Goal: Task Accomplishment & Management: Manage account settings

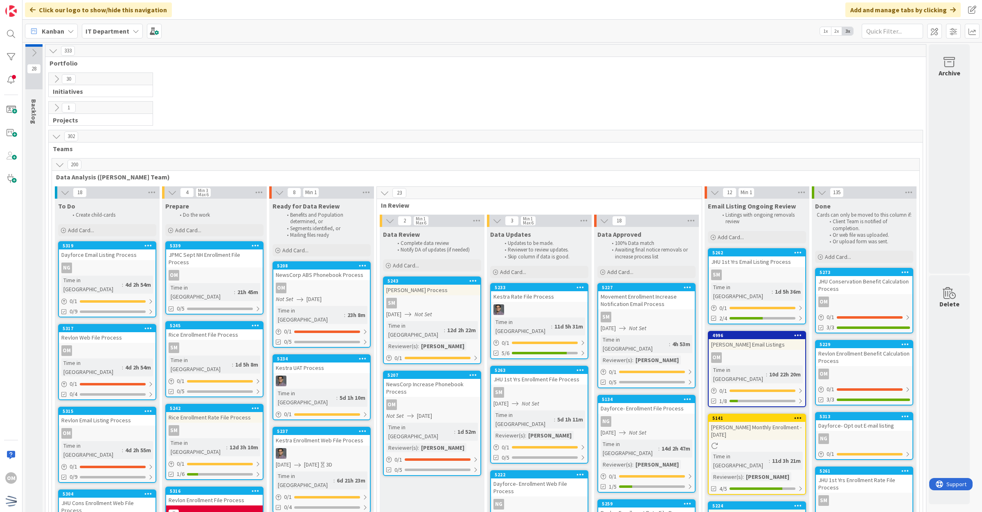
click at [58, 80] on icon at bounding box center [56, 78] width 9 height 9
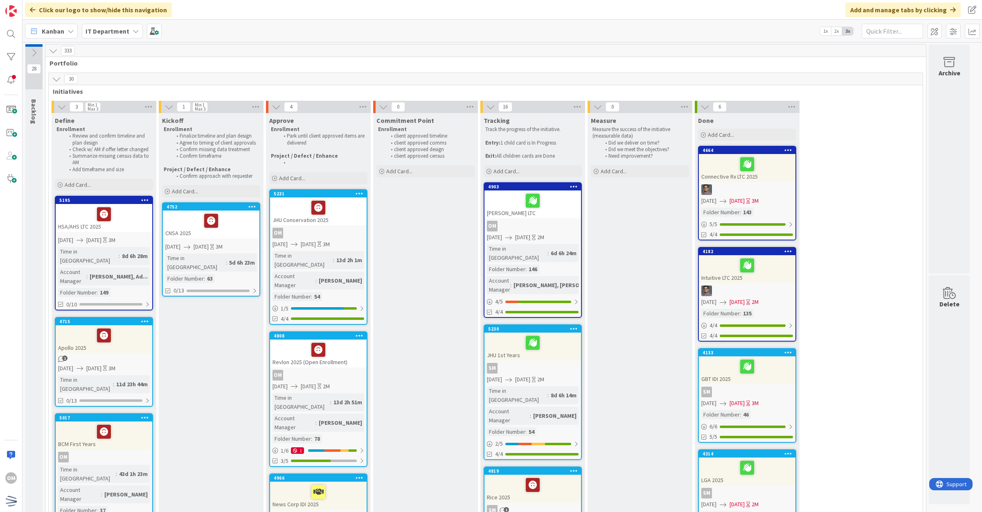
click at [38, 56] on icon at bounding box center [33, 52] width 9 height 9
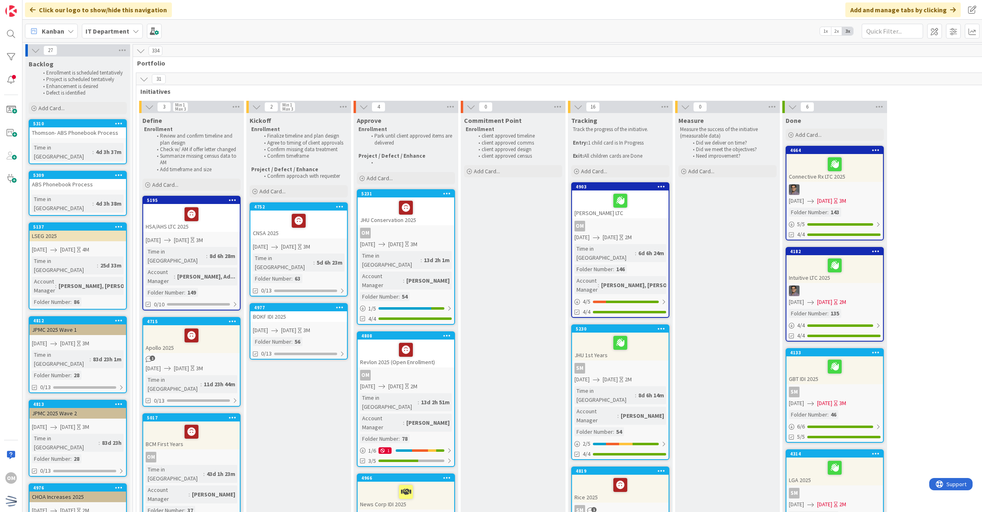
click at [32, 47] on icon at bounding box center [35, 50] width 9 height 9
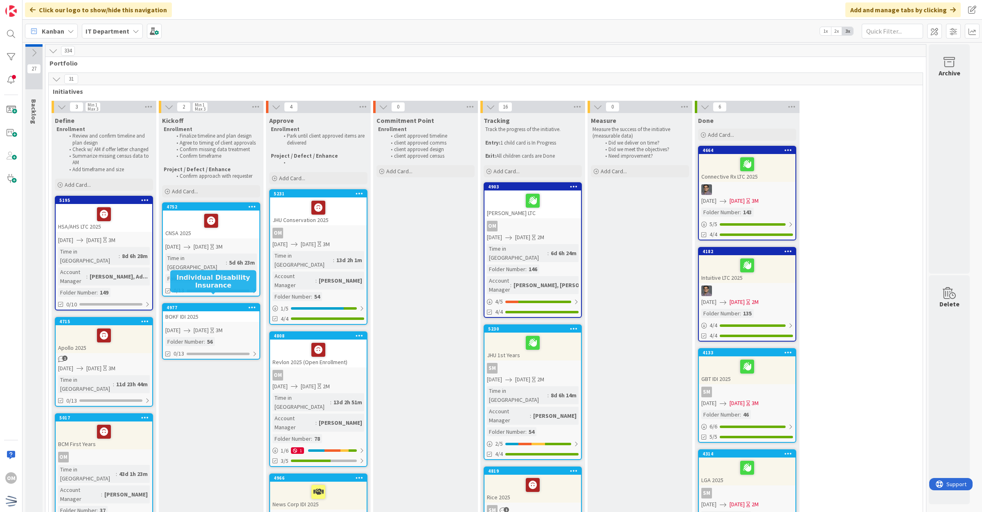
click at [237, 304] on div "4977" at bounding box center [211, 307] width 97 height 7
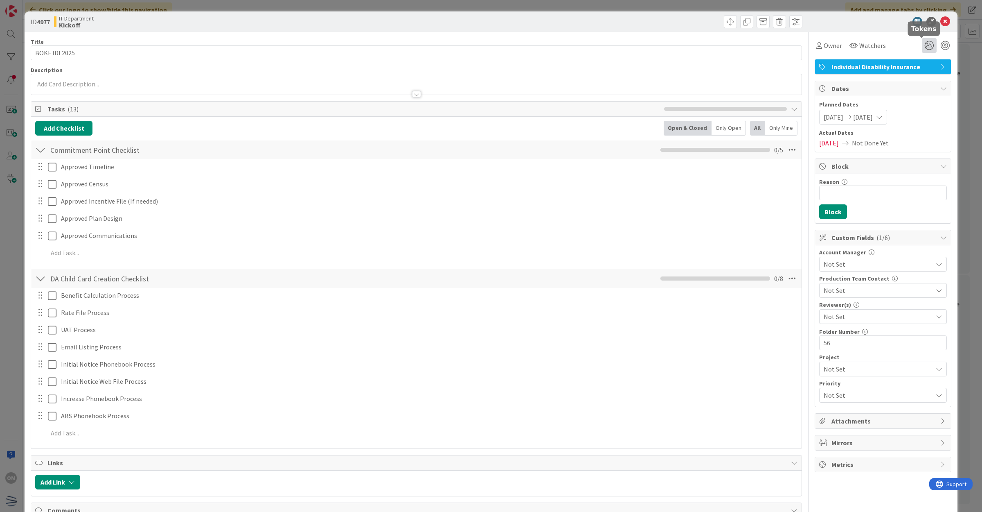
click at [926, 42] on icon at bounding box center [929, 45] width 15 height 15
click at [916, 74] on icon at bounding box center [919, 76] width 7 height 7
click at [941, 22] on icon at bounding box center [946, 22] width 10 height 10
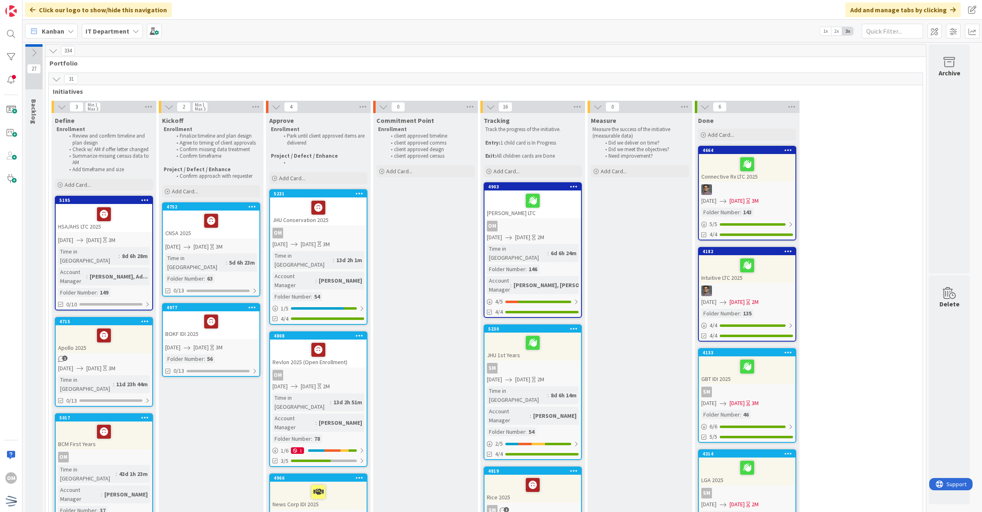
click at [240, 318] on div at bounding box center [211, 321] width 92 height 17
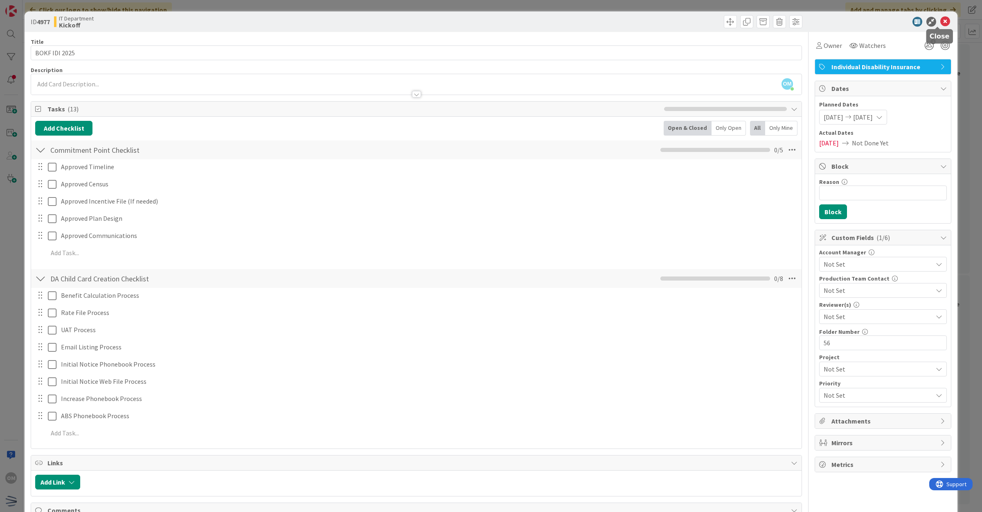
click at [941, 19] on icon at bounding box center [946, 22] width 10 height 10
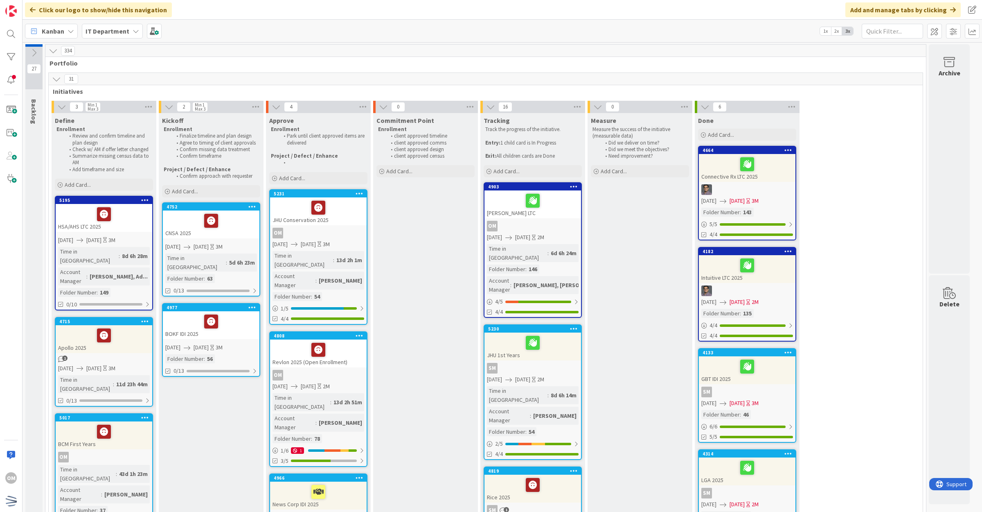
click at [240, 322] on div "BOKF IDI 2025" at bounding box center [211, 325] width 97 height 28
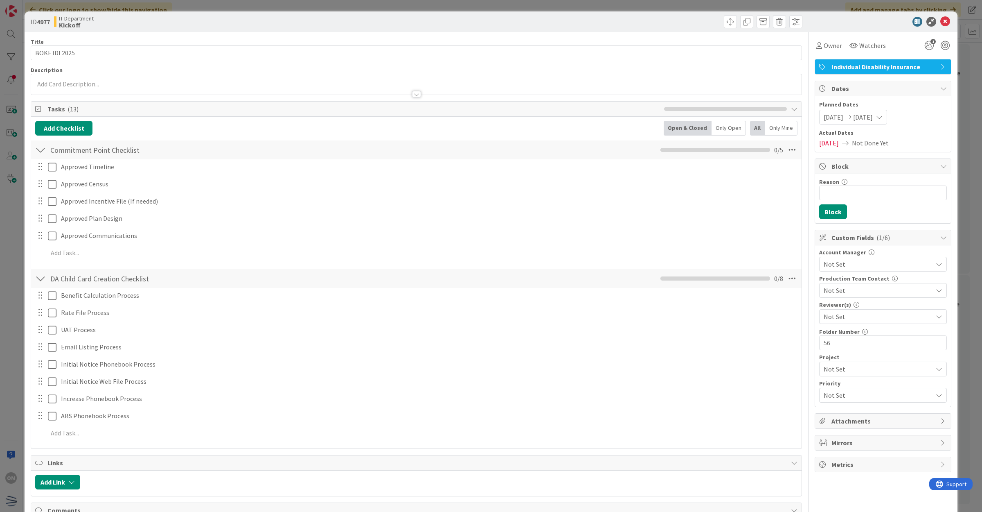
click at [825, 54] on div "Owner Watchers 1 Individual Disability Insurance Dates Planned Dates [DATE] [DA…" at bounding box center [883, 401] width 137 height 738
click at [831, 38] on div "Owner" at bounding box center [829, 45] width 29 height 15
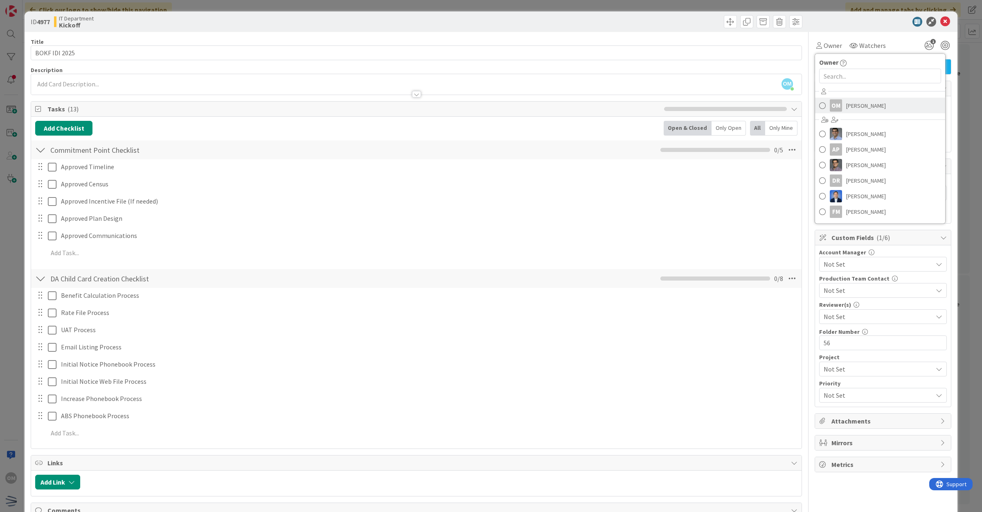
click at [835, 105] on link "OM [PERSON_NAME]" at bounding box center [880, 106] width 130 height 16
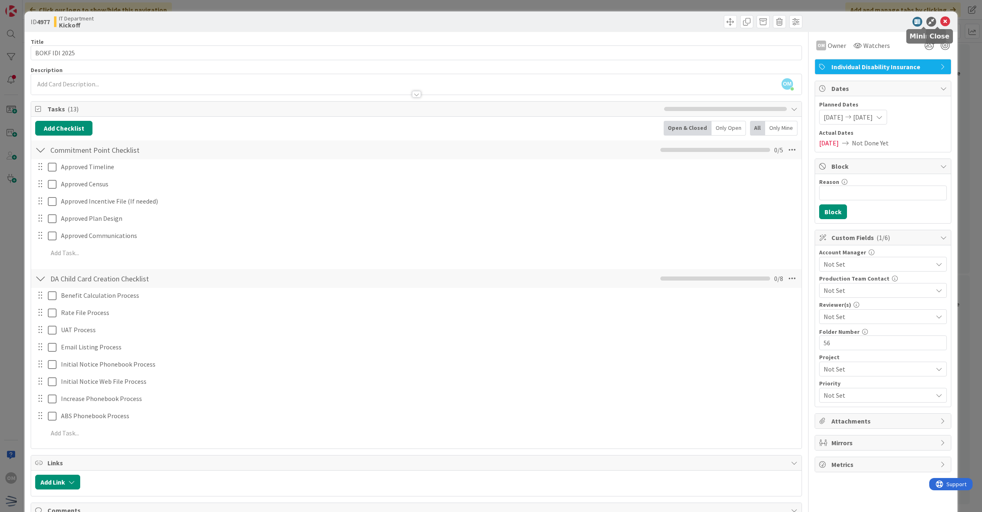
click at [941, 19] on icon at bounding box center [946, 22] width 10 height 10
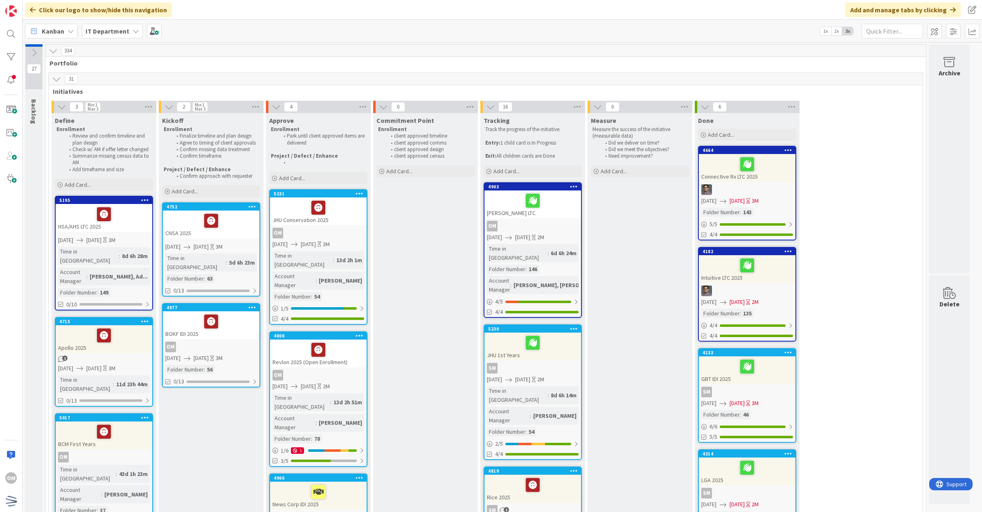
click at [226, 324] on div "BOKF IDI 2025" at bounding box center [211, 325] width 97 height 28
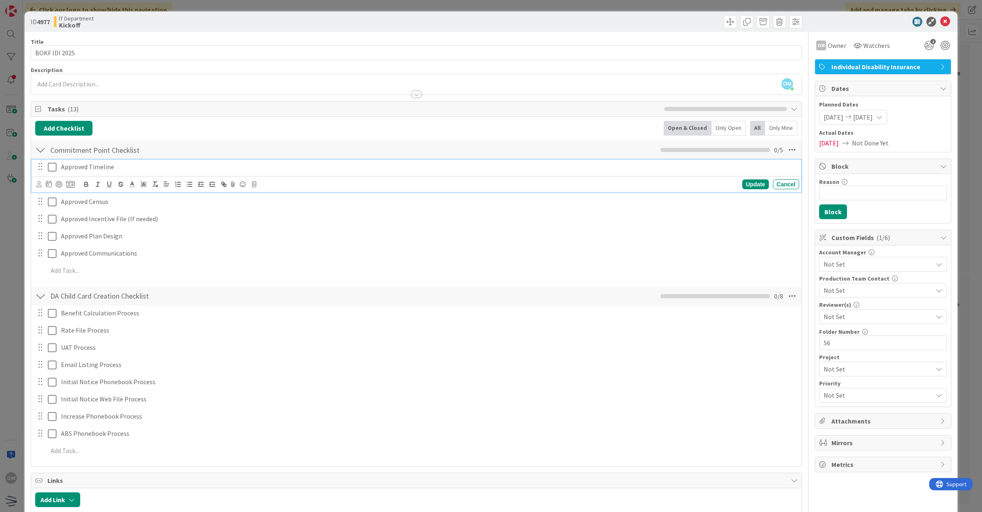
click at [51, 171] on icon at bounding box center [52, 167] width 9 height 10
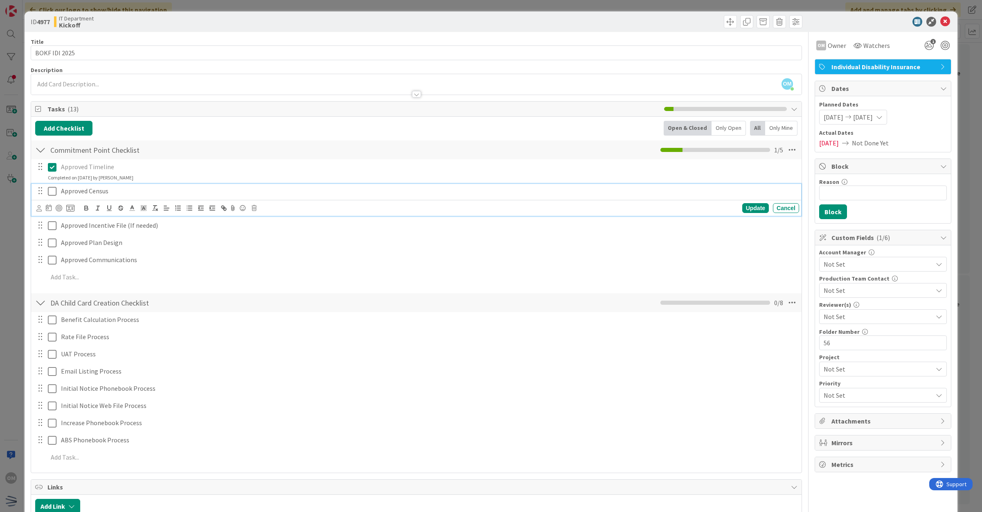
click at [56, 186] on button at bounding box center [53, 191] width 10 height 13
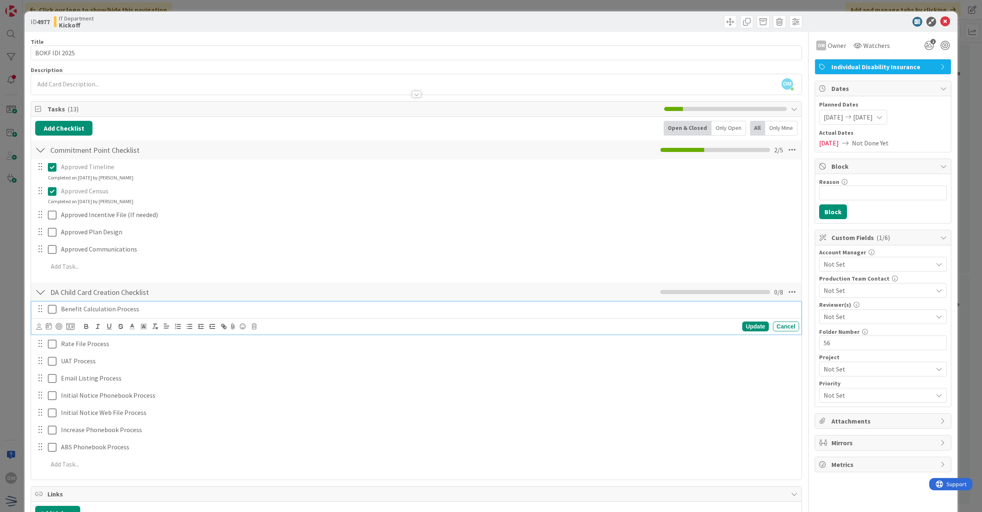
click at [81, 312] on p "Benefit Calculation Process" at bounding box center [428, 308] width 735 height 9
click at [68, 328] on icon at bounding box center [70, 326] width 8 height 7
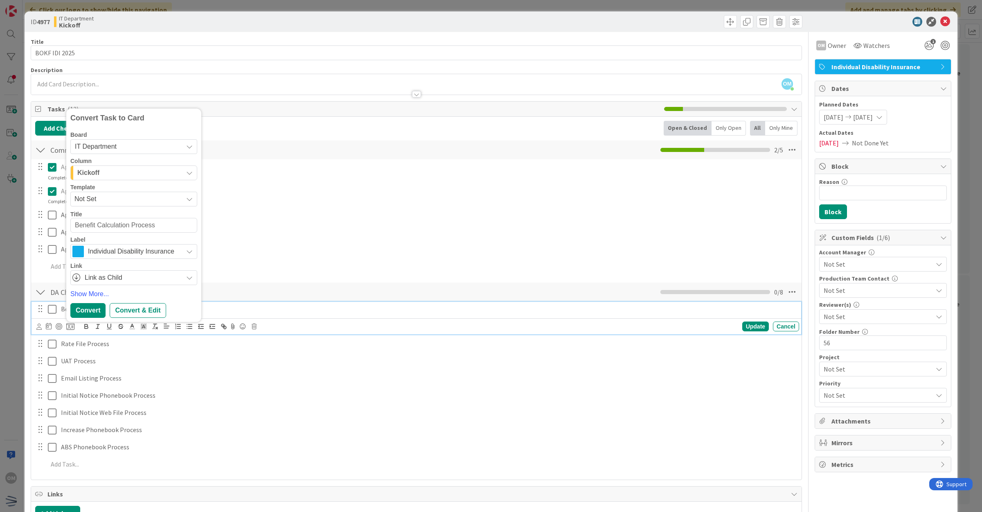
click at [122, 172] on div "Kickoff" at bounding box center [129, 172] width 108 height 13
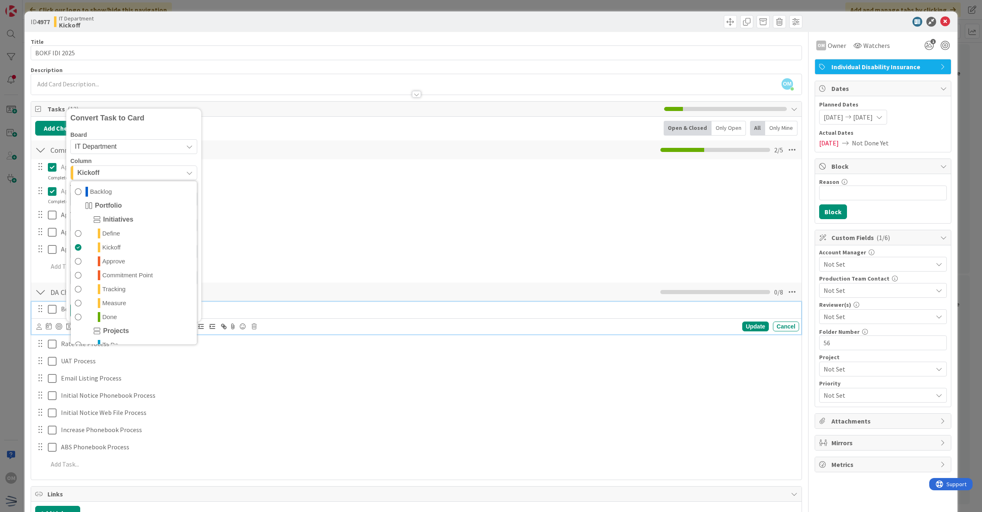
click at [122, 172] on div "Kickoff" at bounding box center [129, 172] width 108 height 13
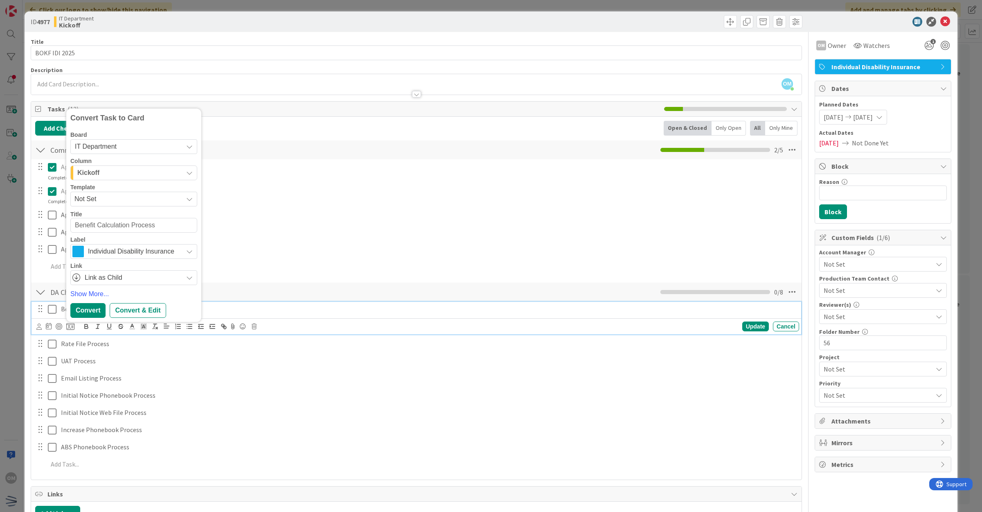
click at [121, 200] on span "Not Set" at bounding box center [125, 199] width 102 height 11
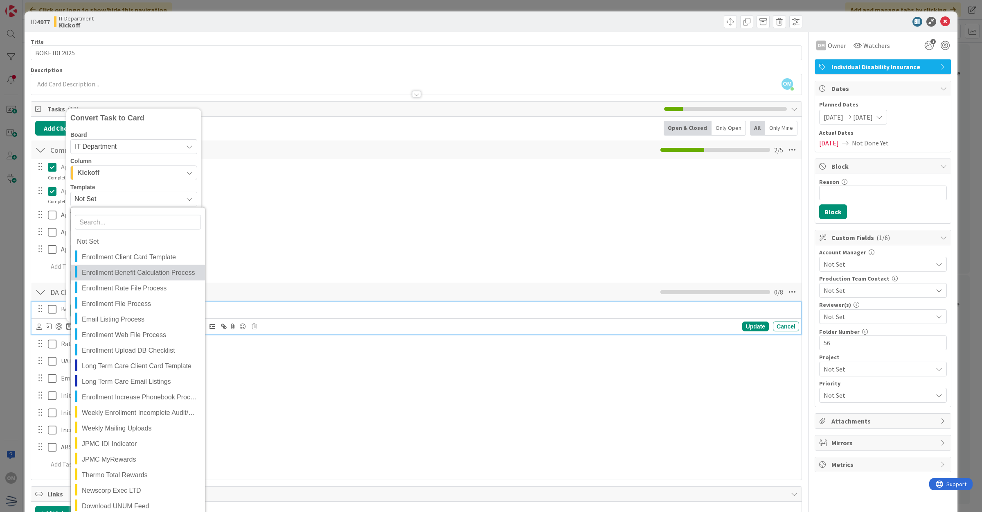
click at [124, 267] on span "Enrollment Benefit Calculation Process" at bounding box center [140, 272] width 117 height 11
type textarea "x"
type textarea "Enrollment Benefit Calculation Process"
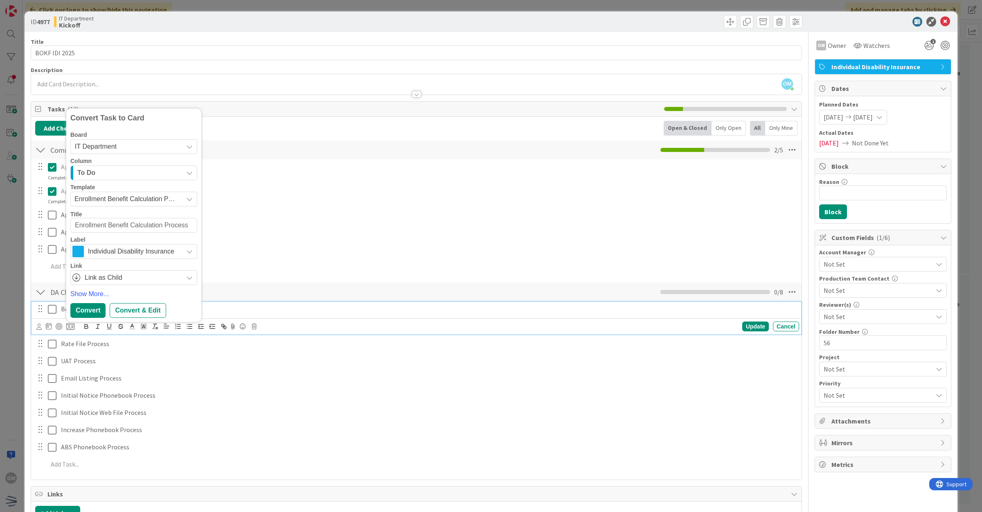
drag, startPoint x: 95, startPoint y: 226, endPoint x: 48, endPoint y: 228, distance: 47.5
click at [48, 228] on div "Add Checklist Open & Closed Only Open All Only Mine Commitment Point Checklist …" at bounding box center [416, 298] width 763 height 354
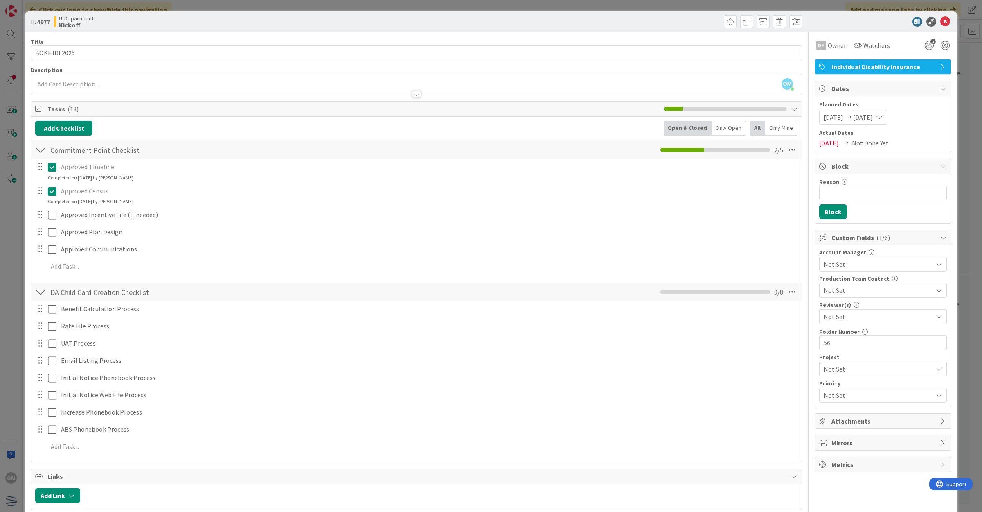
type textarea "x"
type textarea "BBenefit Calculation Process"
type textarea "x"
type textarea "BOBenefit Calculation Process"
type textarea "x"
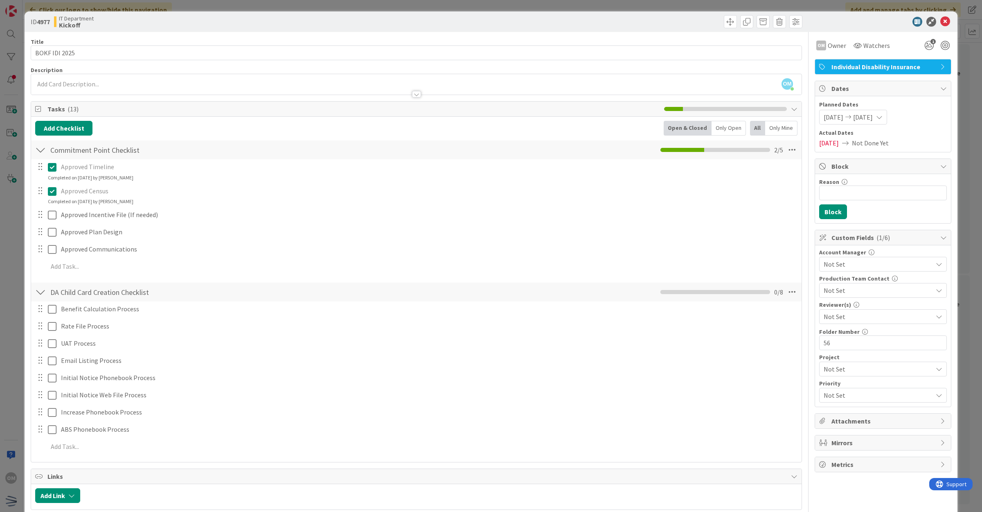
type textarea "BOKFBenefit Calculation Process"
type textarea "x"
type textarea "BOKF Benefit Calculation Process"
click at [98, 310] on div "Benefit Calculation Process Convert Task to Card Board IT Department Column To …" at bounding box center [417, 309] width 770 height 14
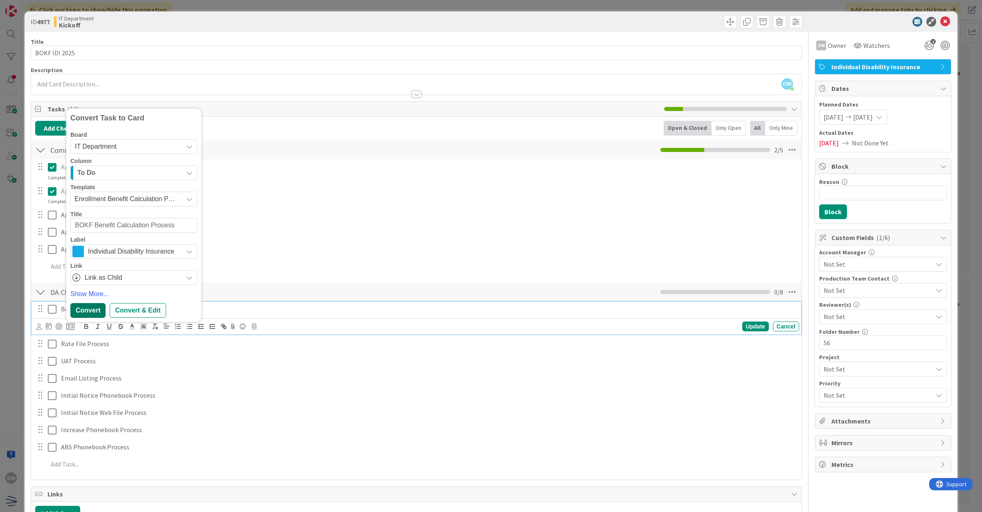
click at [98, 310] on div "Benefit Calculation Process Convert Task to Card Board IT Department Column To …" at bounding box center [417, 318] width 770 height 32
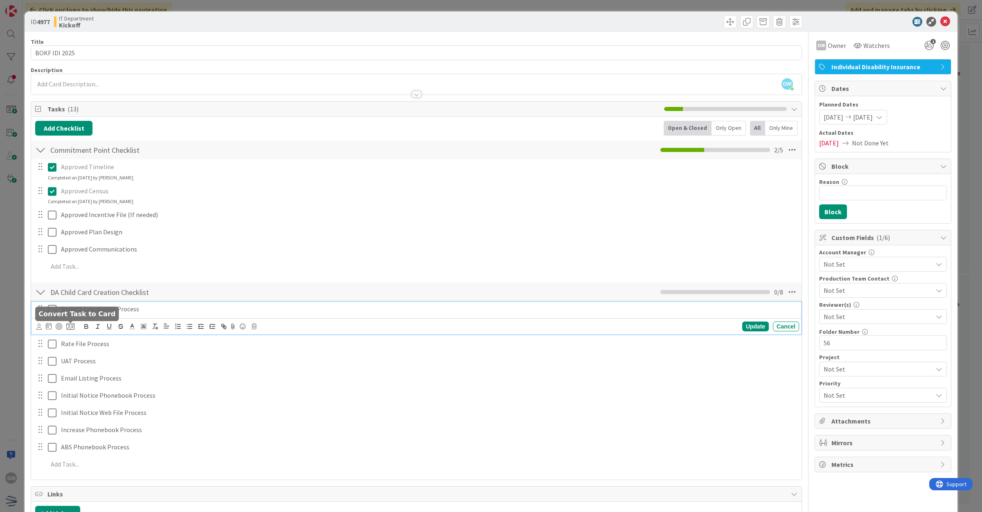
click at [72, 324] on icon at bounding box center [70, 326] width 8 height 7
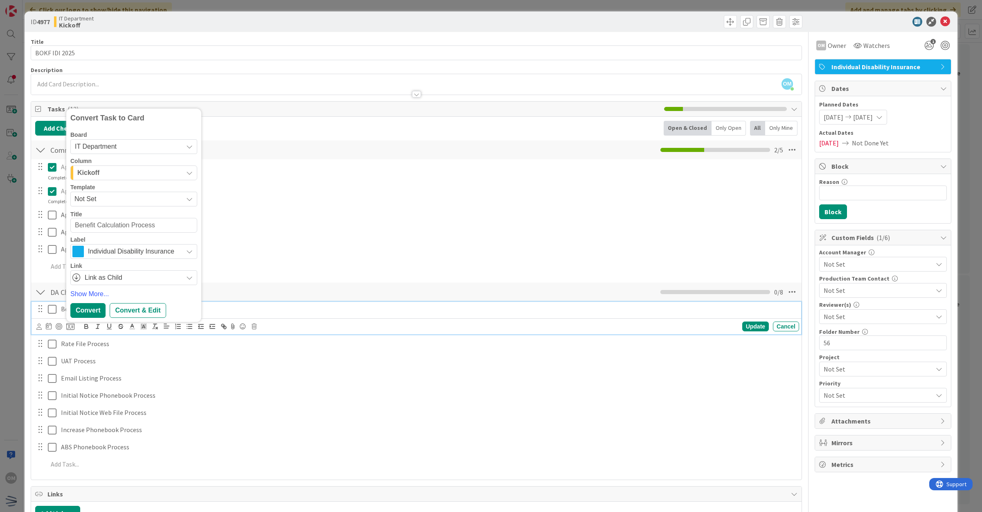
click at [131, 206] on span "Not Set" at bounding box center [133, 199] width 127 height 15
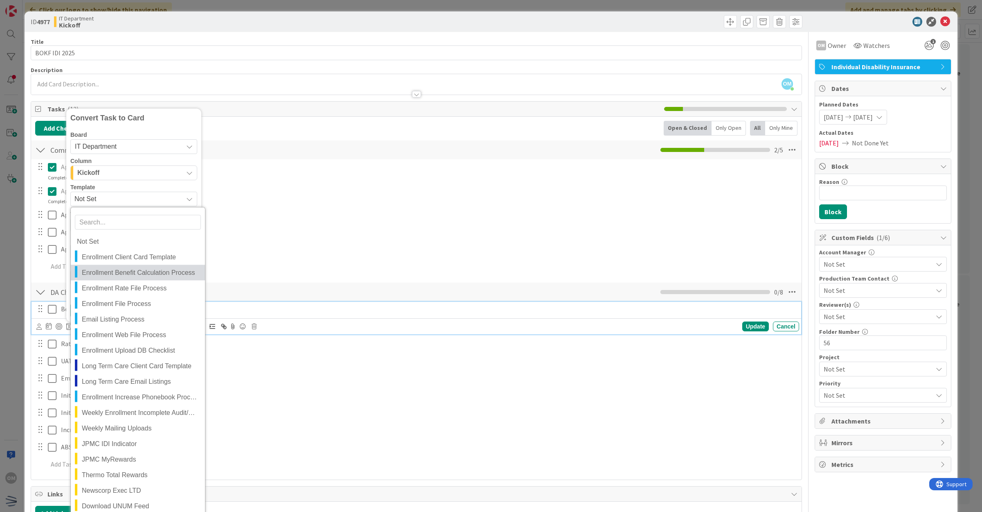
click at [142, 276] on span "Enrollment Benefit Calculation Process" at bounding box center [140, 272] width 117 height 11
type textarea "x"
type textarea "Enrollment Benefit Calculation Process"
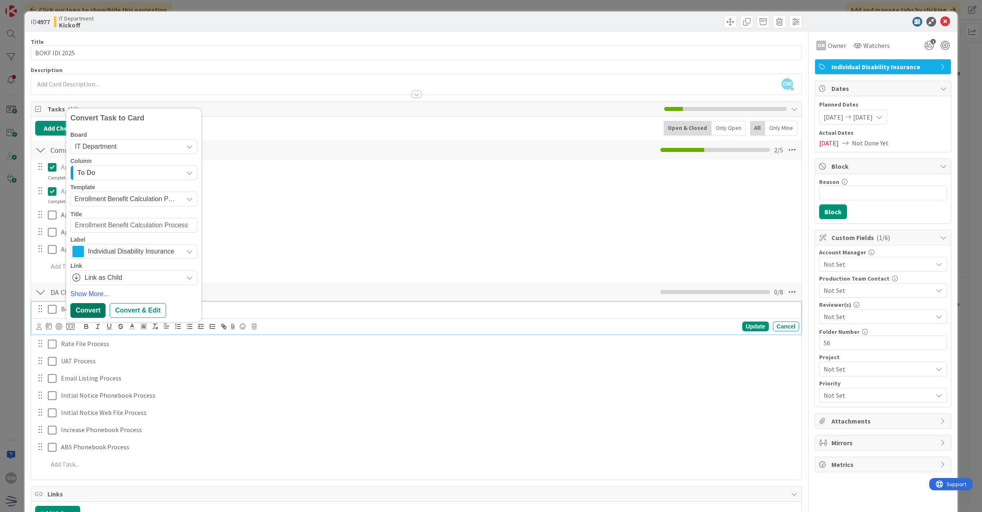
click at [101, 310] on div "Convert" at bounding box center [87, 310] width 35 height 15
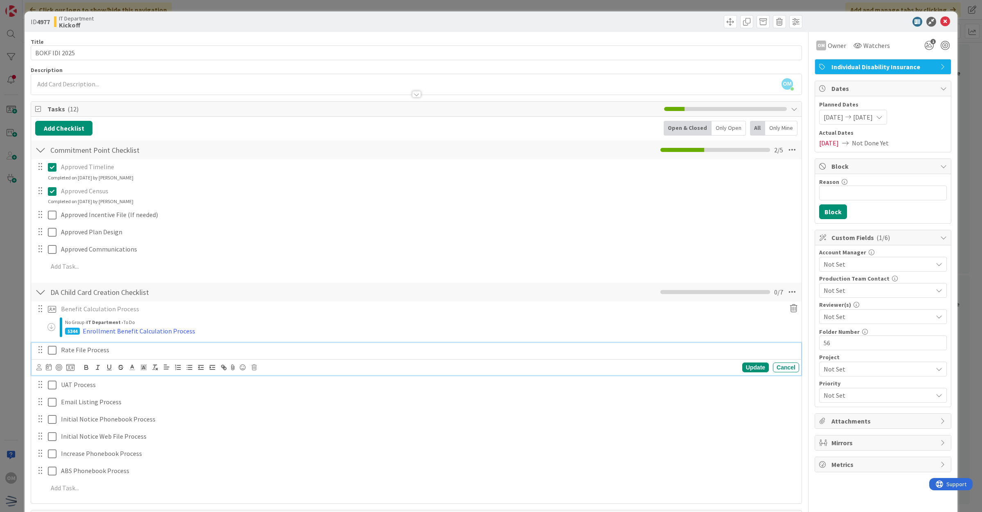
click at [83, 350] on p "Rate File Process" at bounding box center [428, 349] width 735 height 9
click at [68, 368] on icon at bounding box center [70, 366] width 8 height 7
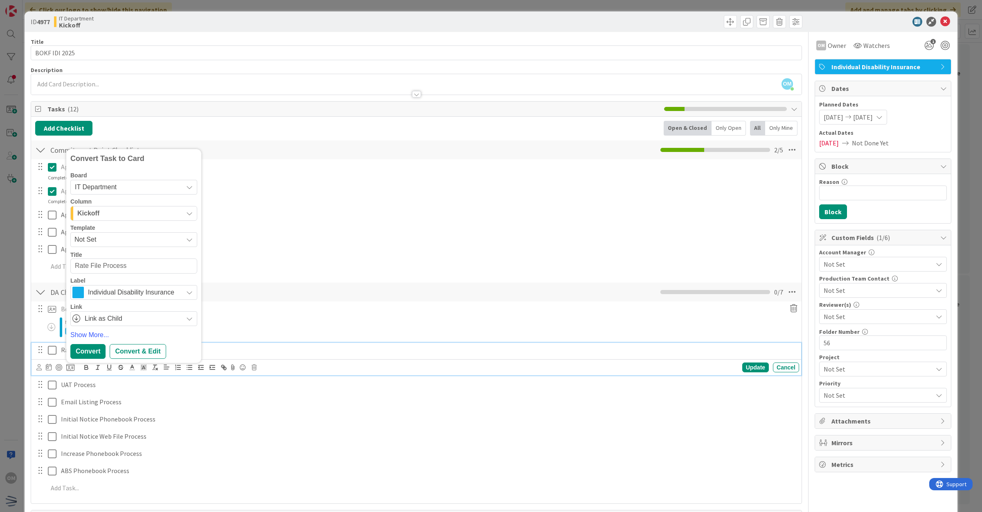
click at [100, 241] on span "Not Set" at bounding box center [125, 239] width 102 height 11
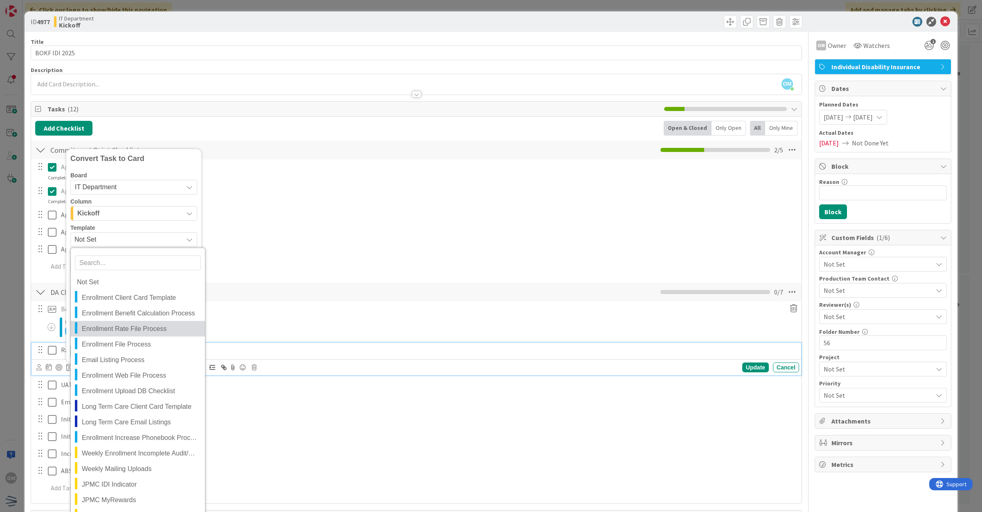
click at [115, 327] on span "Enrollment Rate File Process" at bounding box center [140, 328] width 117 height 11
type textarea "x"
type textarea "Enrollment Rate File Process"
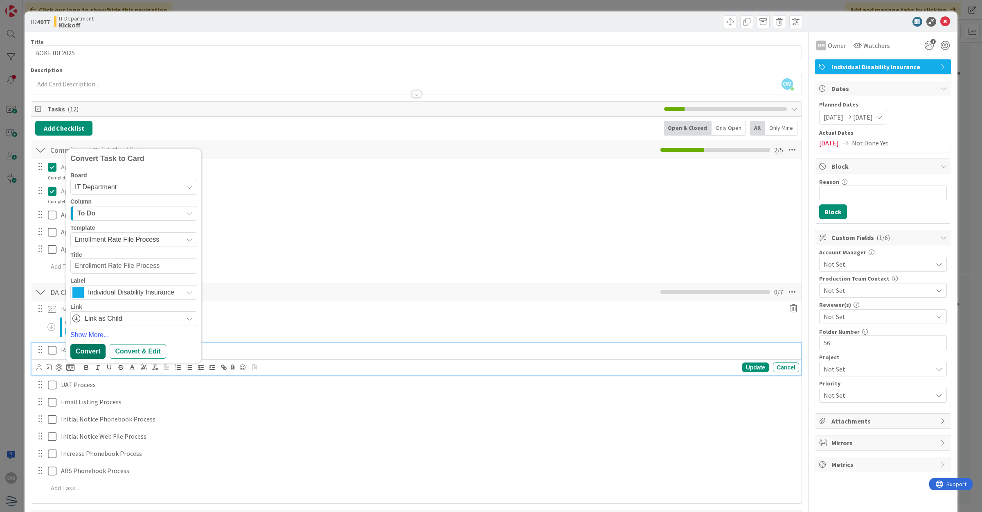
click at [102, 350] on div "Convert" at bounding box center [87, 351] width 35 height 15
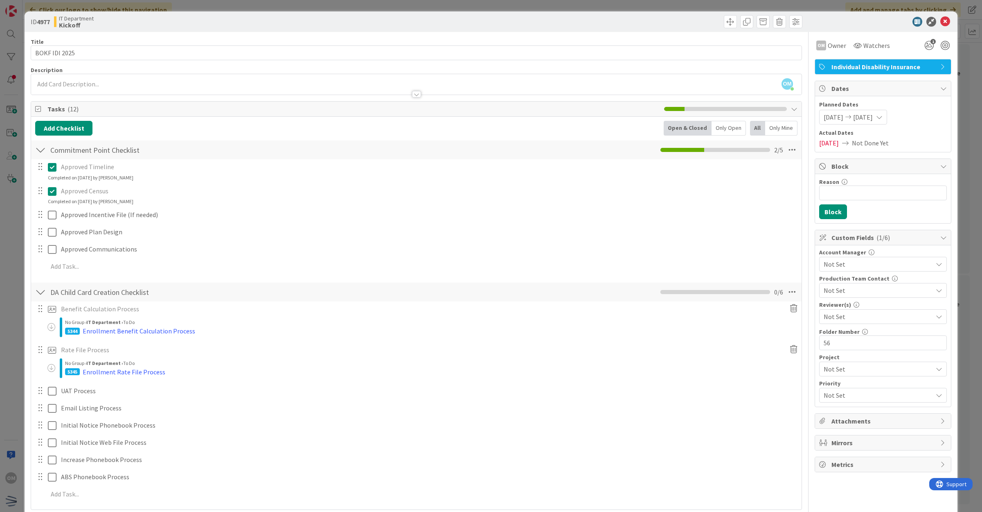
scroll to position [102, 0]
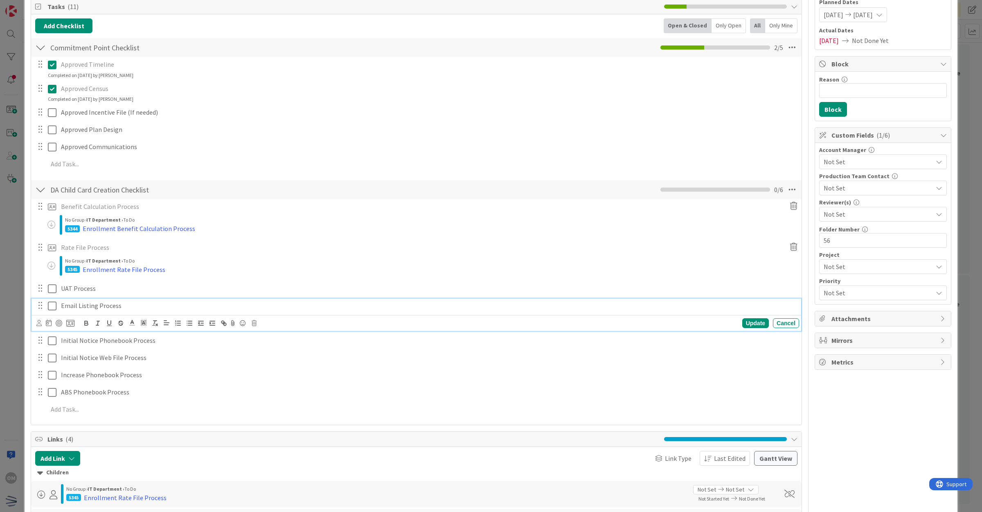
click at [81, 299] on div "Email Listing Process" at bounding box center [429, 305] width 742 height 14
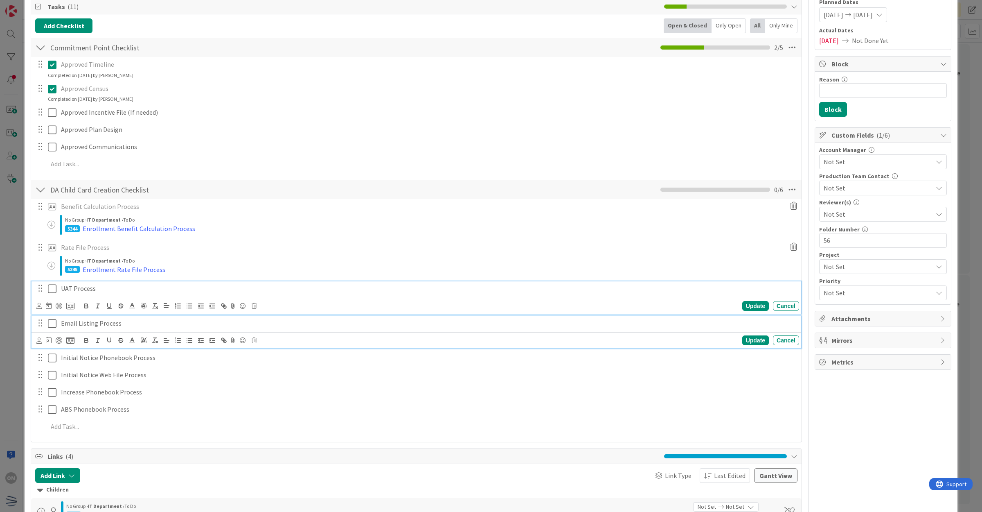
click at [89, 295] on div "UAT Process" at bounding box center [429, 288] width 742 height 14
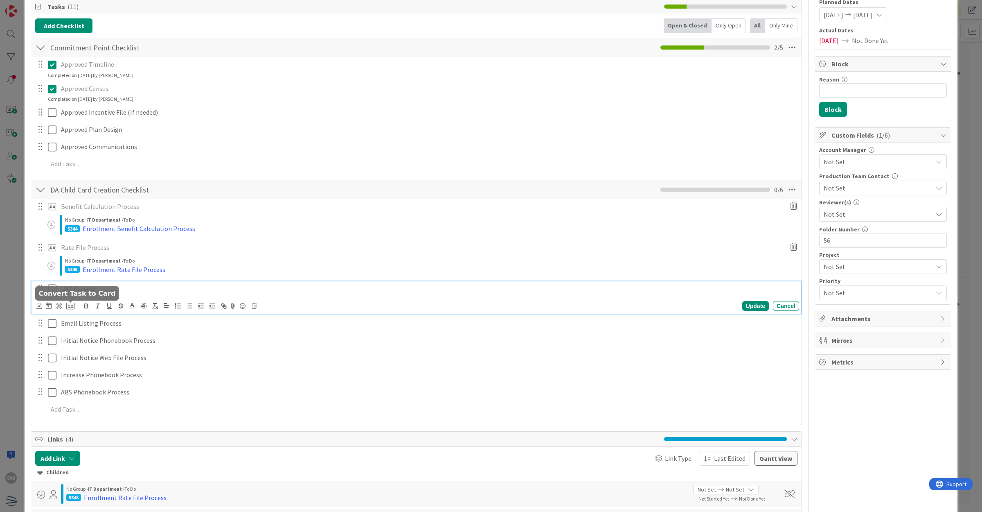
click at [74, 306] on icon at bounding box center [70, 305] width 8 height 7
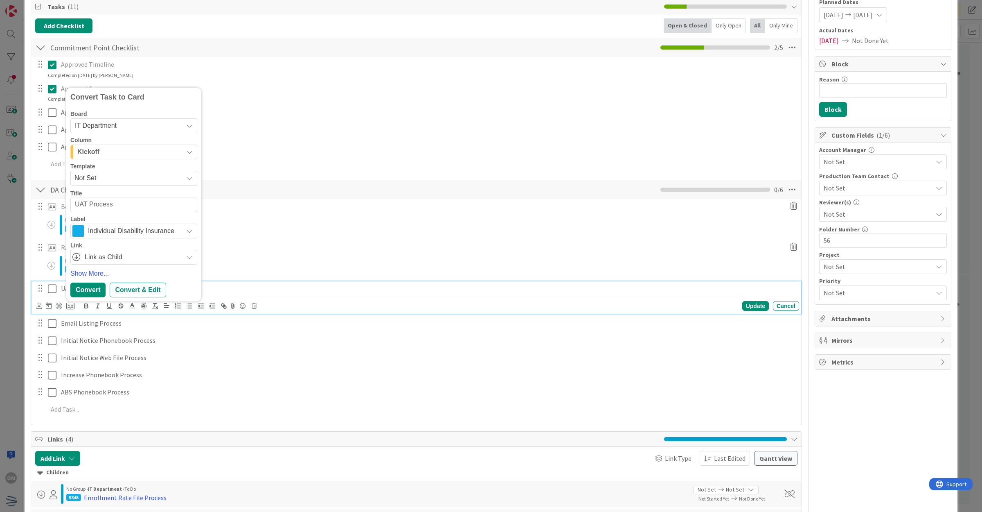
click at [102, 177] on span "Not Set" at bounding box center [125, 178] width 102 height 11
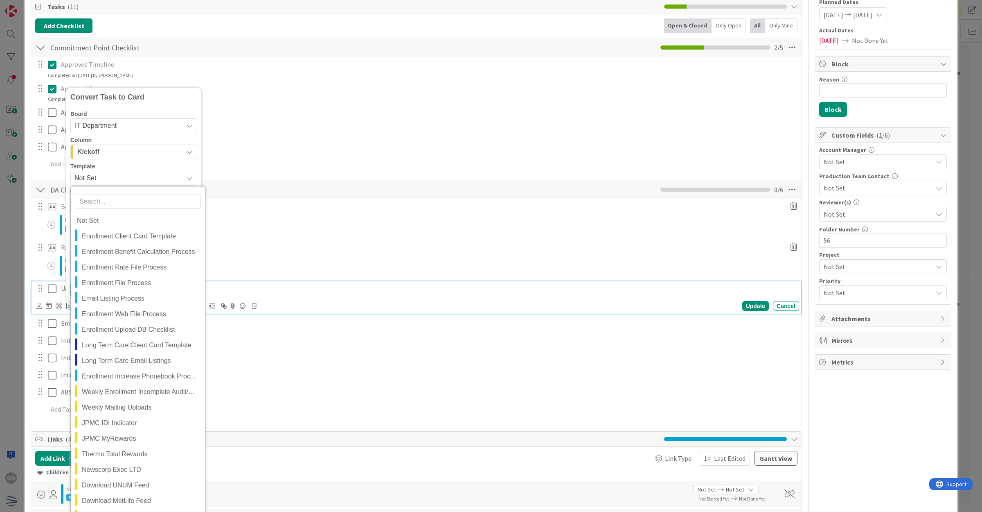
click at [114, 156] on div "Kickoff" at bounding box center [129, 151] width 108 height 13
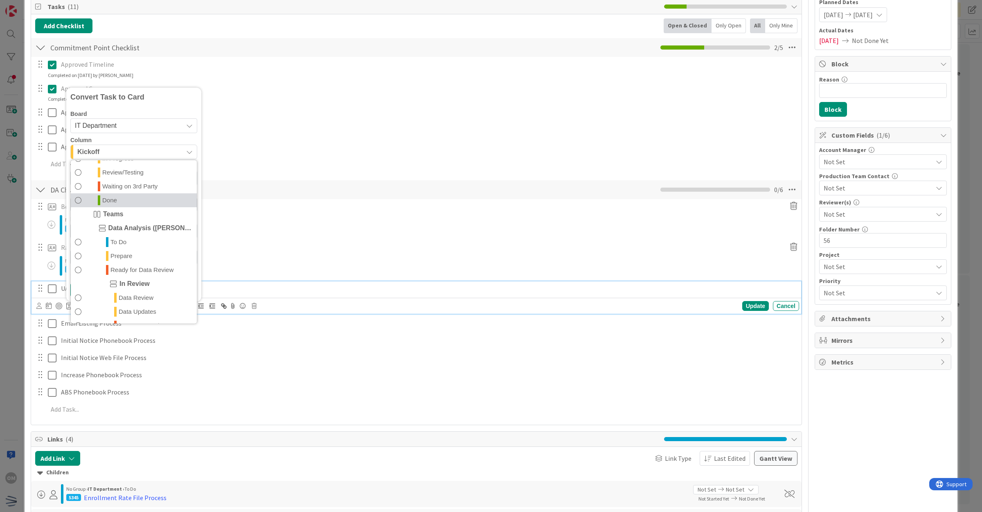
scroll to position [205, 0]
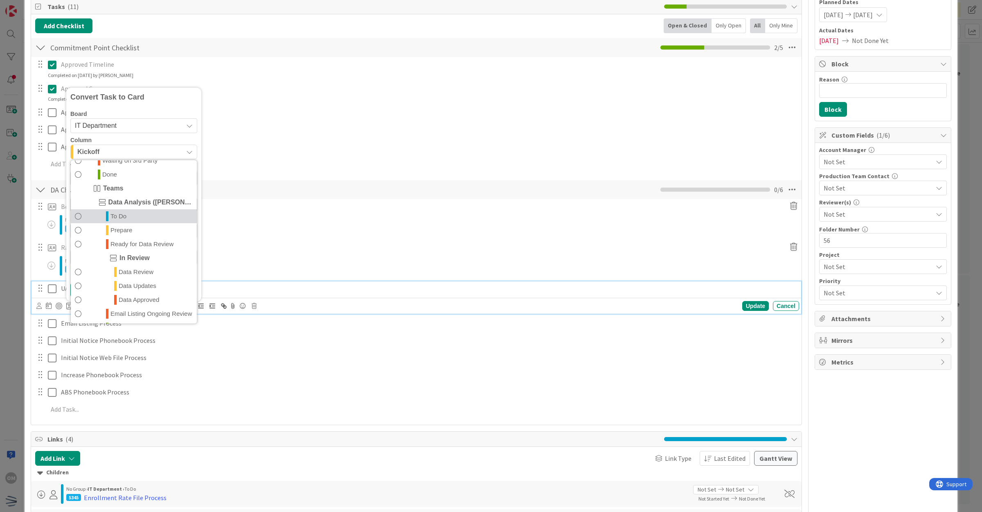
click at [139, 219] on link "To Do" at bounding box center [134, 217] width 126 height 14
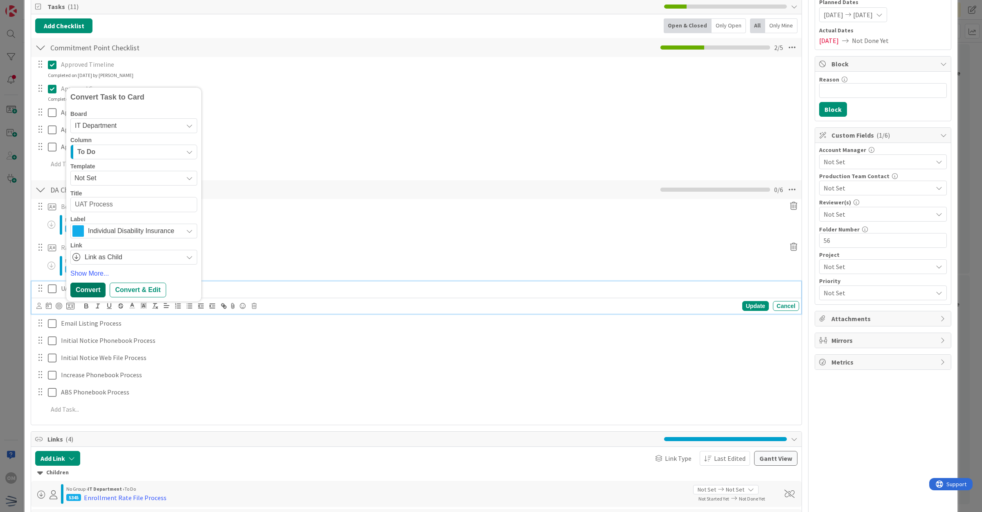
click at [98, 289] on div "Convert" at bounding box center [87, 289] width 35 height 15
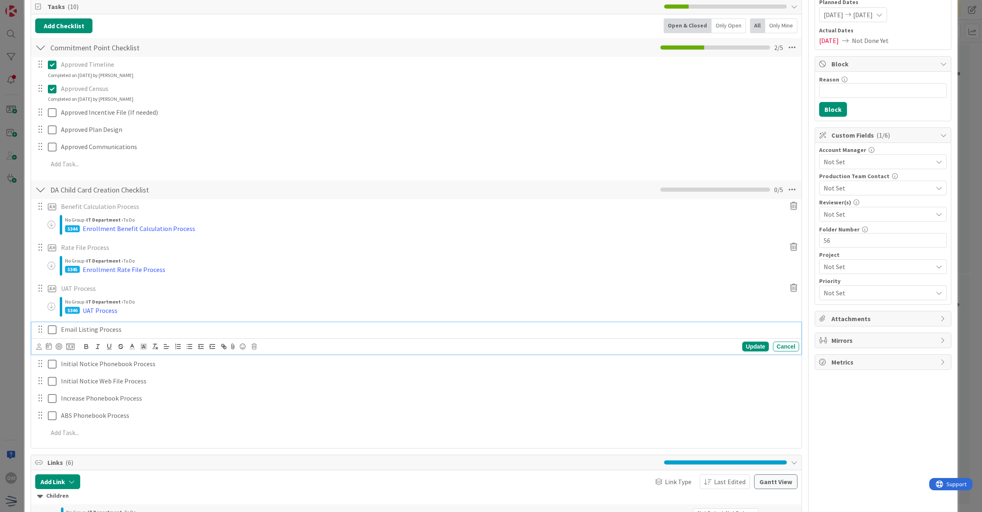
click at [88, 335] on div "Email Listing Process" at bounding box center [429, 329] width 742 height 14
click at [73, 343] on body "OM Click our logo to show/hide this navigation Add and manage tabs by clicking …" at bounding box center [491, 256] width 982 height 512
click at [71, 347] on icon at bounding box center [70, 346] width 8 height 7
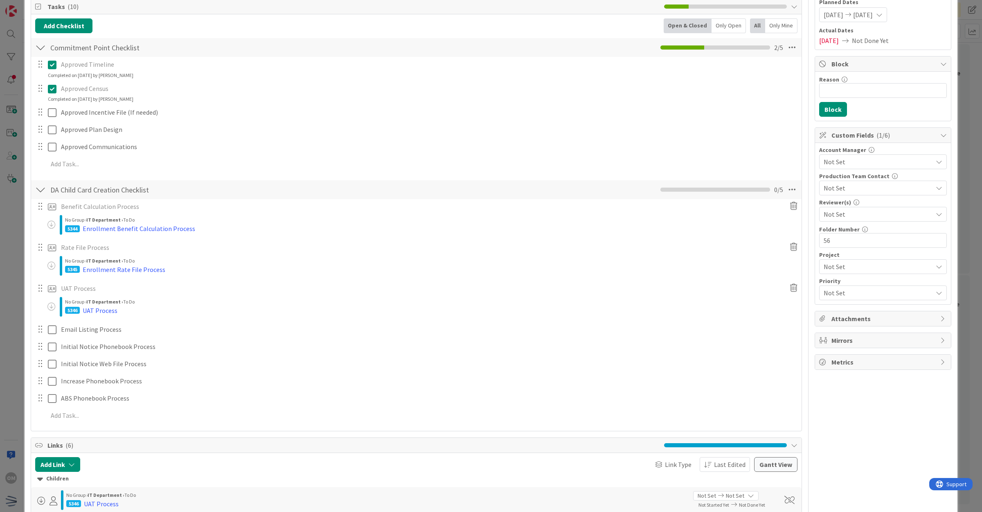
click at [0, 0] on span "Not Set" at bounding box center [0, 0] width 0 height 0
click at [0, 0] on span "Email Listing Process" at bounding box center [0, 0] width 0 height 0
click at [93, 328] on div "Email Listing Process Convert Task to Card Board IT Department Column To Do Tem…" at bounding box center [417, 329] width 770 height 14
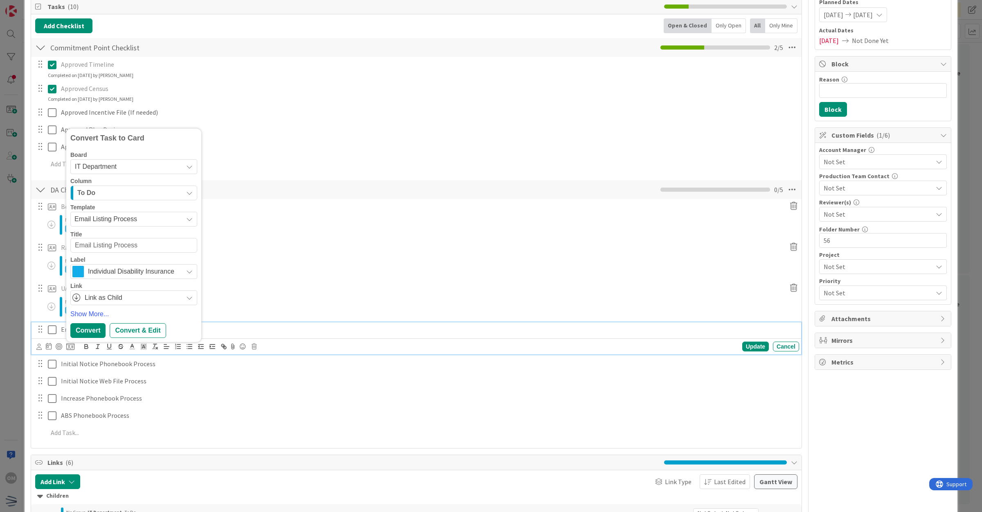
click at [82, 326] on div "Email Listing Process Convert Task to Card Board IT Department Column To Do Tem…" at bounding box center [417, 338] width 770 height 32
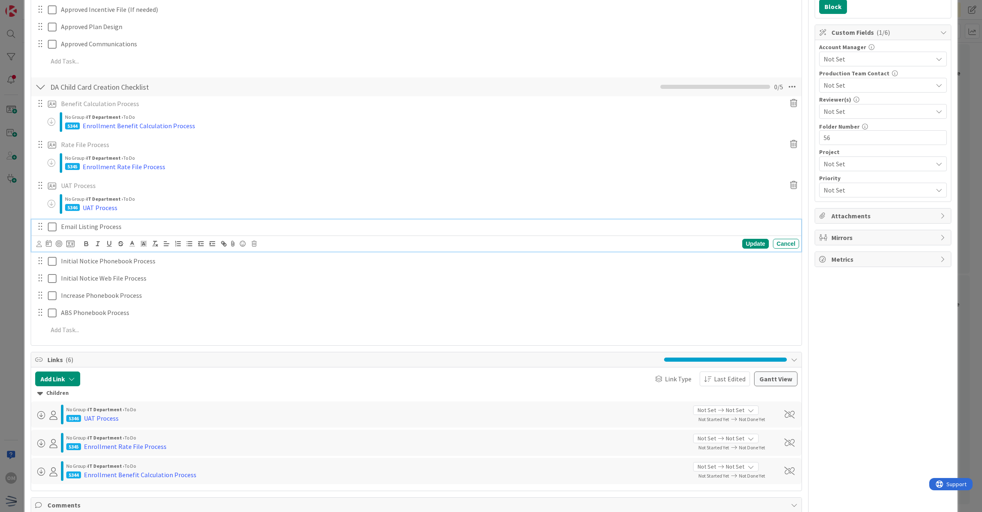
scroll to position [256, 0]
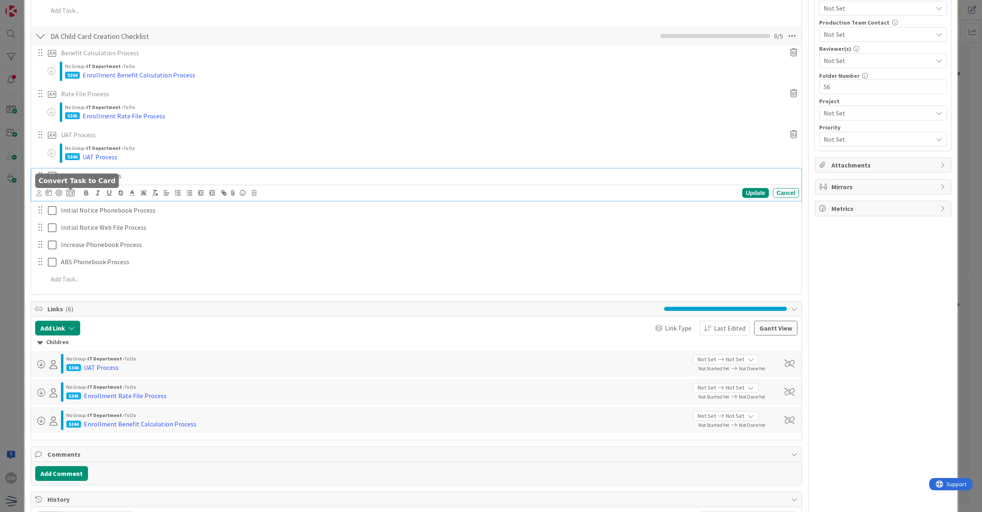
click at [73, 193] on icon at bounding box center [70, 192] width 8 height 7
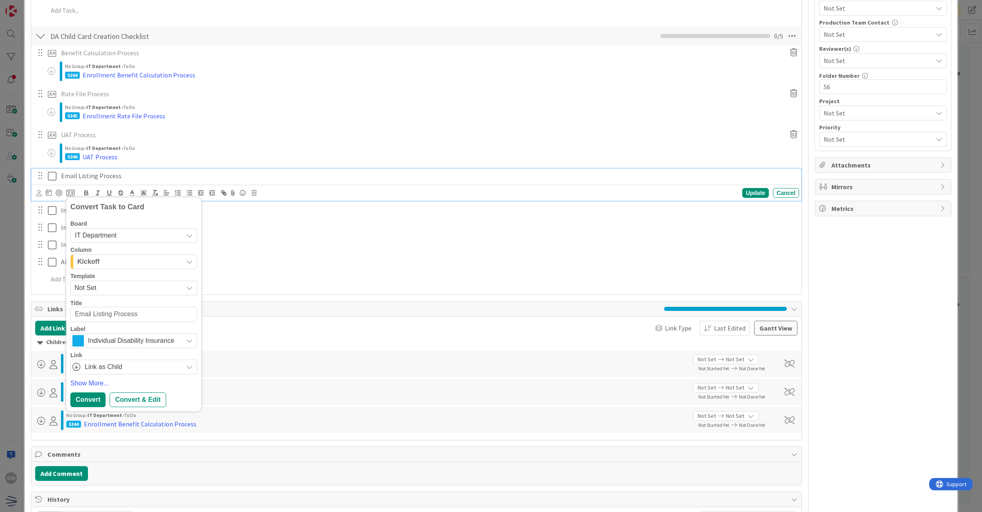
click at [98, 287] on span "Not Set" at bounding box center [125, 287] width 102 height 11
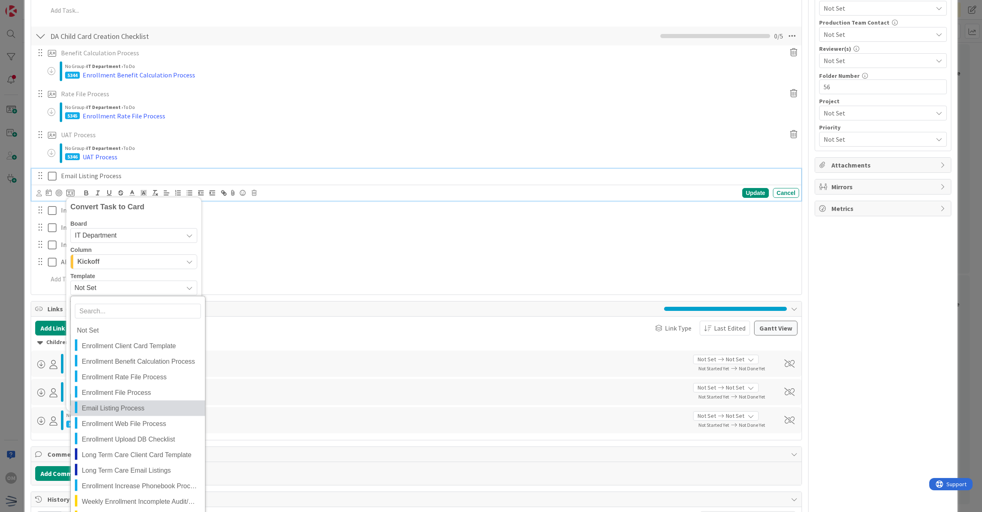
click at [117, 406] on span "Email Listing Process" at bounding box center [140, 408] width 117 height 11
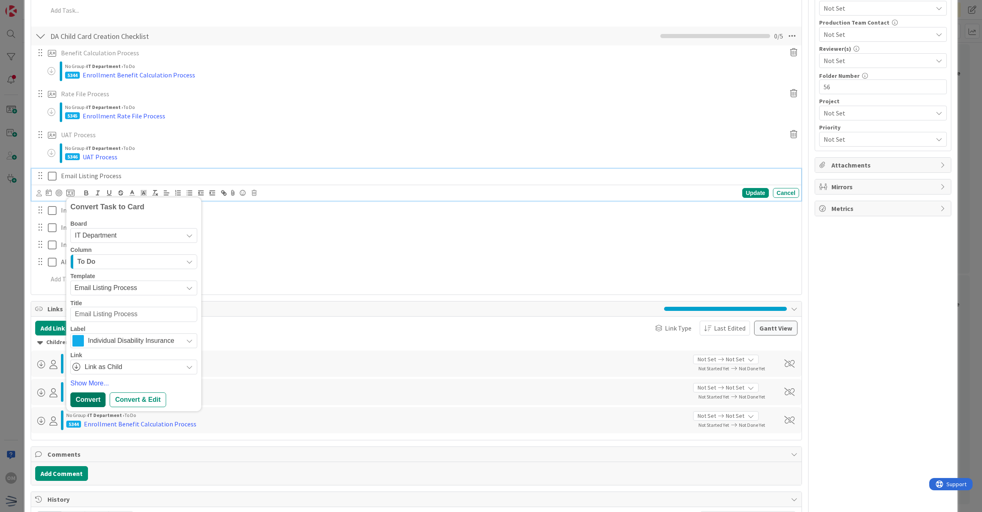
click at [87, 401] on div "Convert" at bounding box center [87, 399] width 35 height 15
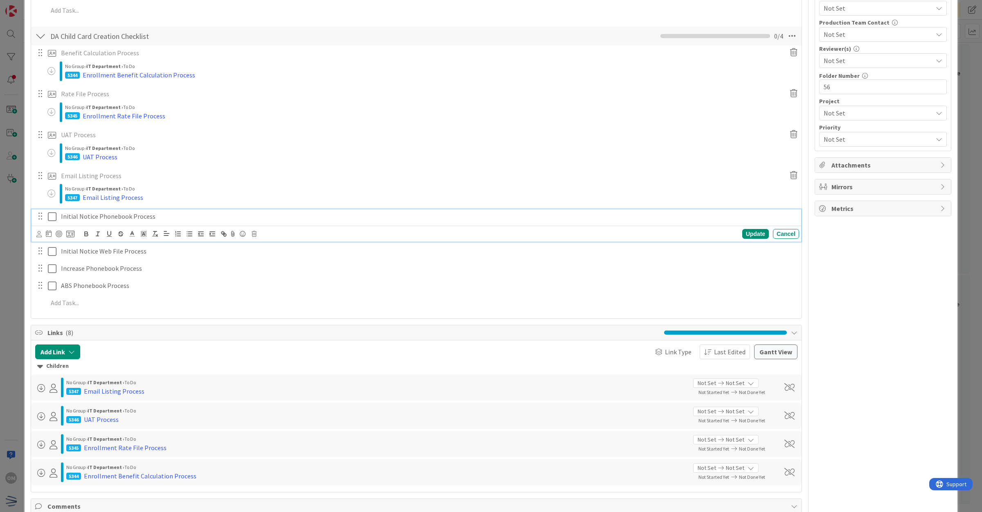
click at [135, 217] on p "Initial Notice Phonebook Process" at bounding box center [428, 216] width 735 height 9
click at [68, 238] on div at bounding box center [55, 234] width 38 height 10
click at [71, 237] on icon at bounding box center [70, 233] width 8 height 7
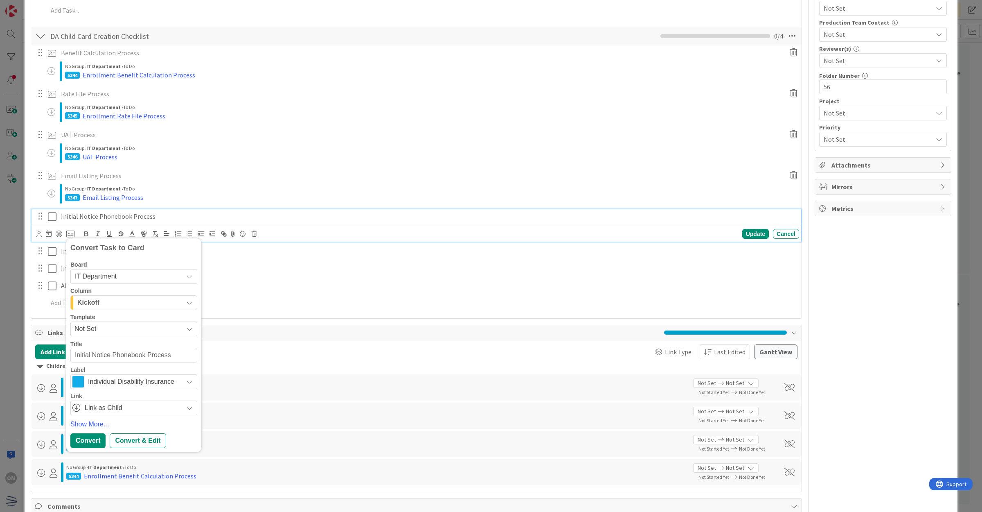
click at [115, 324] on span "Not Set" at bounding box center [125, 328] width 102 height 11
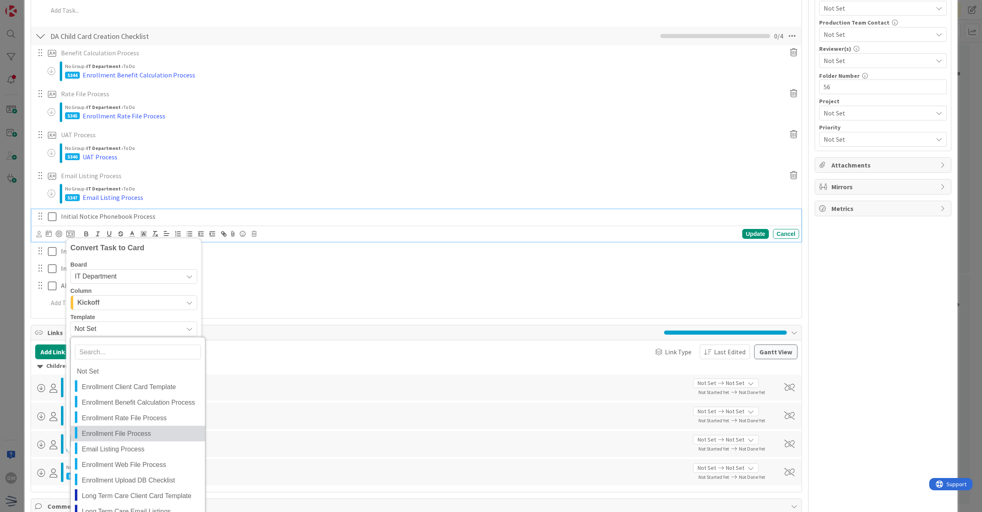
click at [144, 433] on span "Enrollment File Process" at bounding box center [140, 433] width 117 height 11
type textarea "x"
type textarea "Enrollment File Process"
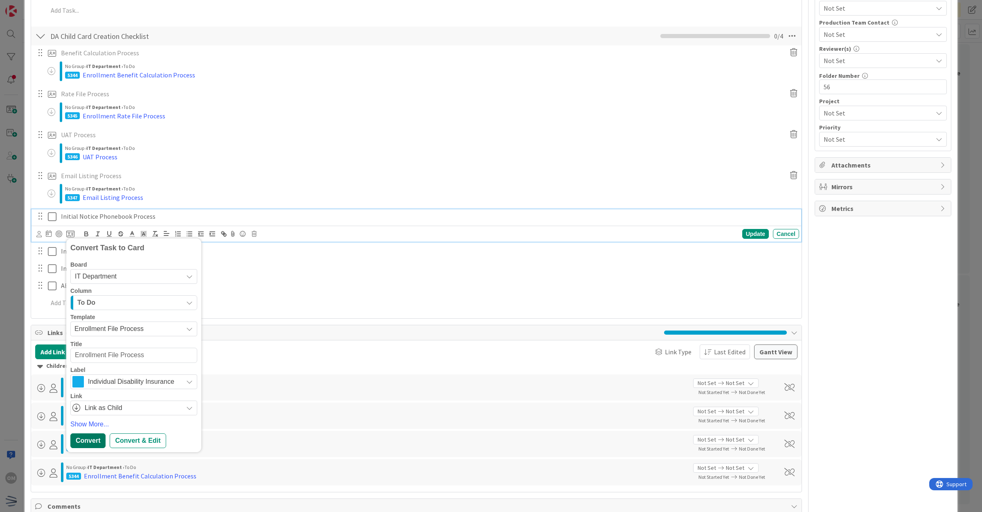
click at [89, 441] on div "Convert" at bounding box center [87, 440] width 35 height 15
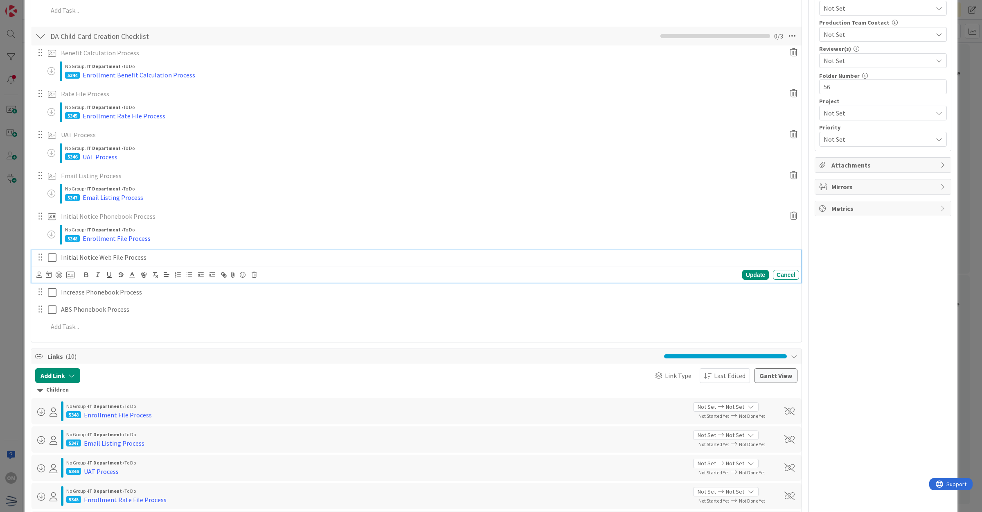
click at [91, 256] on p "Initial Notice Web File Process" at bounding box center [428, 257] width 735 height 9
click at [70, 275] on icon at bounding box center [70, 274] width 8 height 7
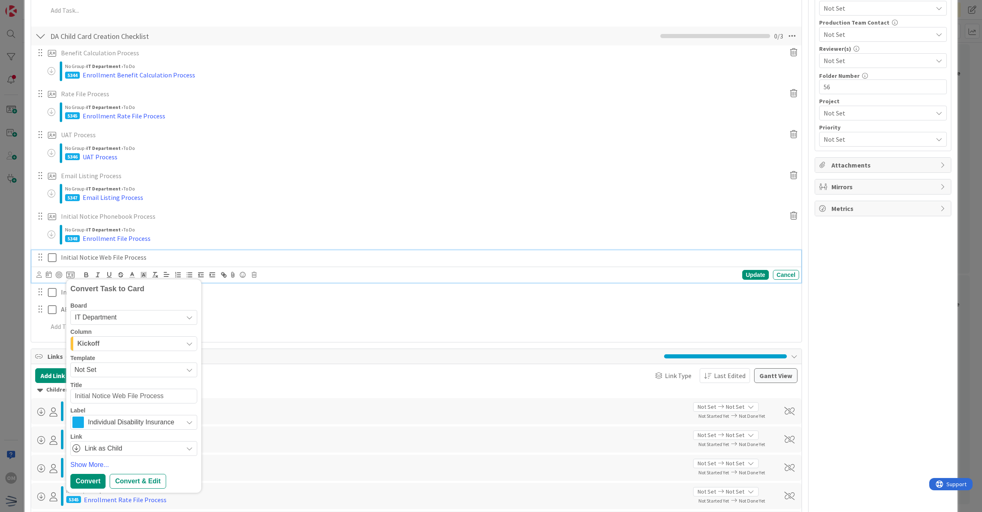
click at [120, 372] on span "Not Set" at bounding box center [125, 369] width 102 height 11
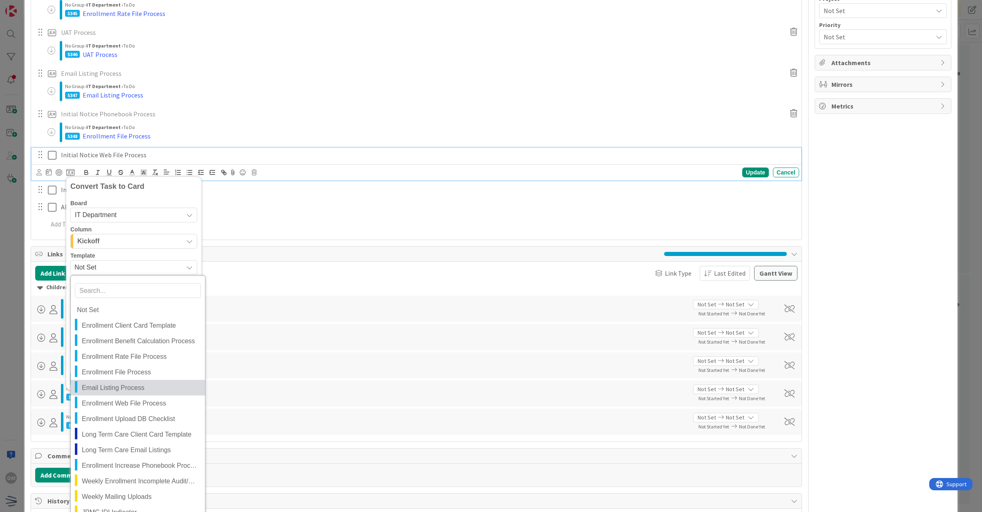
scroll to position [409, 0]
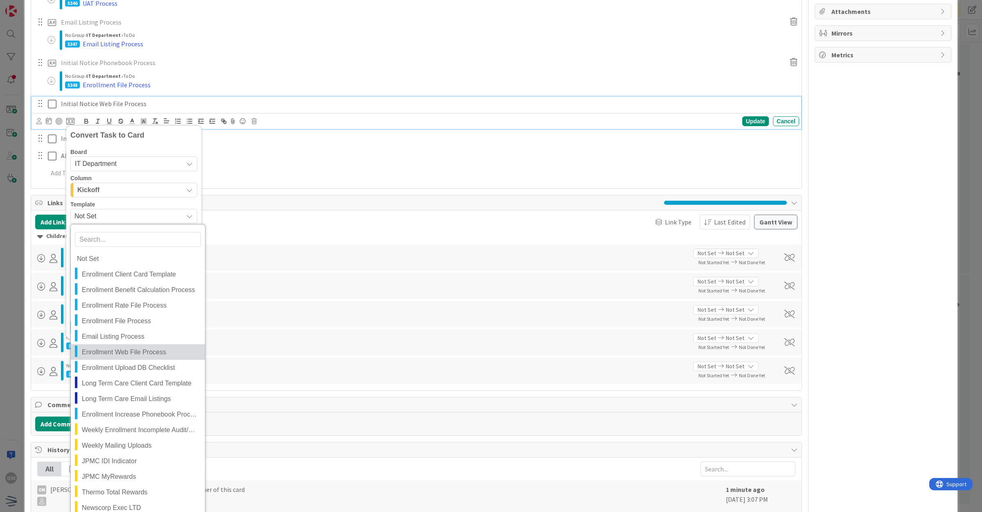
click at [113, 350] on span "Enrollment Web File Process" at bounding box center [140, 351] width 117 height 11
type textarea "x"
type textarea "Enrollment Web File Process"
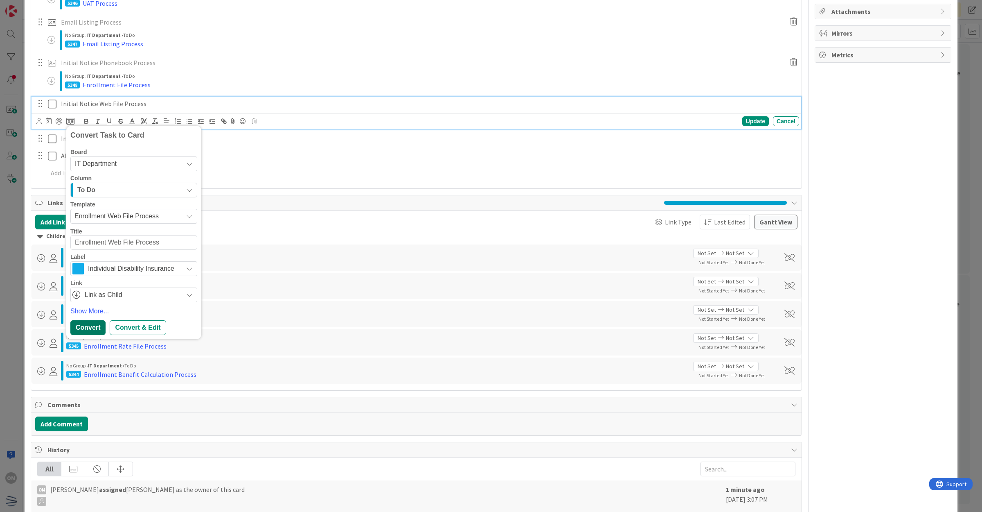
click at [81, 326] on div "Convert" at bounding box center [87, 327] width 35 height 15
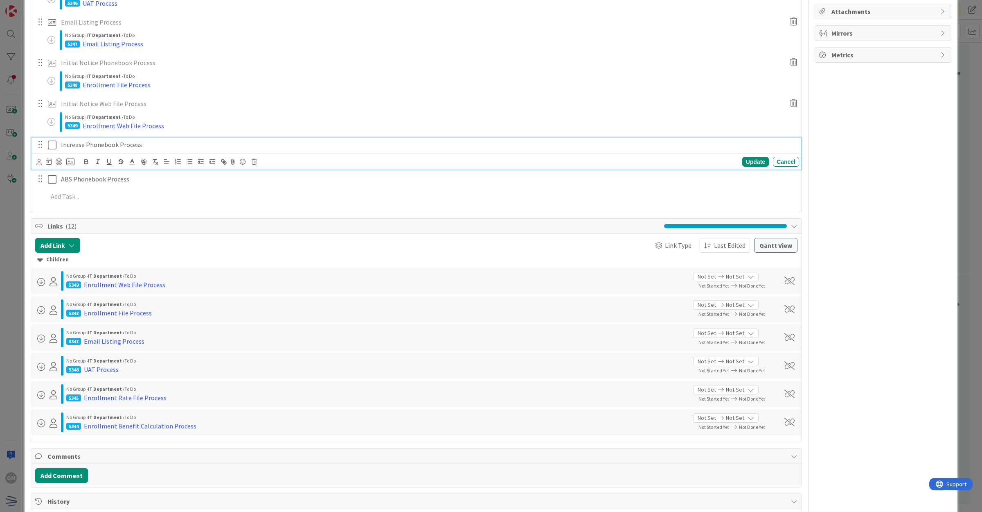
click at [120, 147] on p "Increase Phonebook Process" at bounding box center [428, 144] width 735 height 9
click at [72, 162] on icon at bounding box center [70, 161] width 8 height 7
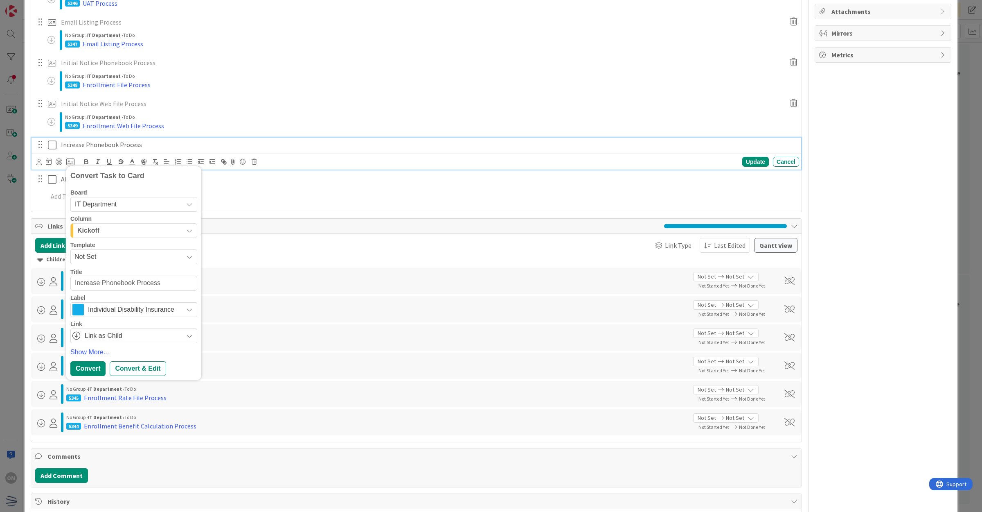
click at [140, 260] on span "Not Set" at bounding box center [125, 256] width 102 height 11
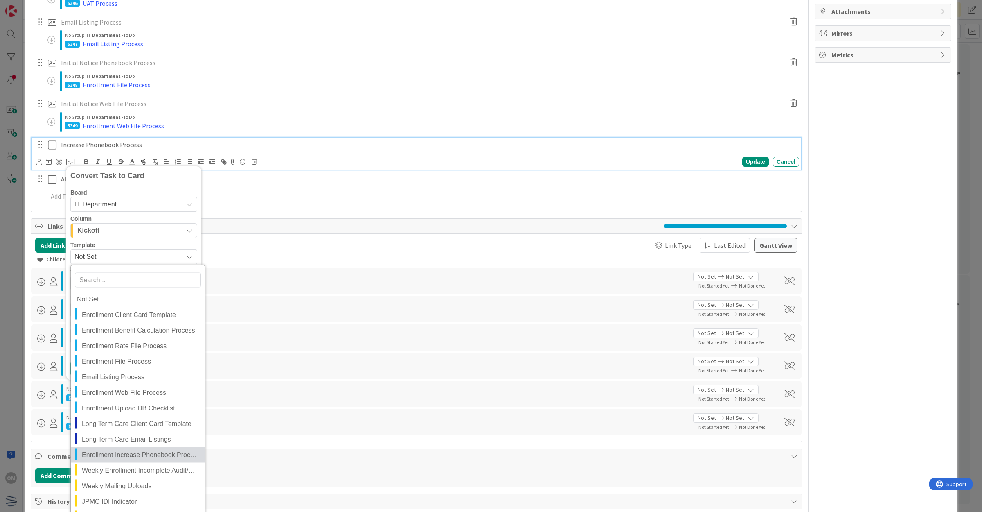
click at [127, 451] on span "Enrollment Increase Phonebook Process" at bounding box center [140, 454] width 117 height 11
type textarea "x"
type textarea "Enrollment Increase Phonebook Process"
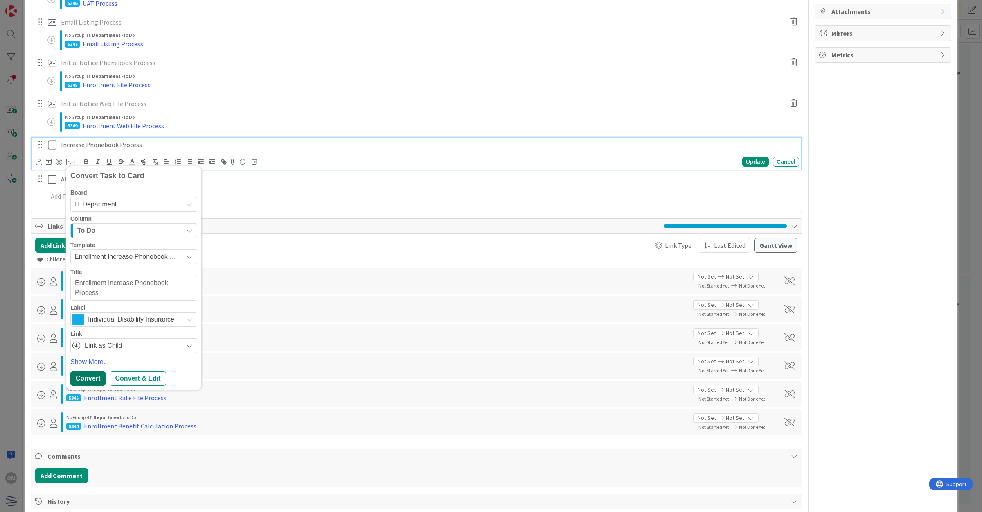
click at [95, 377] on div "Convert" at bounding box center [87, 378] width 35 height 15
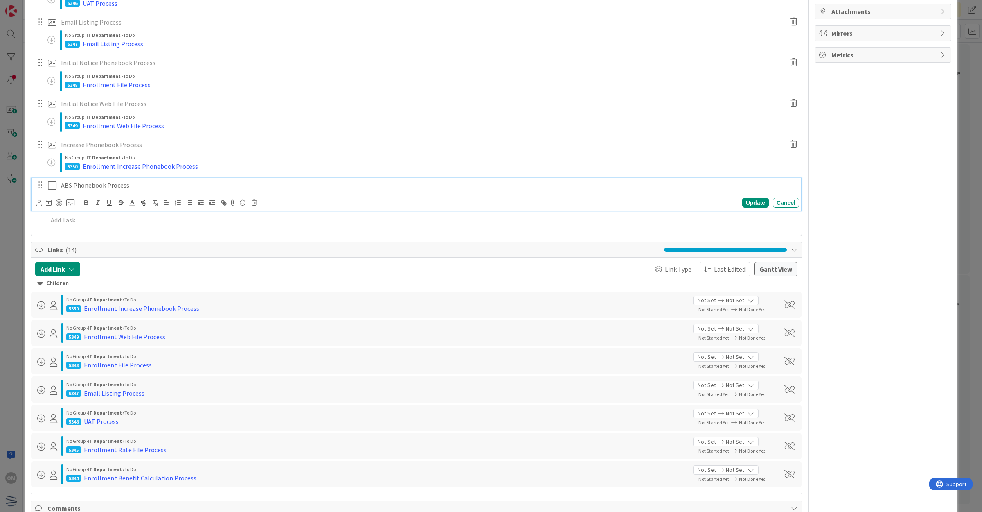
click at [124, 189] on p "ABS Phonebook Process" at bounding box center [428, 185] width 735 height 9
click at [252, 204] on icon at bounding box center [254, 203] width 5 height 6
click at [266, 235] on div "Delete" at bounding box center [275, 237] width 30 height 15
type textarea "x"
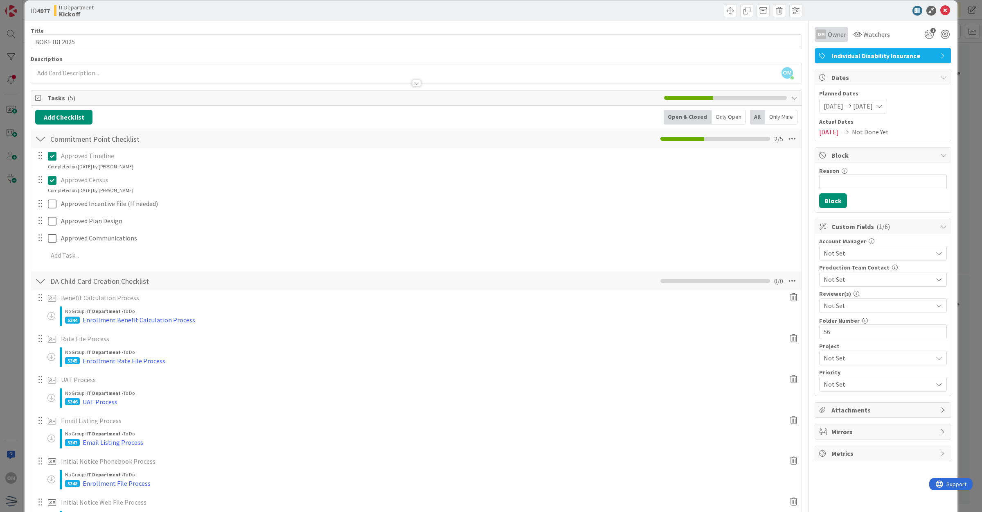
scroll to position [0, 0]
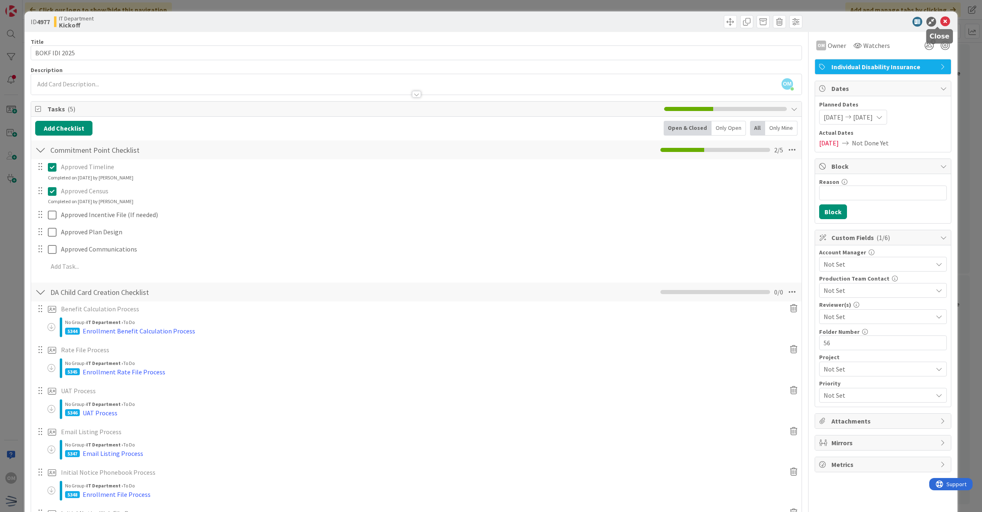
click at [941, 18] on icon at bounding box center [946, 22] width 10 height 10
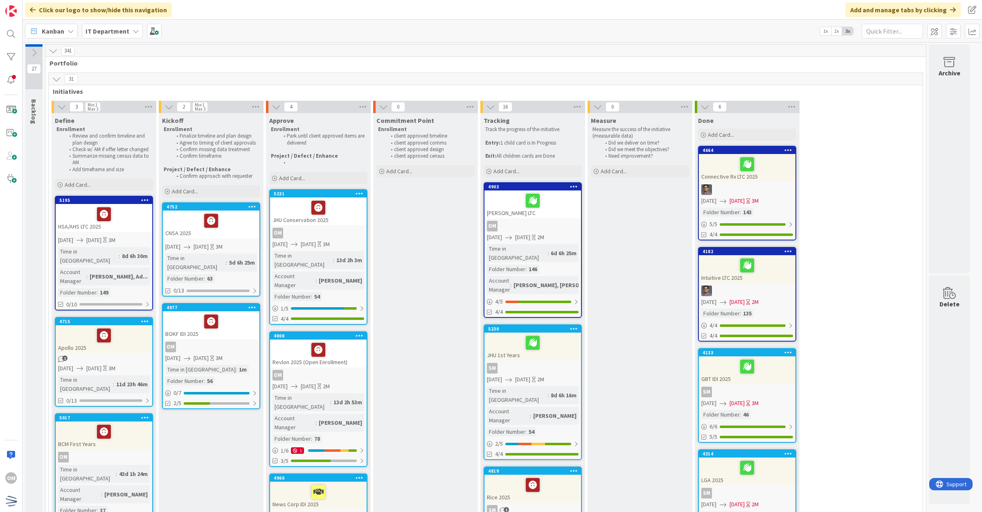
click at [53, 77] on icon at bounding box center [56, 78] width 9 height 9
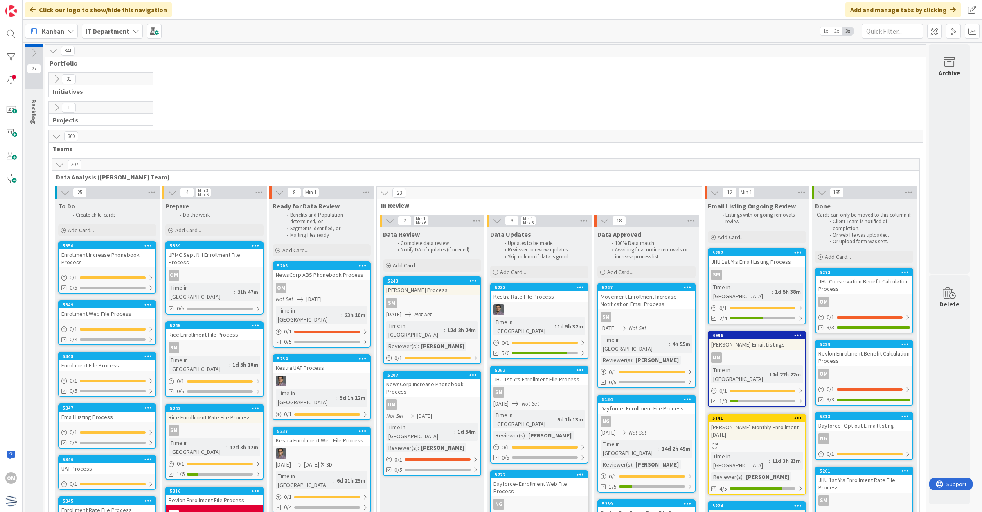
click at [133, 262] on div "Enrollment Increase Phonebook Process" at bounding box center [107, 258] width 97 height 18
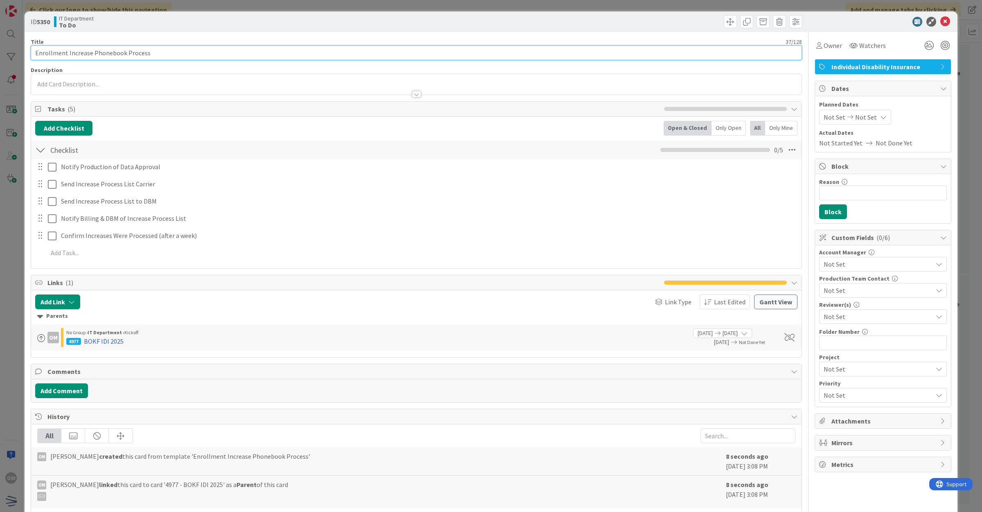
drag, startPoint x: 67, startPoint y: 54, endPoint x: 22, endPoint y: 50, distance: 45.2
click at [21, 50] on div "ID 5350 IT Department To Do Title 37 / 128 Enrollment Increase Phonebook Proces…" at bounding box center [491, 256] width 982 height 512
type input "BOKF Increase Phonebook Process"
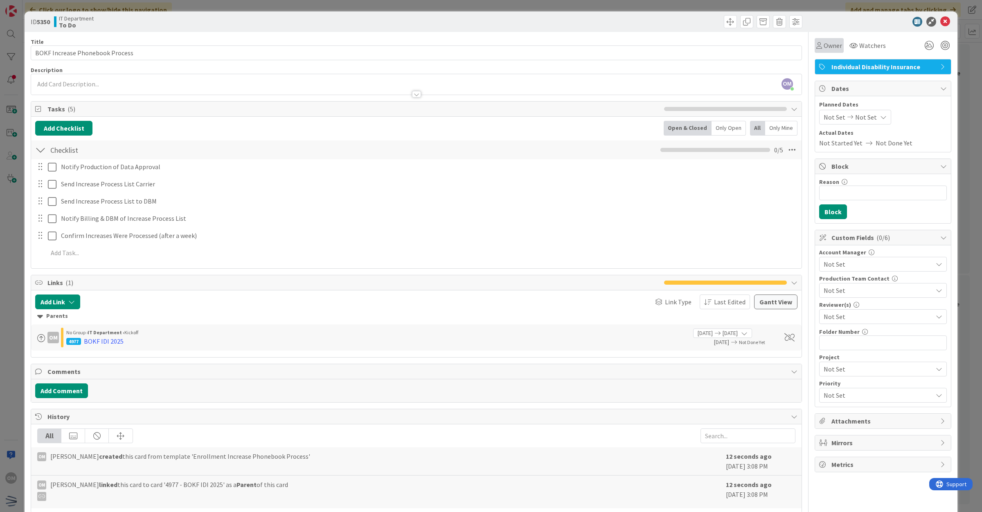
click at [824, 45] on span "Owner" at bounding box center [833, 46] width 18 height 10
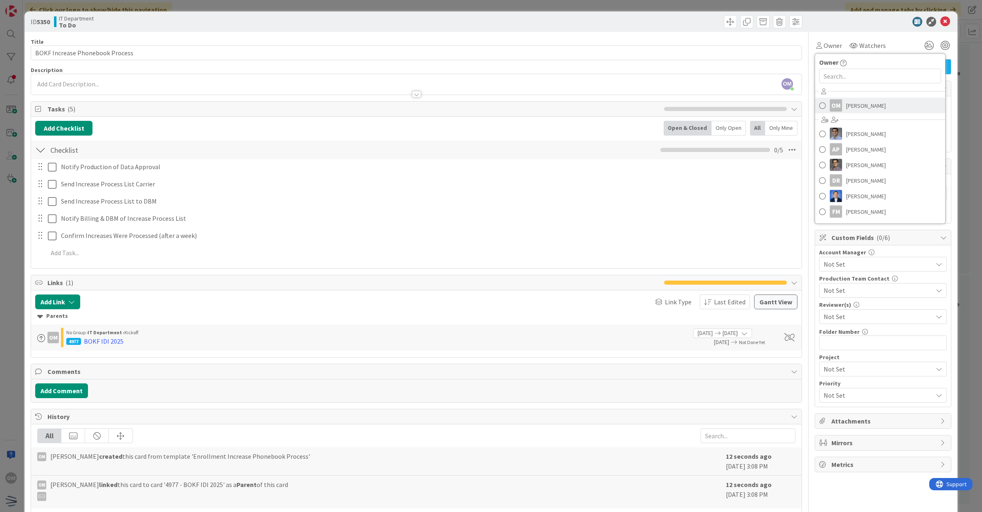
click at [834, 99] on link "OM [PERSON_NAME]" at bounding box center [880, 106] width 130 height 16
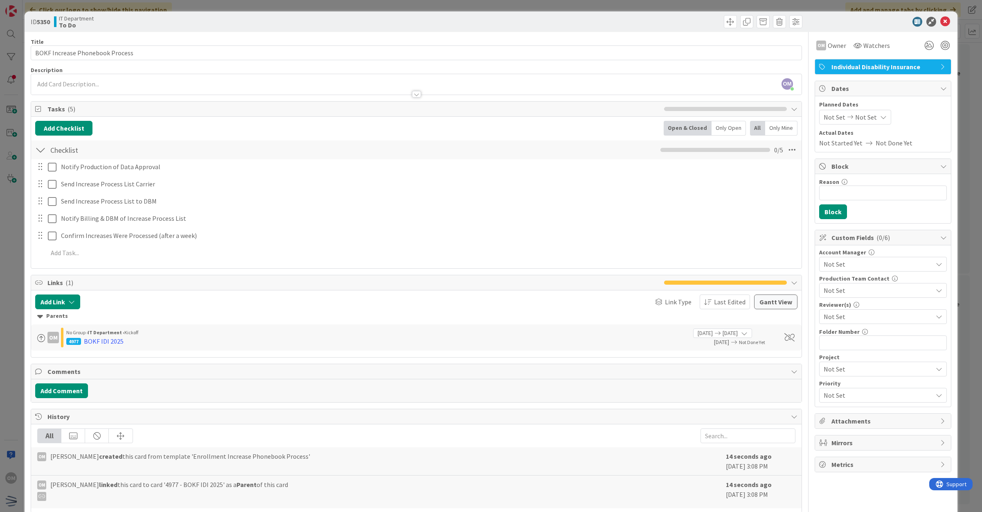
click at [880, 119] on icon at bounding box center [883, 117] width 7 height 7
click at [828, 295] on icon at bounding box center [832, 293] width 9 height 10
type input "[DATE]"
click at [929, 145] on icon "Move forward to switch to the next month." at bounding box center [933, 144] width 8 height 8
click at [847, 221] on td "17" at bounding box center [853, 219] width 16 height 16
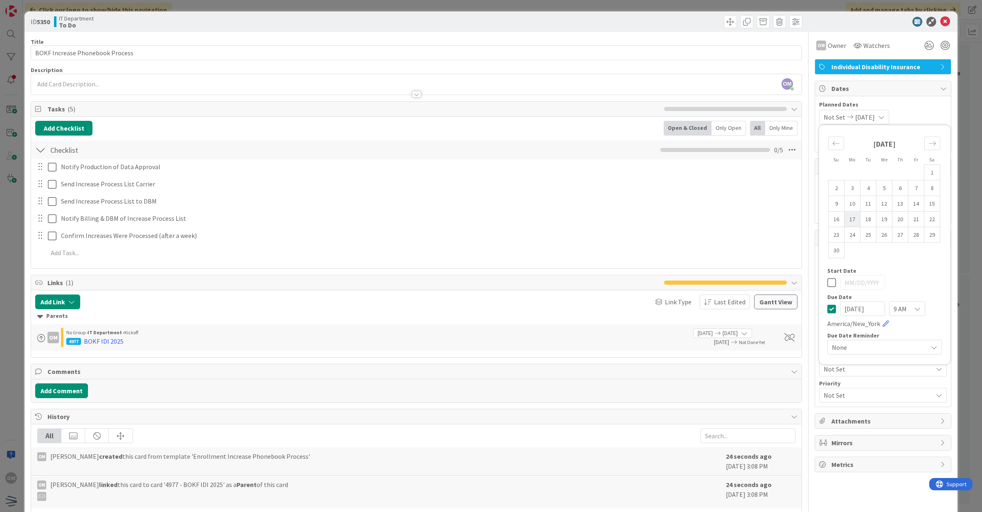
type input "[DATE]"
click at [828, 284] on icon at bounding box center [832, 283] width 9 height 10
click at [828, 310] on icon at bounding box center [832, 309] width 9 height 10
click at [844, 306] on input "[DATE]" at bounding box center [862, 308] width 45 height 15
click at [856, 307] on input "[DATE]" at bounding box center [862, 308] width 45 height 15
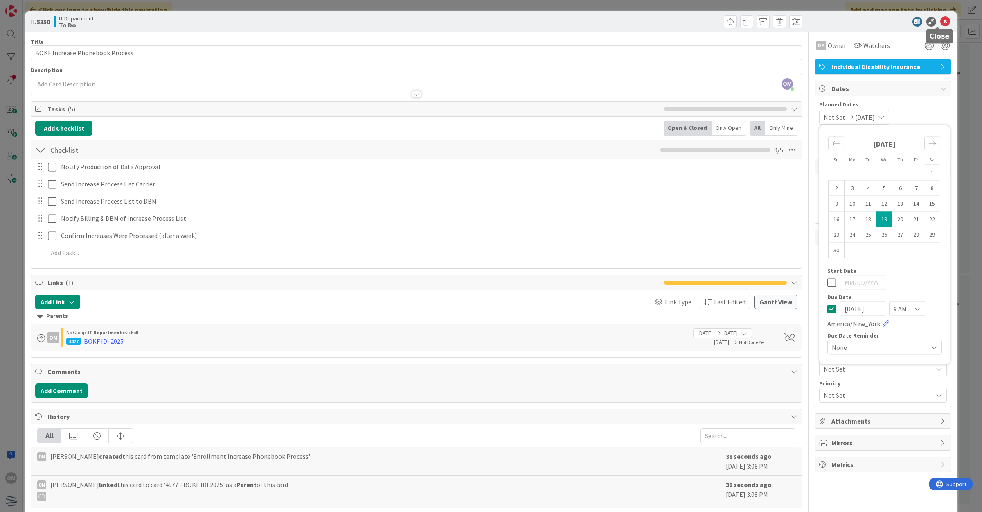
type input "[DATE]"
click at [942, 25] on icon at bounding box center [946, 22] width 10 height 10
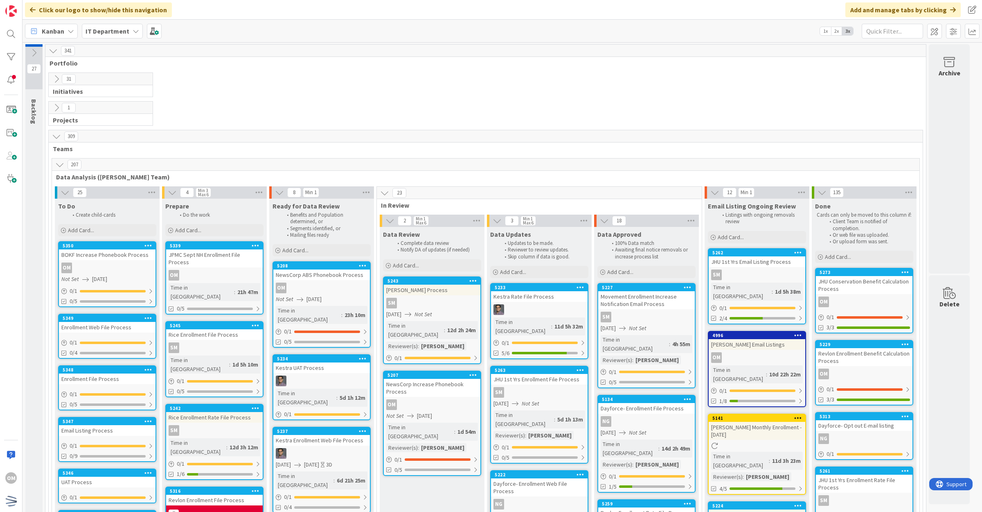
click at [141, 325] on div "Enrollment Web File Process" at bounding box center [107, 327] width 97 height 11
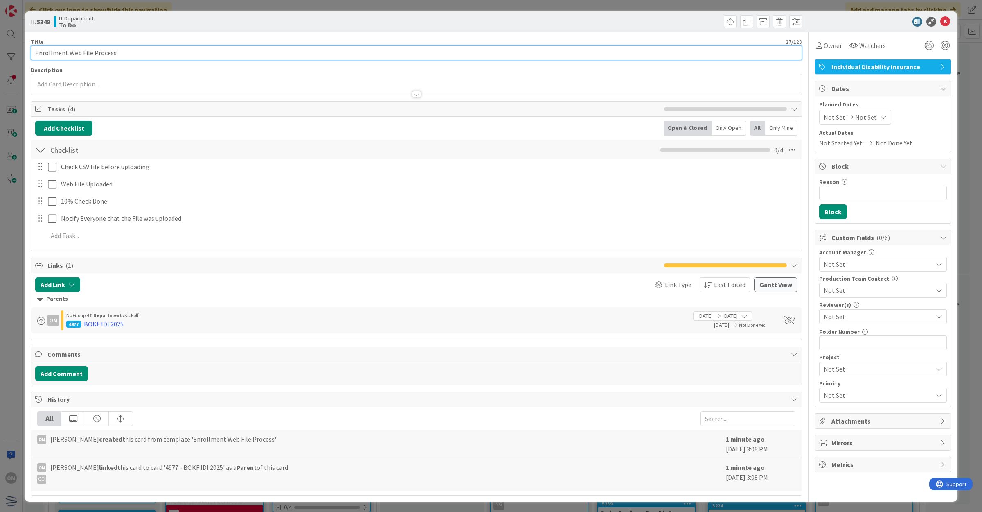
drag, startPoint x: 68, startPoint y: 55, endPoint x: 3, endPoint y: 52, distance: 64.7
click at [3, 52] on div "ID 5349 IT Department To Do Title 27 / 128 Enrollment Web File Process Descript…" at bounding box center [491, 256] width 982 height 512
type input "BOKF Web File Process"
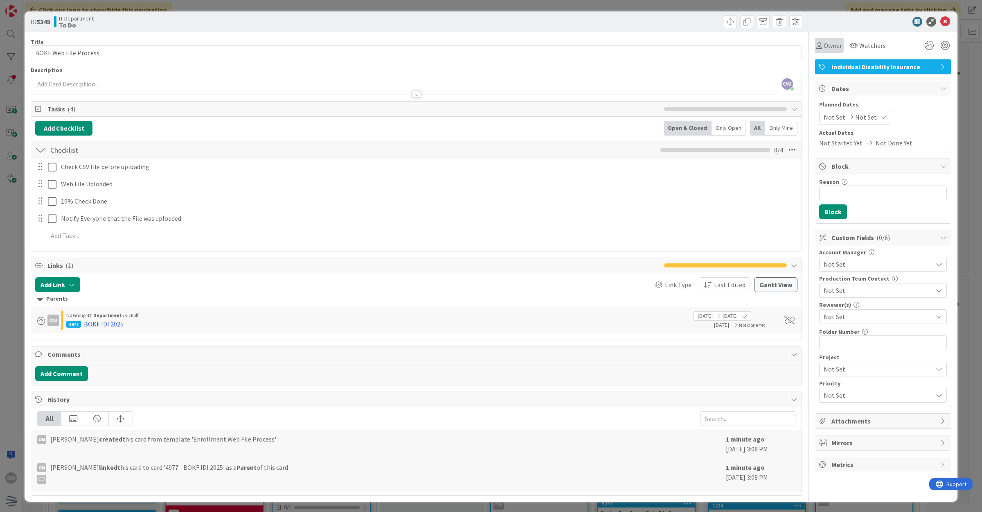
click at [824, 44] on span "Owner" at bounding box center [833, 46] width 18 height 10
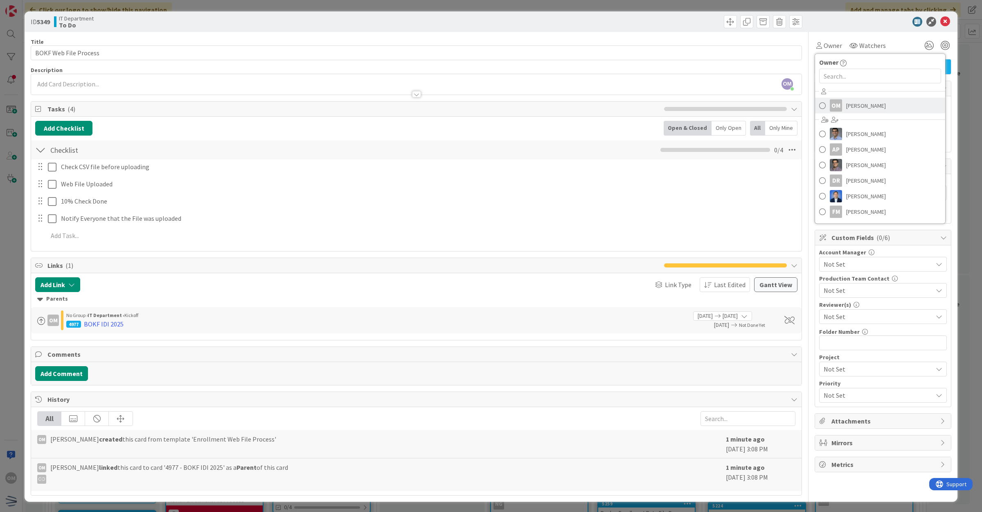
click at [819, 106] on span at bounding box center [822, 105] width 7 height 12
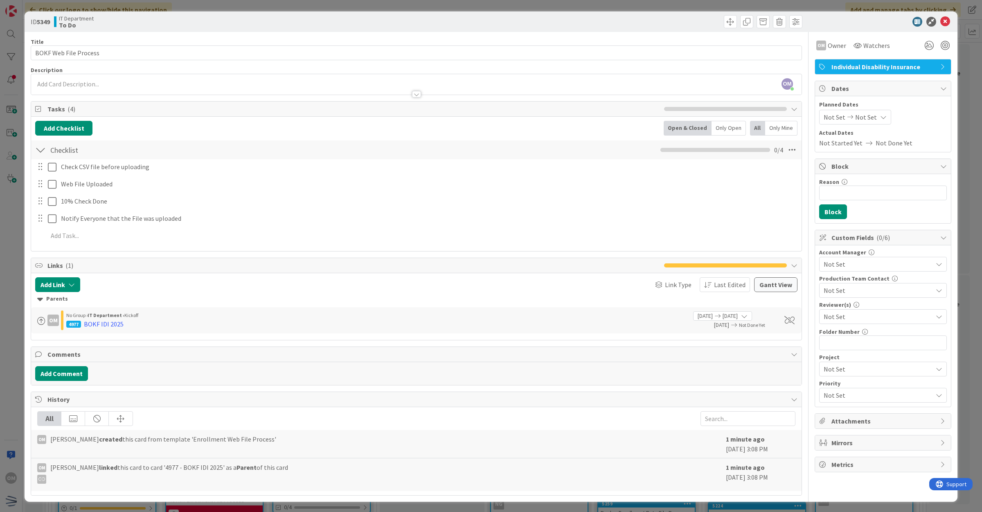
click at [880, 115] on icon at bounding box center [883, 117] width 7 height 7
click at [828, 291] on icon at bounding box center [832, 293] width 9 height 10
click at [844, 292] on input "[DATE]" at bounding box center [862, 293] width 45 height 15
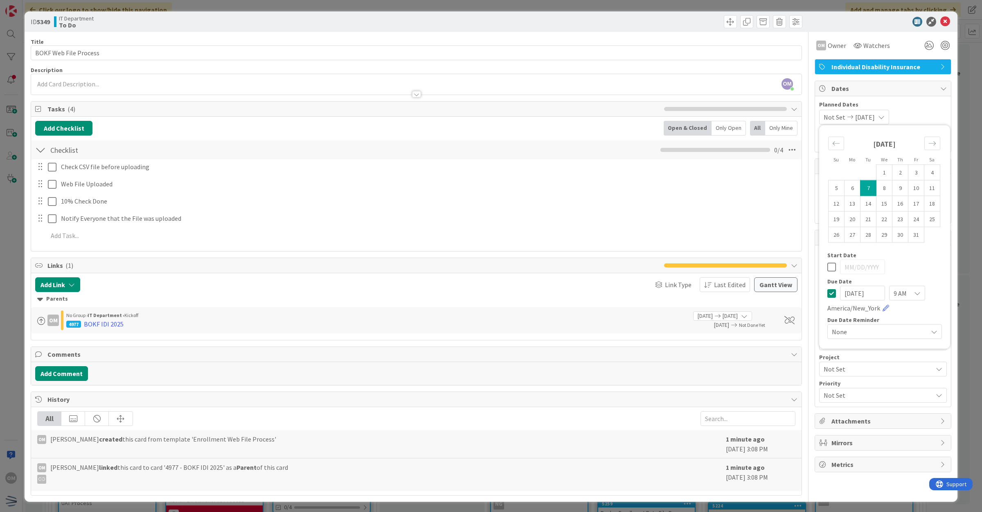
click at [849, 295] on input "[DATE]" at bounding box center [862, 293] width 45 height 15
type input "[DATE]"
click at [941, 23] on icon at bounding box center [946, 22] width 10 height 10
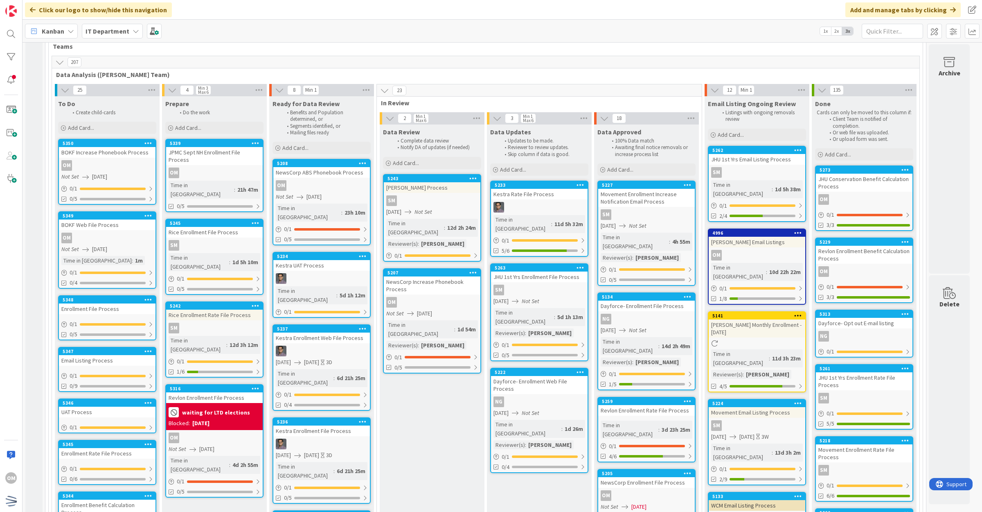
click at [134, 310] on div "Enrollment File Process" at bounding box center [107, 308] width 97 height 11
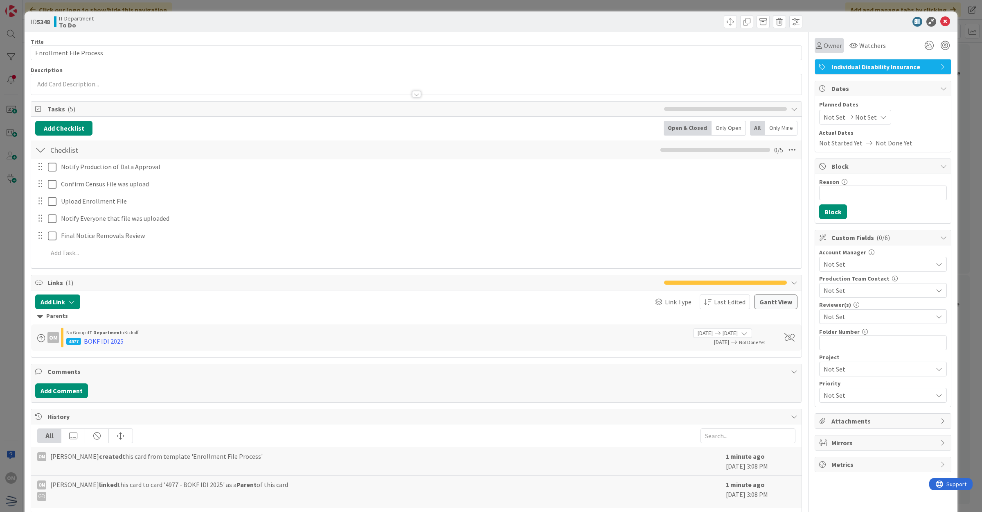
click at [833, 50] on div "Owner" at bounding box center [829, 45] width 29 height 15
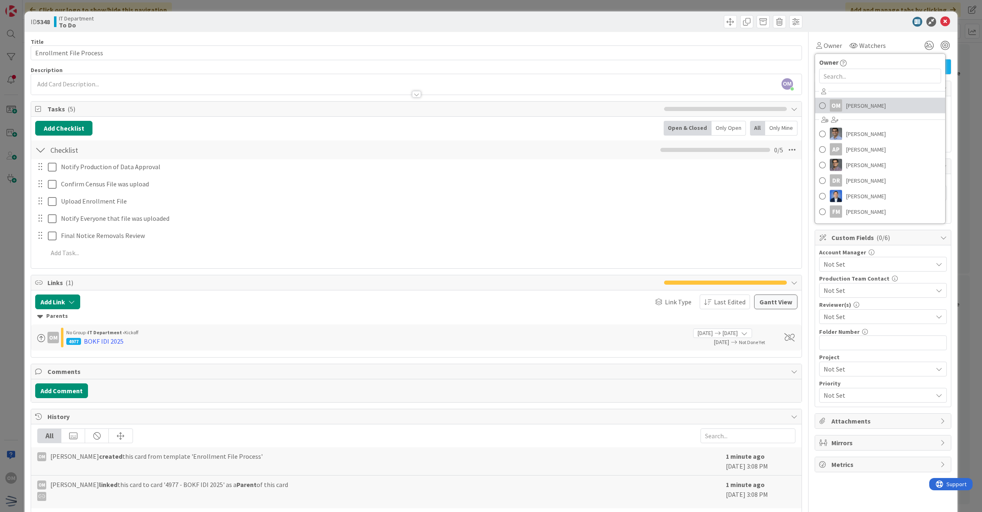
click at [851, 102] on span "[PERSON_NAME]" at bounding box center [866, 105] width 40 height 12
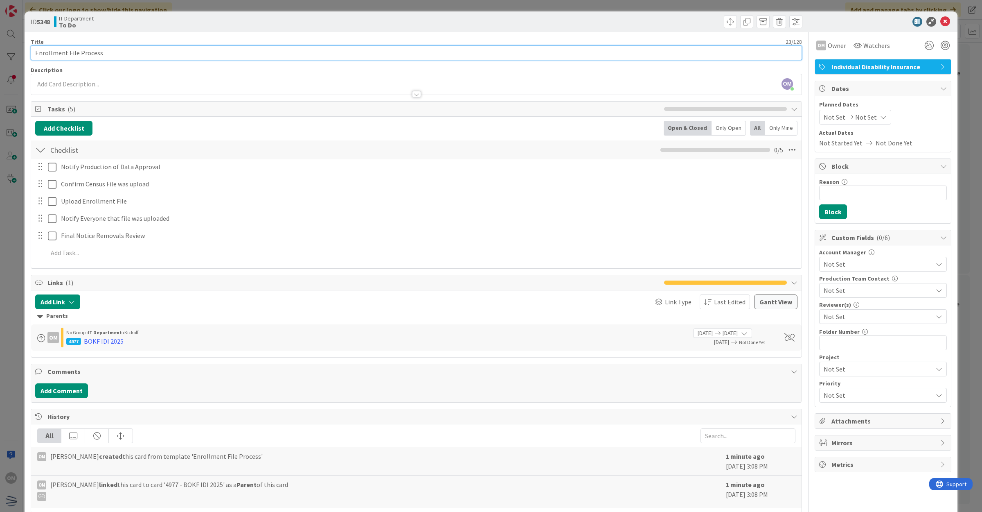
click at [36, 53] on input "Enrollment File Process" at bounding box center [417, 52] width 772 height 15
type input "BOKF Enrollment File Process"
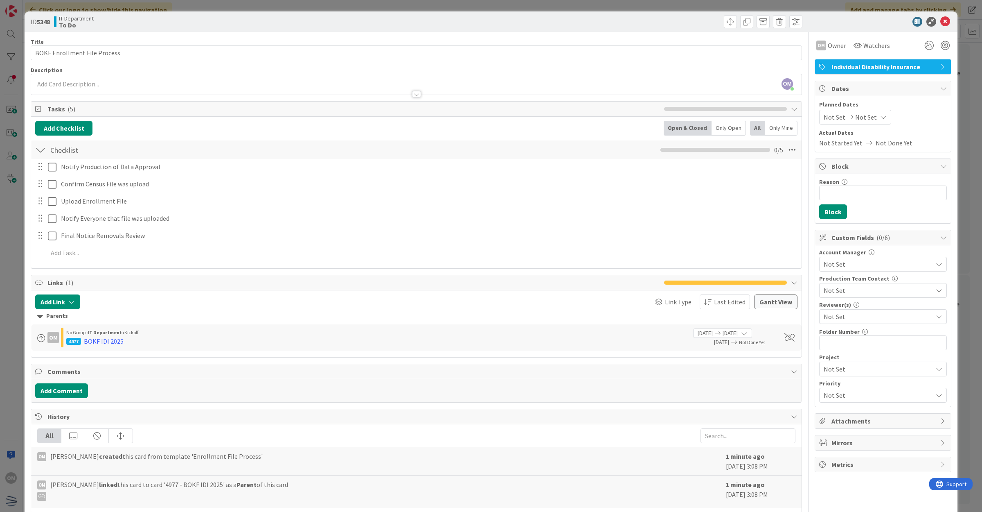
click at [831, 116] on span "Not Set" at bounding box center [835, 117] width 22 height 10
click at [828, 293] on icon at bounding box center [832, 293] width 9 height 10
click at [850, 293] on input "[DATE]" at bounding box center [862, 293] width 45 height 15
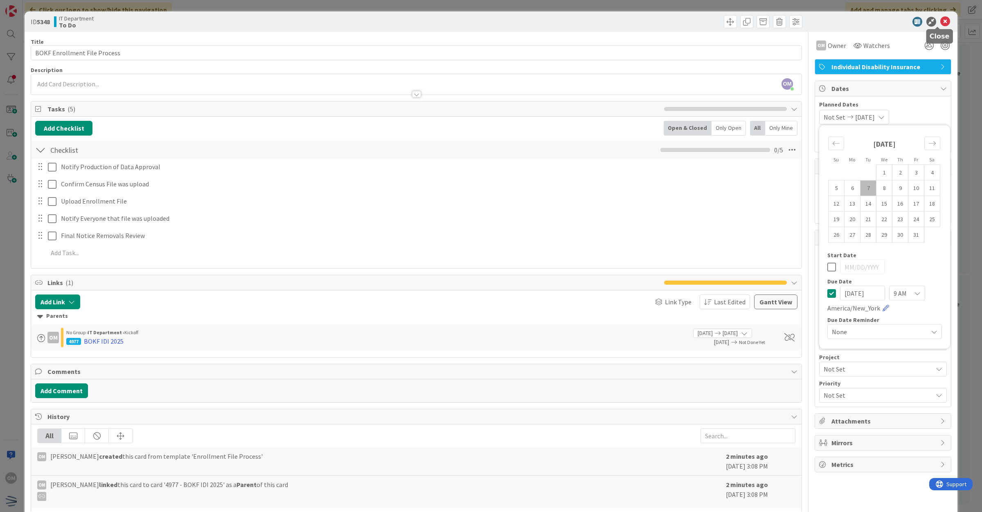
type input "[DATE]"
click at [941, 23] on icon at bounding box center [946, 22] width 10 height 10
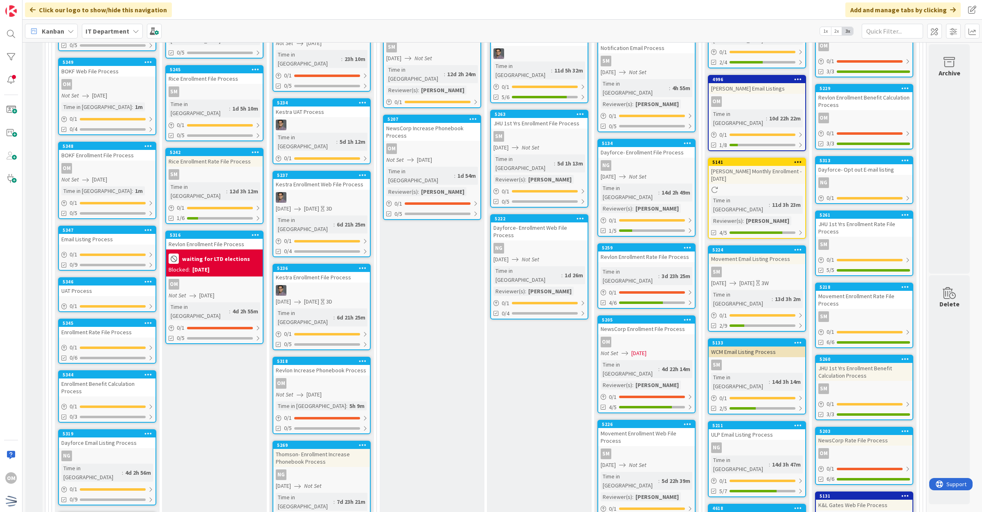
click at [127, 243] on div "5347 Email Listing Process 0 / 1 0/9" at bounding box center [107, 248] width 98 height 45
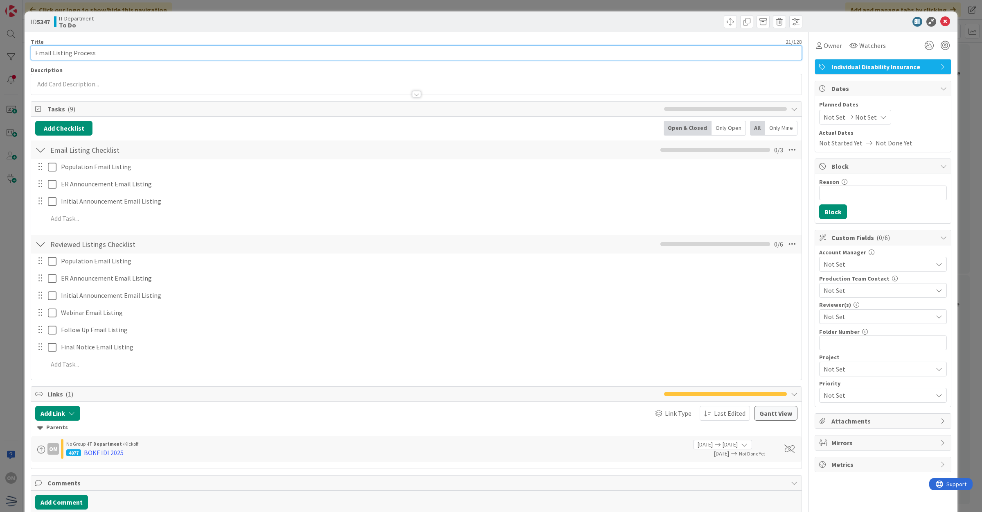
drag, startPoint x: 32, startPoint y: 54, endPoint x: 44, endPoint y: 53, distance: 11.9
click at [33, 54] on input "Email Listing Process" at bounding box center [417, 52] width 772 height 15
type input "BOKF Email Listing Process"
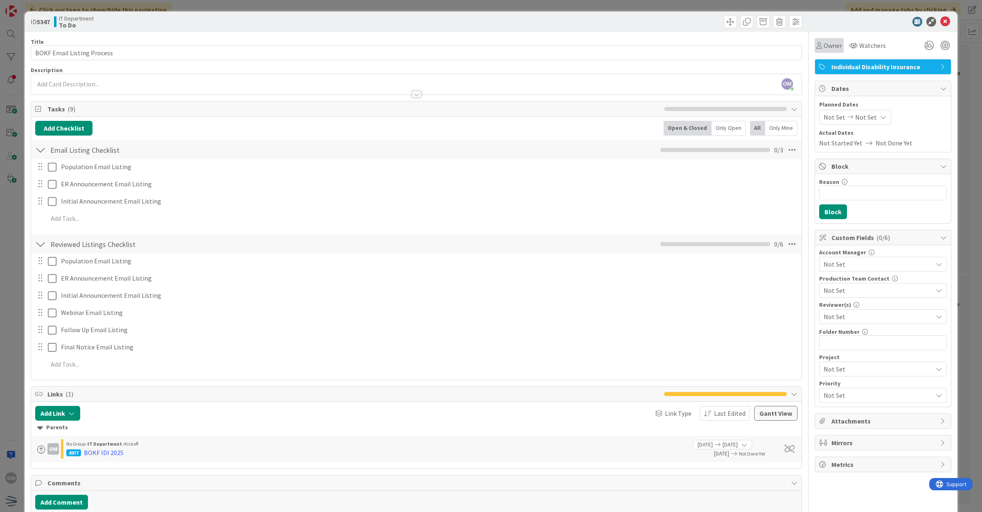
click at [824, 50] on span "Owner" at bounding box center [833, 46] width 18 height 10
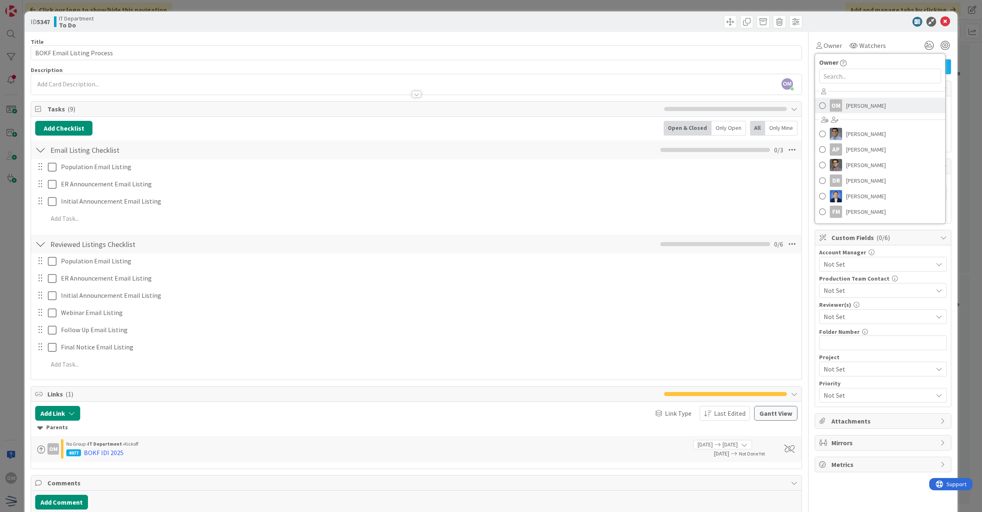
click at [822, 106] on link "OM [PERSON_NAME]" at bounding box center [880, 106] width 130 height 16
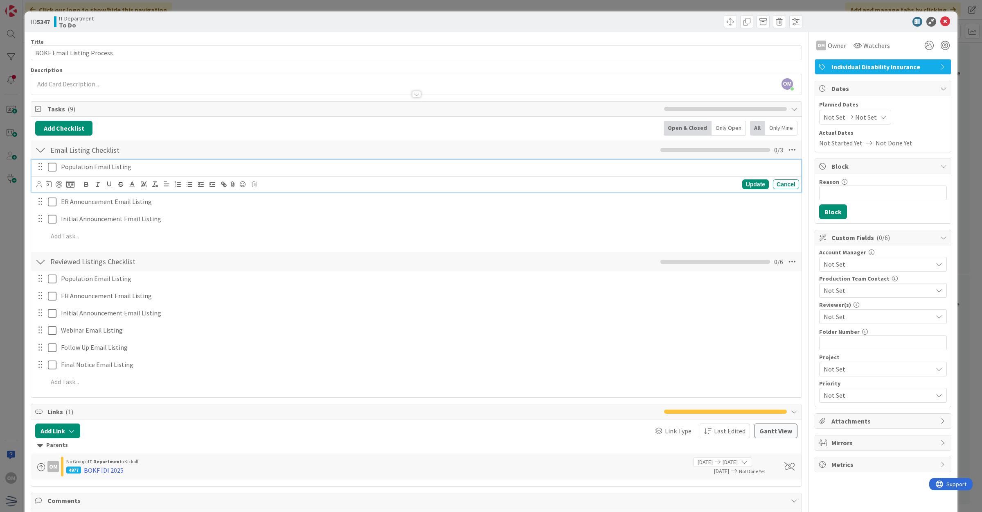
click at [97, 165] on p "Population Email Listing" at bounding box center [428, 166] width 735 height 9
click at [254, 183] on icon at bounding box center [254, 184] width 5 height 6
click at [276, 214] on div "Delete" at bounding box center [275, 219] width 30 height 15
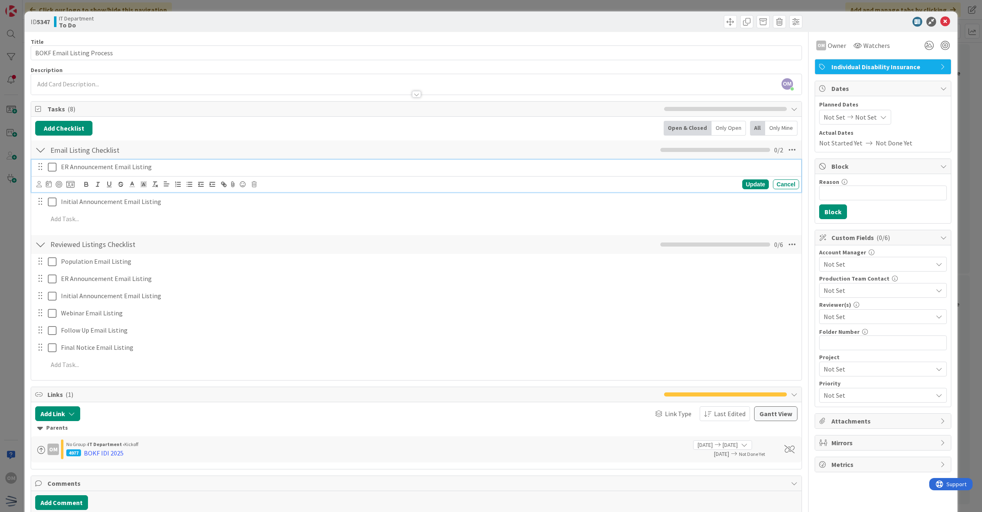
drag, startPoint x: 148, startPoint y: 166, endPoint x: 182, endPoint y: 169, distance: 34.5
click at [148, 166] on p "ER Announcement Email Listing" at bounding box center [428, 166] width 735 height 9
click at [255, 187] on icon at bounding box center [254, 184] width 5 height 6
click at [269, 219] on div "Delete" at bounding box center [275, 219] width 30 height 15
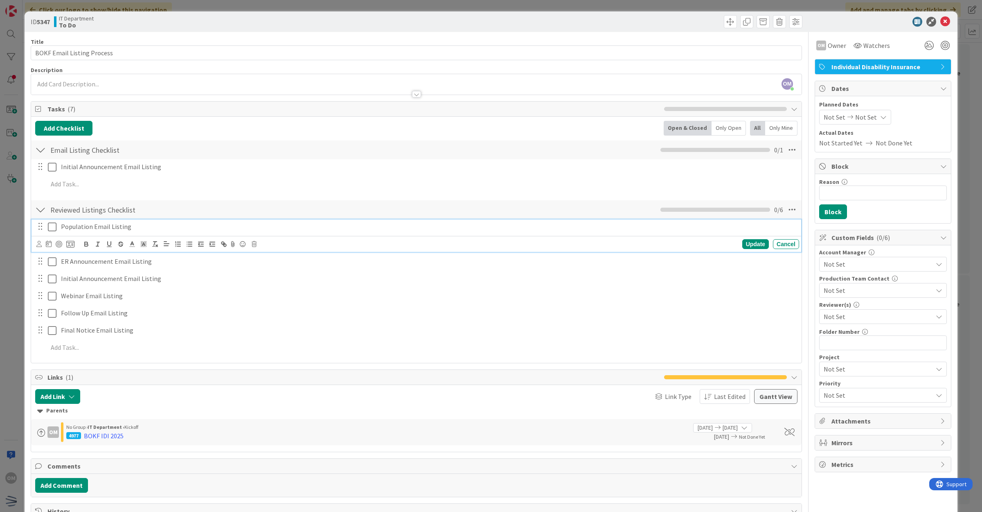
click at [94, 232] on div "Population Email Listing" at bounding box center [429, 226] width 742 height 14
click at [254, 248] on div "Update Cancel" at bounding box center [417, 243] width 763 height 11
click at [254, 246] on icon at bounding box center [254, 244] width 5 height 6
click at [273, 282] on div "Delete" at bounding box center [275, 278] width 30 height 15
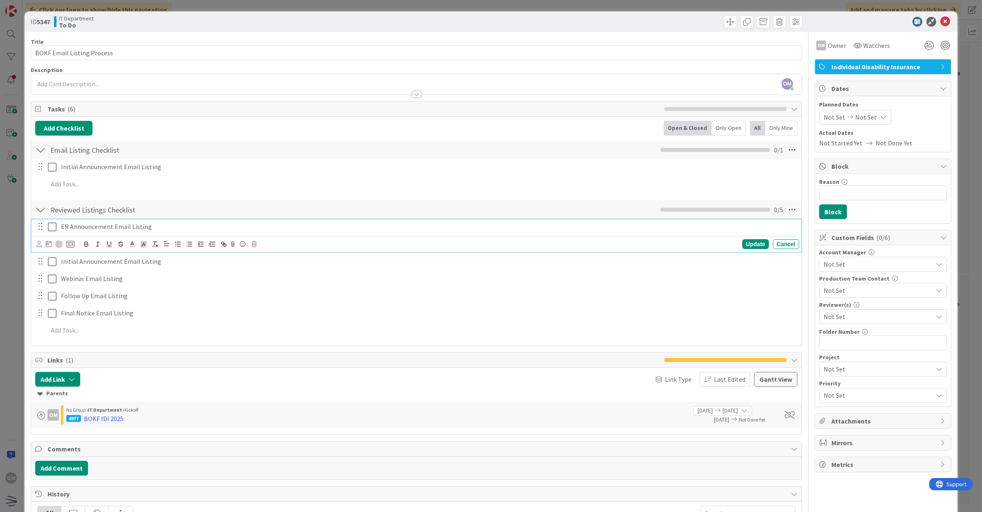
click at [101, 224] on p "ER Announcement Email Listing" at bounding box center [428, 226] width 735 height 9
click at [256, 243] on icon at bounding box center [254, 244] width 5 height 6
click at [280, 279] on div "Delete" at bounding box center [275, 278] width 30 height 15
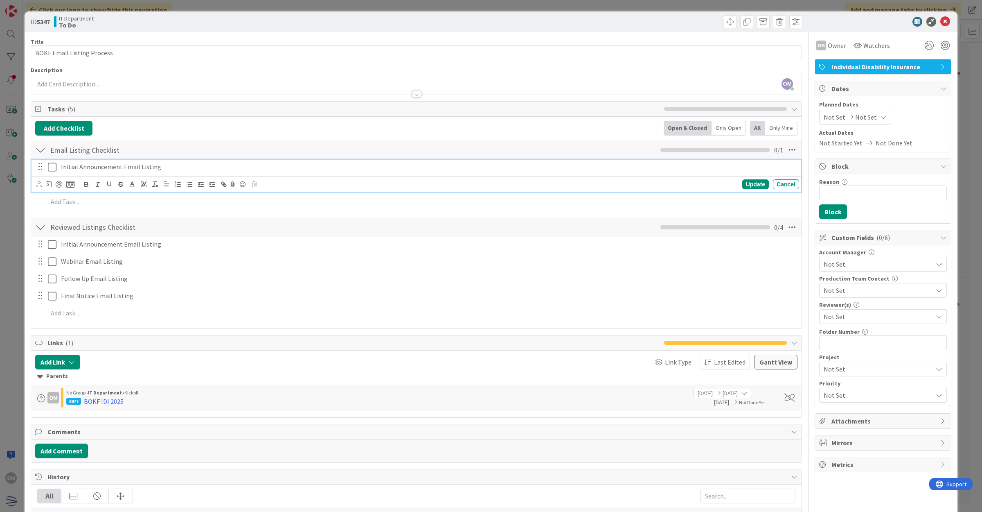
click at [91, 170] on p "Initial Announcement Email Listing" at bounding box center [428, 166] width 735 height 9
click at [49, 183] on icon at bounding box center [49, 184] width 6 height 7
click at [160, 209] on icon "Move forward to switch to the next month." at bounding box center [159, 208] width 8 height 8
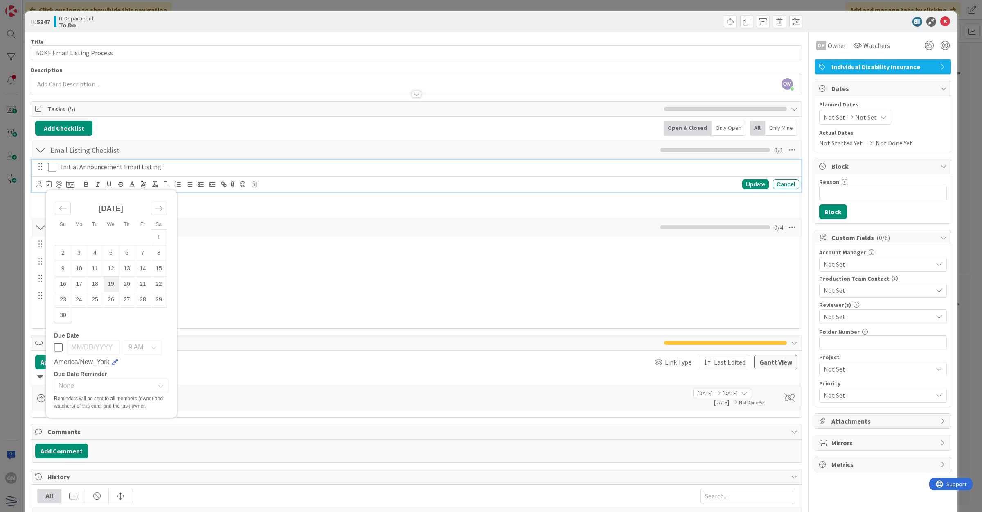
click at [117, 279] on td "19" at bounding box center [111, 284] width 16 height 16
type input "[DATE]"
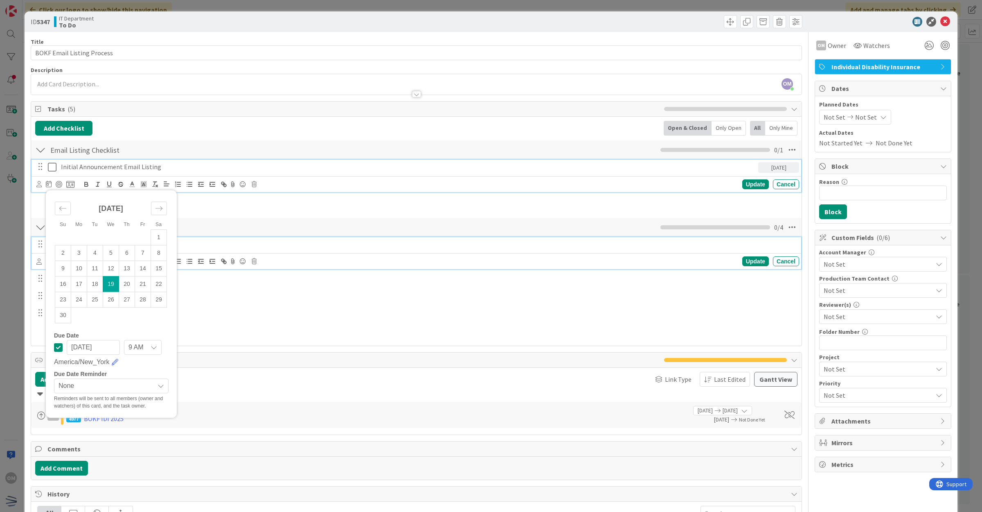
click at [223, 243] on p "Initial Announcement Email Listing" at bounding box center [428, 243] width 735 height 9
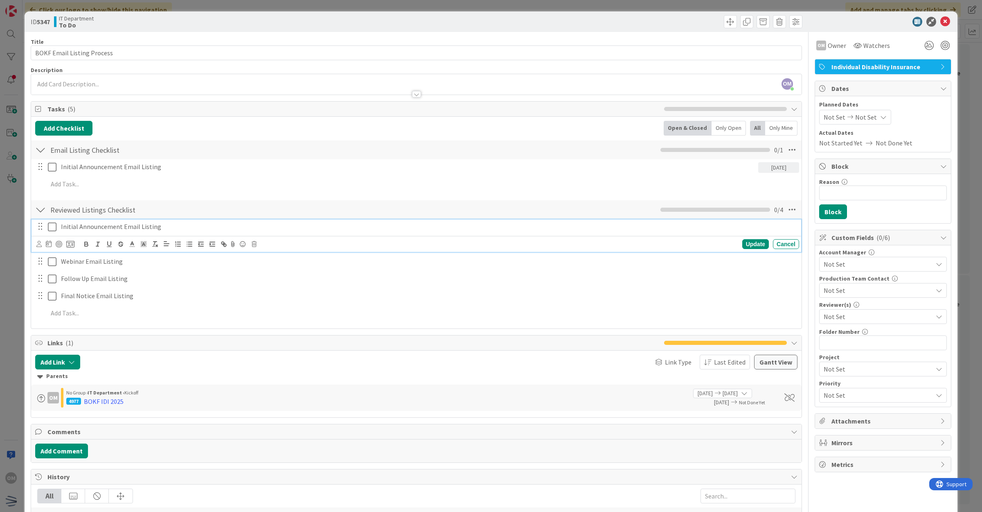
click at [47, 244] on icon at bounding box center [49, 243] width 6 height 7
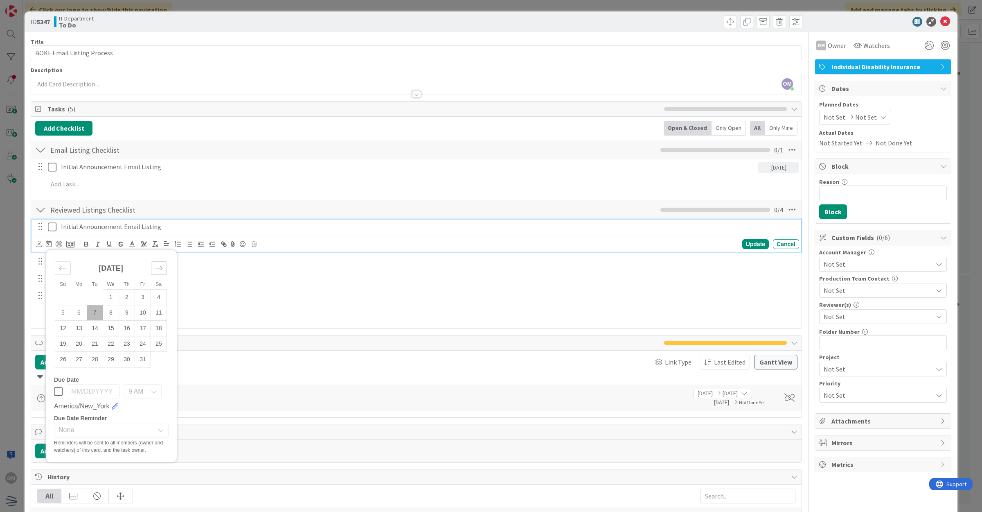
click at [151, 266] on div "Move forward to switch to the next month." at bounding box center [159, 268] width 16 height 14
click at [113, 339] on td "19" at bounding box center [111, 344] width 16 height 16
type input "[DATE]"
click at [254, 304] on div "Initial Announcement Email Listing [DATE] Su Mo Tu We Th Fr Sa [DATE] 1 2 3 4 5…" at bounding box center [416, 271] width 763 height 104
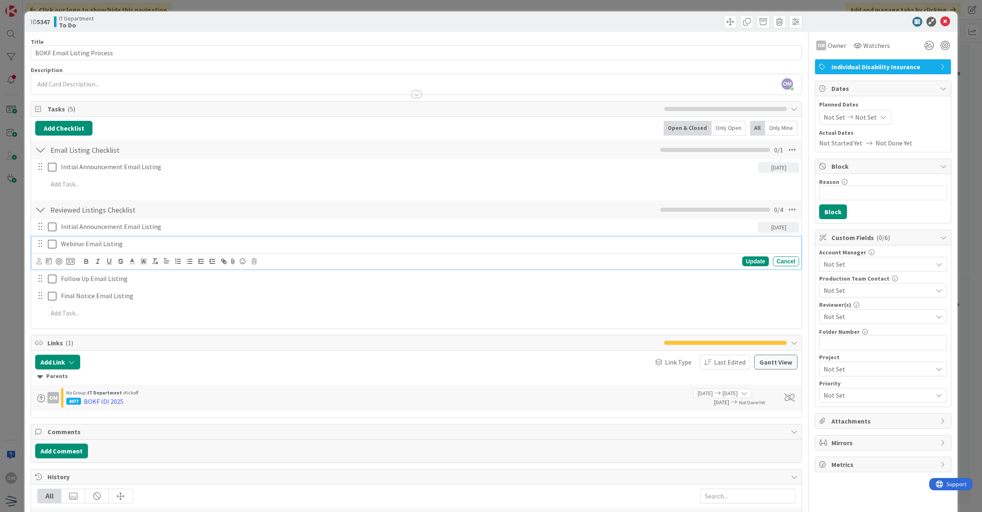
click at [90, 244] on p "Webinar Email Listing" at bounding box center [428, 243] width 735 height 9
click at [83, 245] on p "Webinar Email Listing" at bounding box center [428, 243] width 735 height 9
click at [44, 260] on div at bounding box center [55, 261] width 38 height 10
click at [47, 260] on icon at bounding box center [49, 260] width 6 height 7
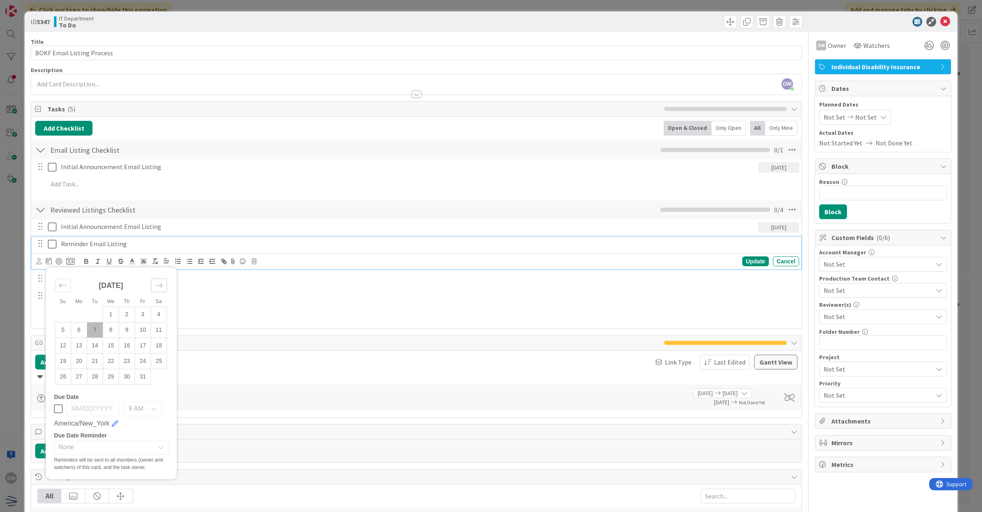
click at [158, 291] on div "Move forward to switch to the next month." at bounding box center [159, 285] width 16 height 14
click at [80, 372] on td "24" at bounding box center [79, 376] width 16 height 16
type input "[DATE]"
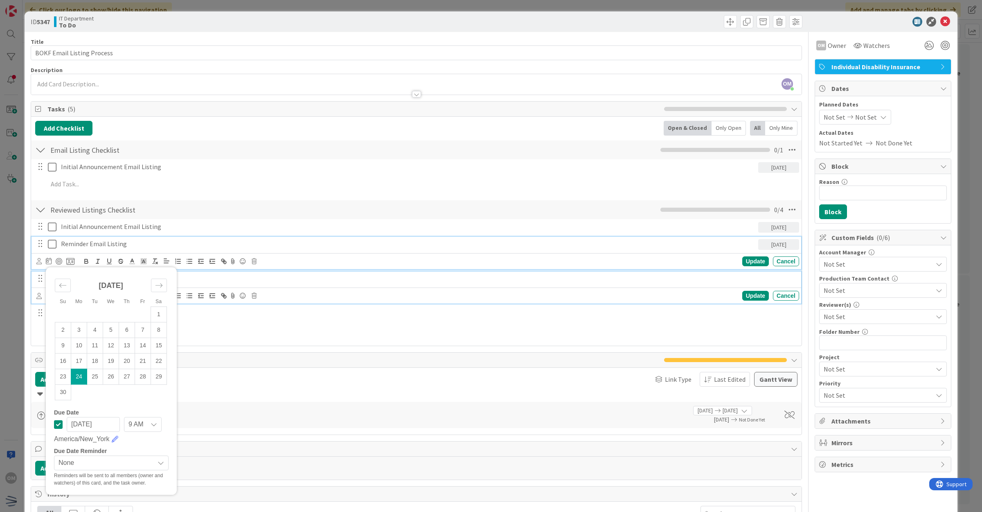
click at [239, 281] on p "Follow Up Email Listing" at bounding box center [428, 278] width 735 height 9
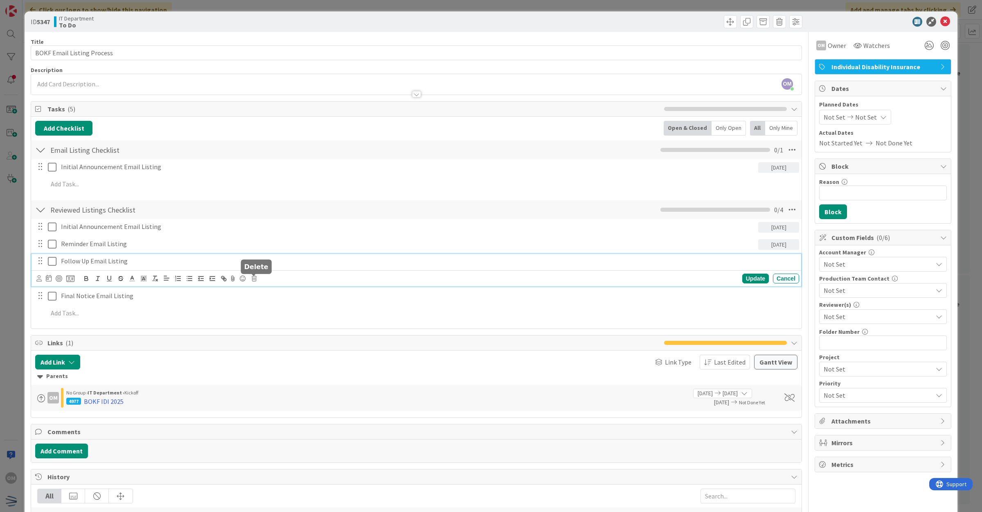
click at [252, 282] on div "Update Cancel" at bounding box center [417, 278] width 763 height 11
click at [251, 278] on div "Update Cancel" at bounding box center [417, 278] width 763 height 11
click at [253, 280] on icon at bounding box center [254, 278] width 5 height 6
click at [271, 312] on div "Delete" at bounding box center [275, 313] width 30 height 15
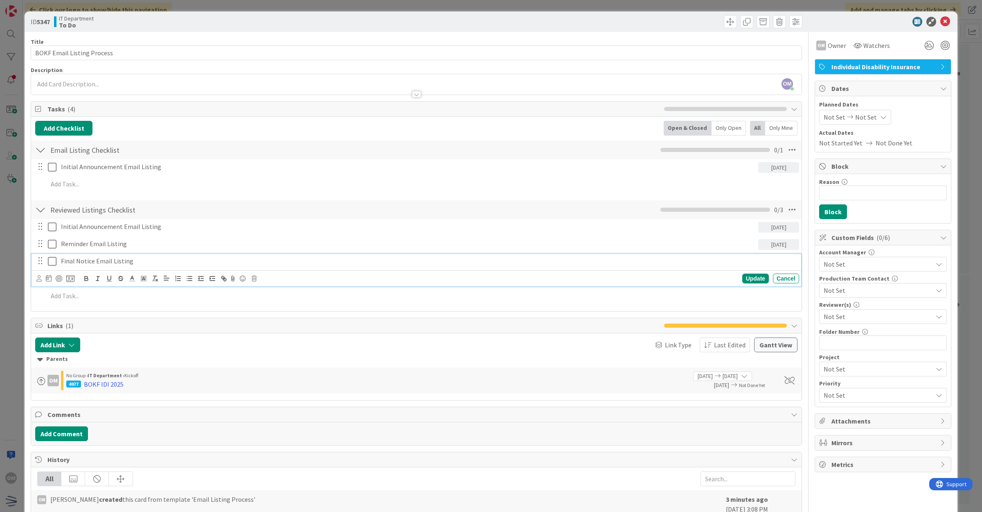
click at [77, 261] on p "Final Notice Email Listing" at bounding box center [428, 260] width 735 height 9
click at [91, 260] on p "Final Notice Email Listing" at bounding box center [428, 260] width 735 height 9
click at [50, 279] on icon at bounding box center [49, 278] width 6 height 7
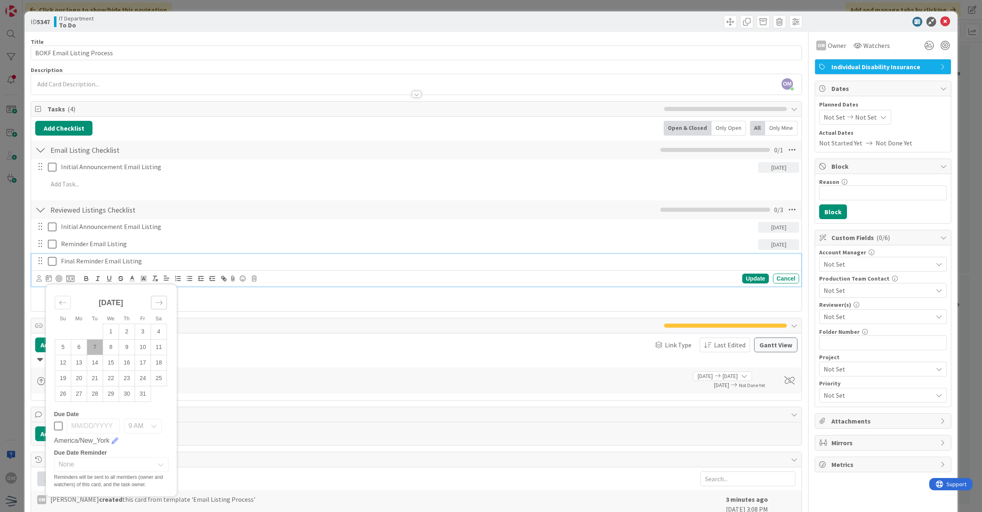
click at [154, 304] on div "Move forward to switch to the next month." at bounding box center [159, 303] width 16 height 14
click at [95, 346] on td "9" at bounding box center [95, 347] width 16 height 16
type input "[DATE]"
click at [750, 280] on div "Update" at bounding box center [756, 278] width 27 height 10
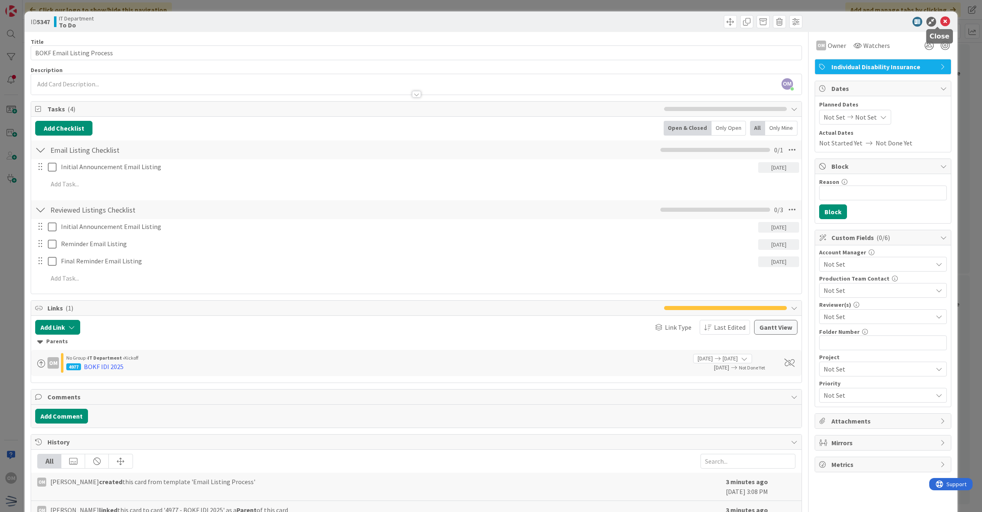
click at [941, 23] on icon at bounding box center [946, 22] width 10 height 10
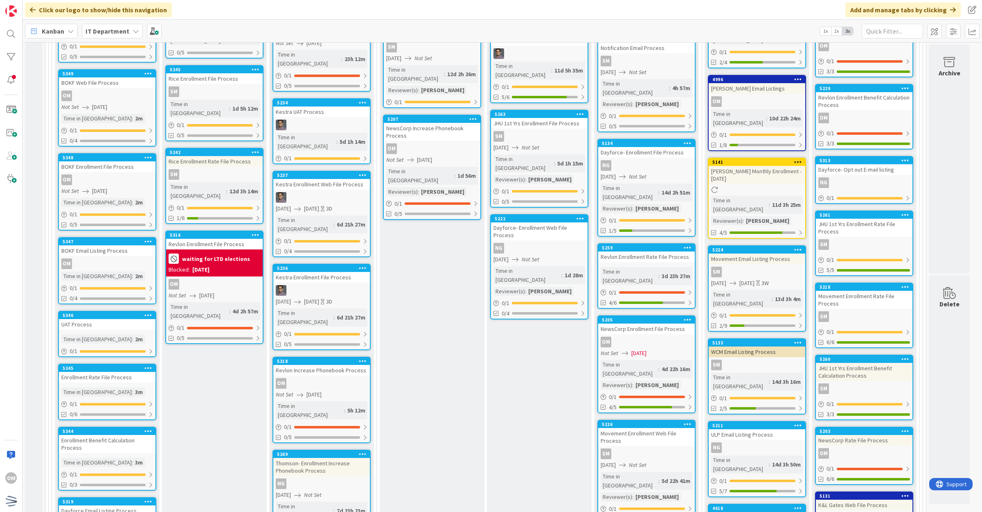
click at [150, 327] on div "5346 UAT Process Time in Column : 2m 0 / 1" at bounding box center [107, 334] width 98 height 46
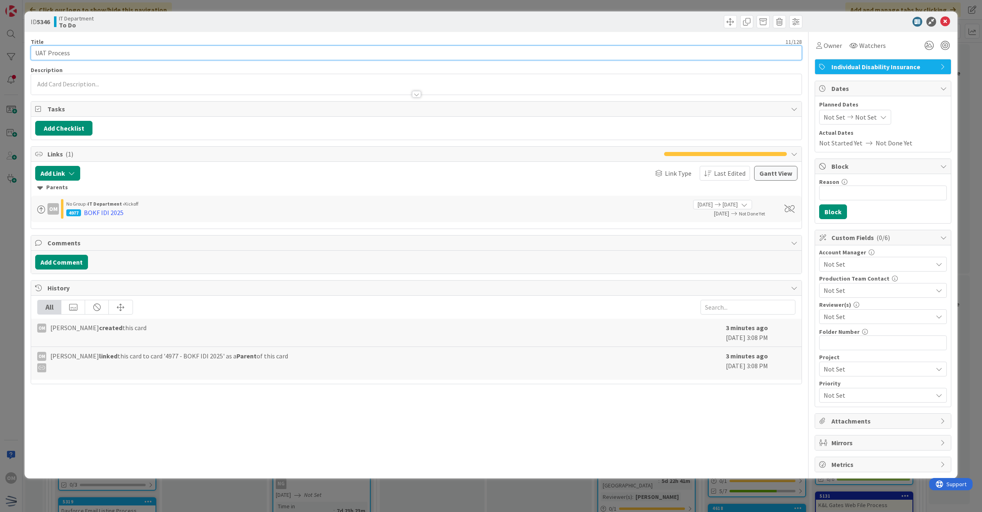
click at [33, 56] on input "UAT Process" at bounding box center [417, 52] width 772 height 15
type input "BOKF UAT Process"
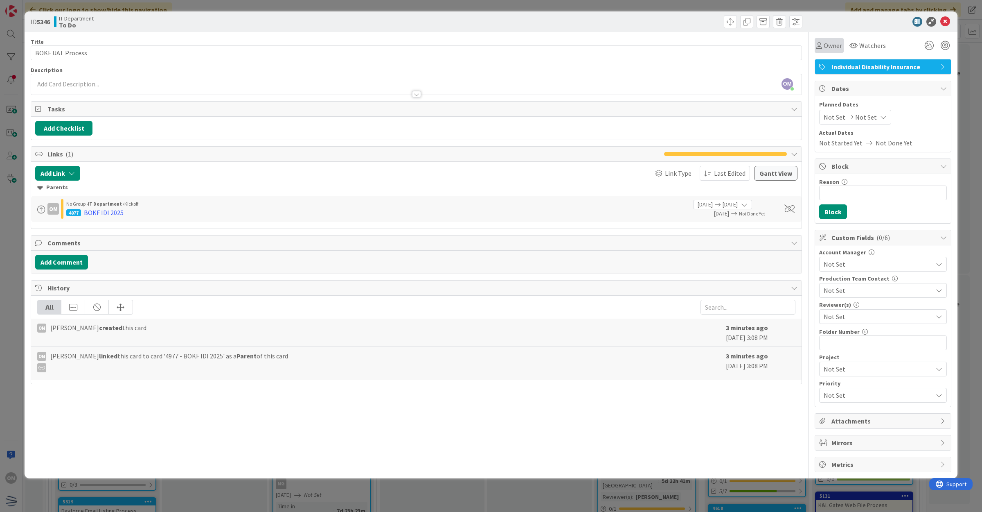
click at [833, 48] on span "Owner" at bounding box center [833, 46] width 18 height 10
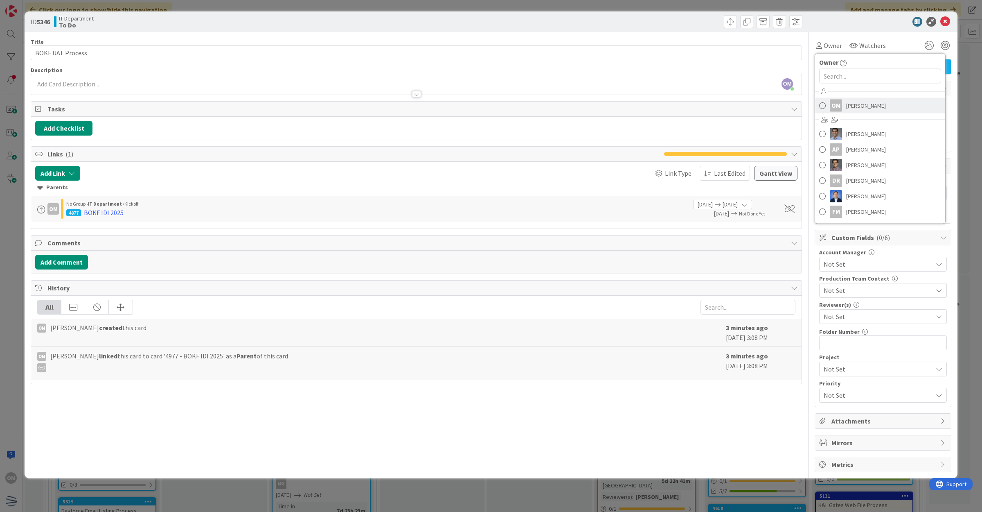
click at [862, 102] on span "[PERSON_NAME]" at bounding box center [866, 105] width 40 height 12
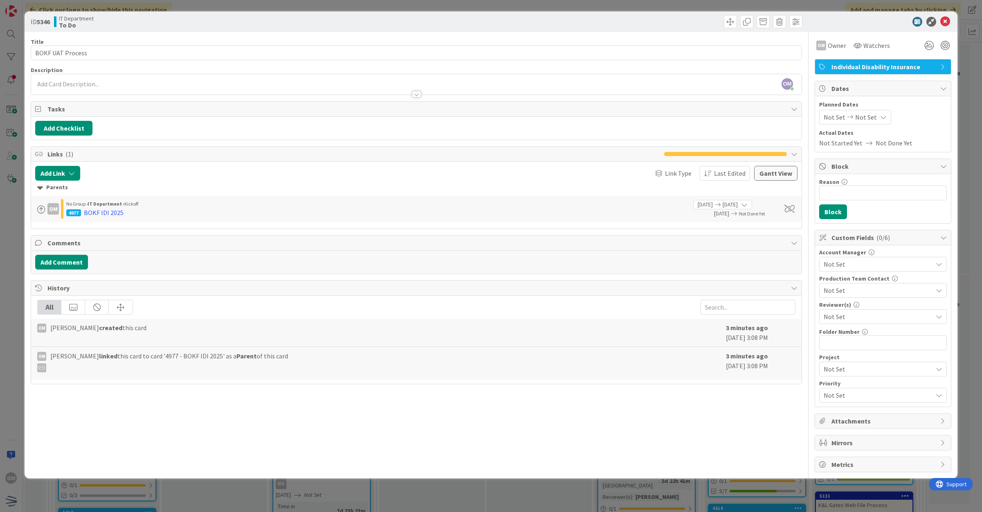
click at [848, 119] on icon at bounding box center [851, 117] width 10 height 6
click at [834, 301] on div "9 AM America/New_York" at bounding box center [885, 299] width 115 height 27
click at [834, 296] on icon at bounding box center [832, 293] width 9 height 10
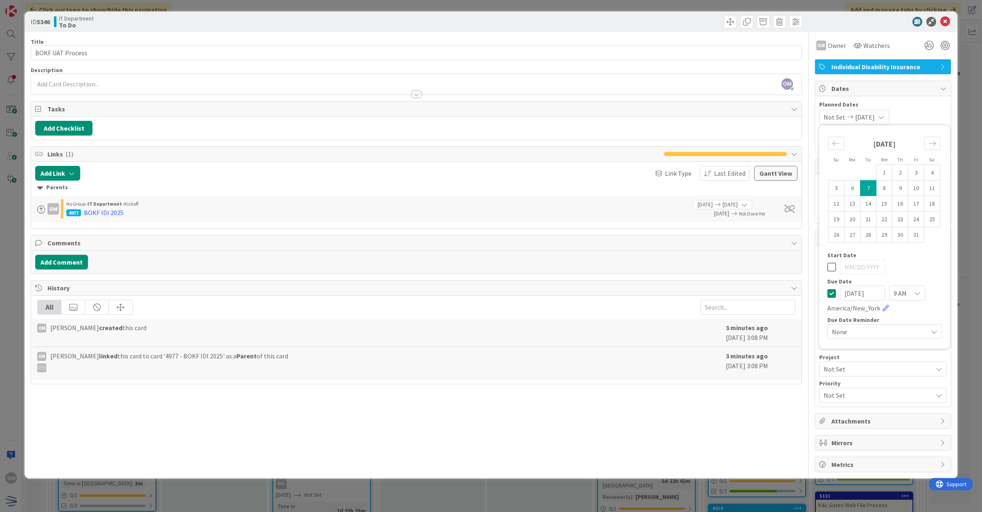
click at [858, 294] on input "[DATE]" at bounding box center [862, 293] width 45 height 15
type input "[DATE]"
click at [944, 25] on icon at bounding box center [946, 22] width 10 height 10
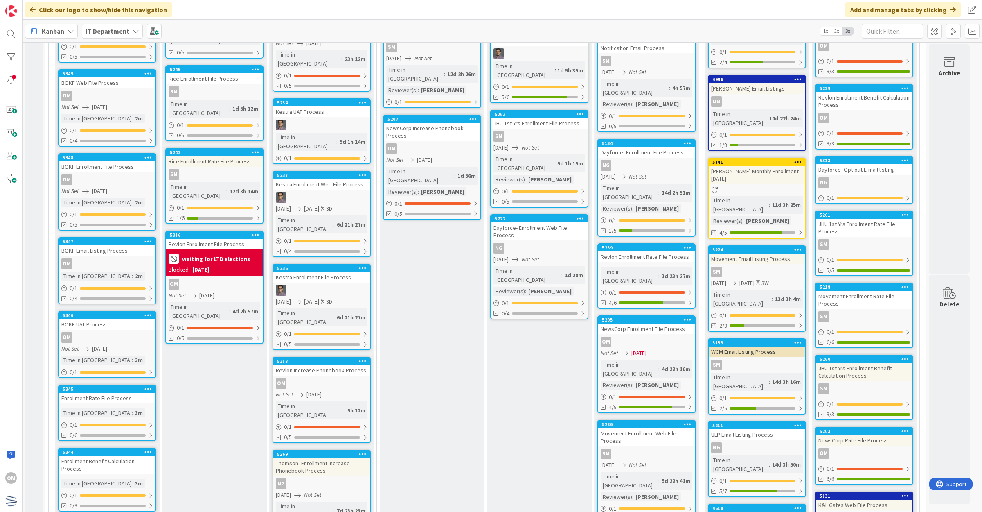
click at [136, 398] on div "Enrollment Rate File Process" at bounding box center [107, 398] width 97 height 11
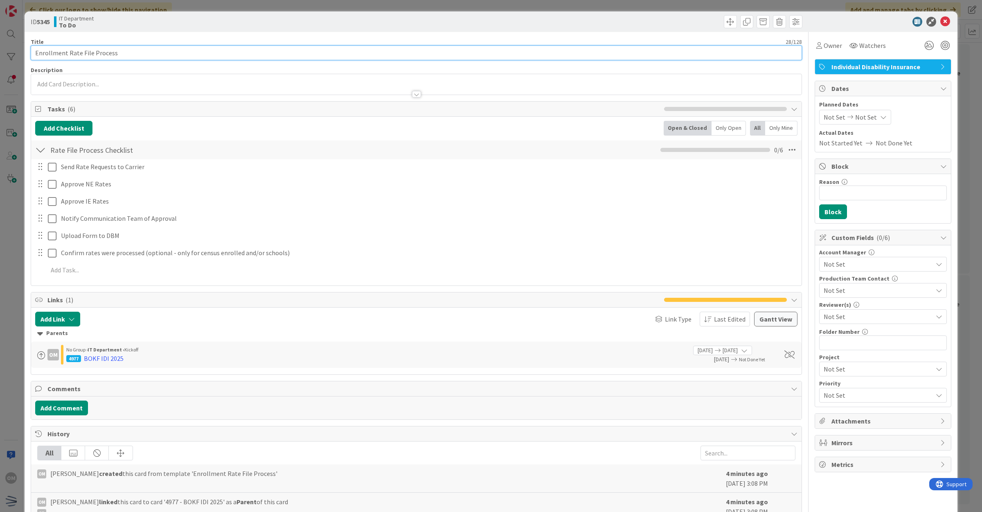
drag, startPoint x: 66, startPoint y: 53, endPoint x: -9, endPoint y: 35, distance: 77.5
click at [0, 35] on html "OM Click our logo to show/hide this navigation Add and manage tabs by clicking …" at bounding box center [491, 256] width 982 height 512
type input "BOKF Rate File Process"
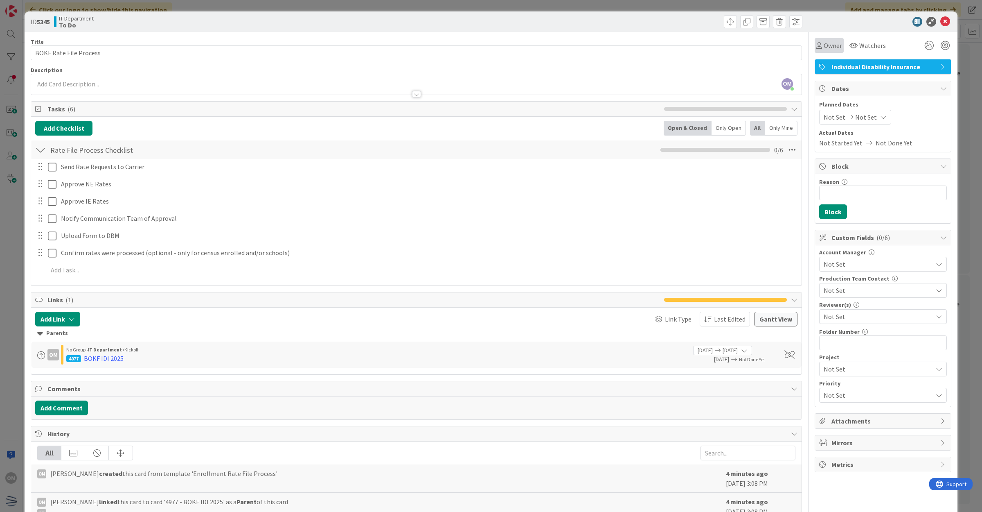
click at [817, 54] on div "Owner Watchers Individual Disability Insurance Dates Planned Dates Not Set Not …" at bounding box center [883, 281] width 137 height 498
click at [824, 50] on span "Owner" at bounding box center [833, 46] width 18 height 10
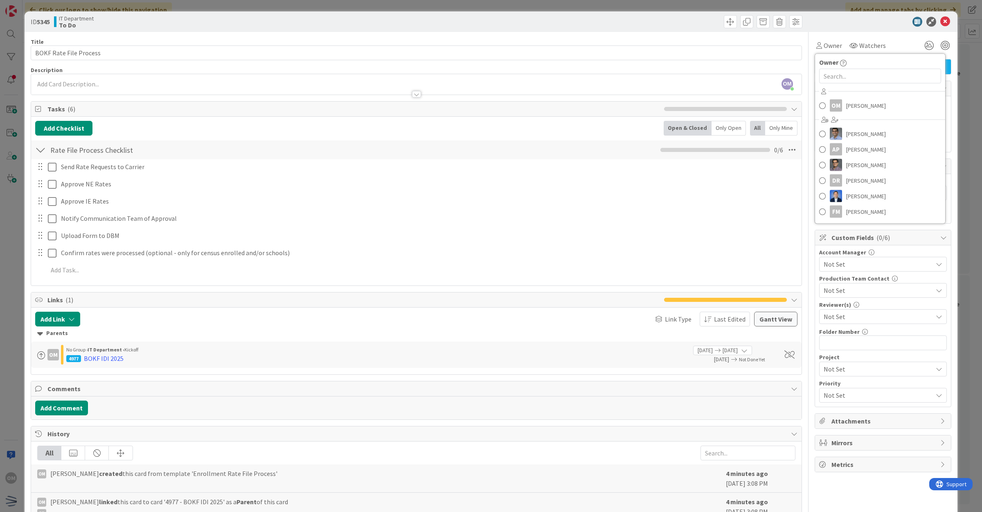
click at [835, 114] on div "OM [PERSON_NAME] [PERSON_NAME] AP [PERSON_NAME] [PERSON_NAME] DR [PERSON_NAME] …" at bounding box center [880, 152] width 130 height 135
click at [846, 109] on span "[PERSON_NAME]" at bounding box center [866, 105] width 40 height 12
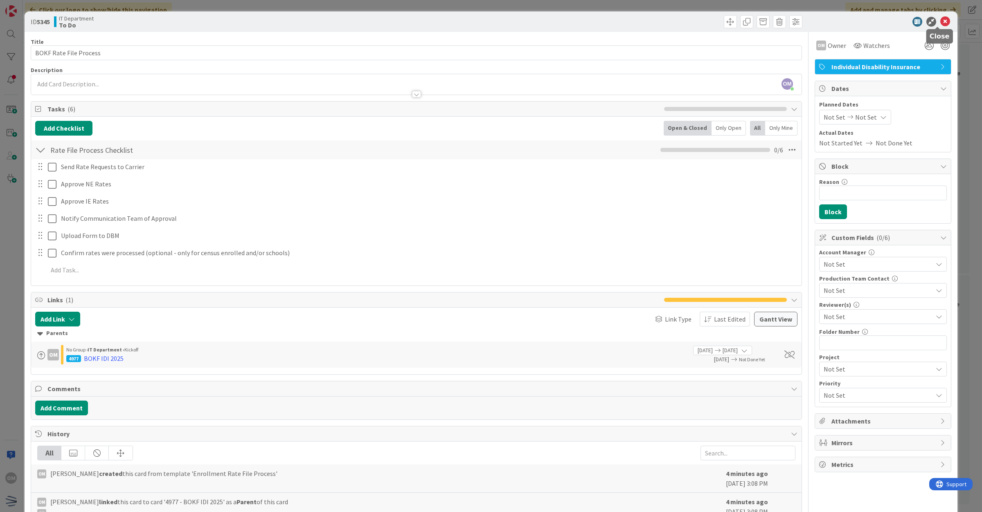
click at [942, 21] on icon at bounding box center [946, 22] width 10 height 10
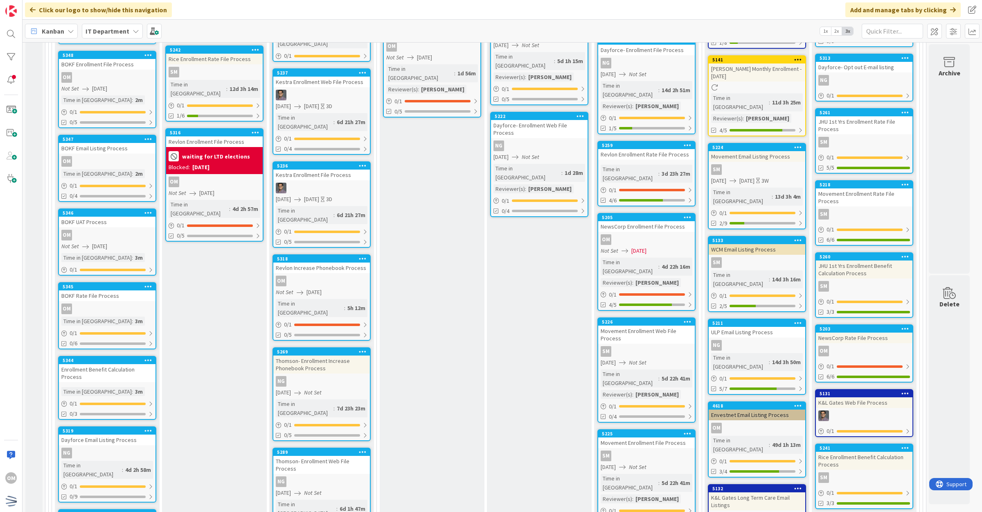
click at [129, 377] on div "Enrollment Benefit Calculation Process" at bounding box center [107, 373] width 97 height 18
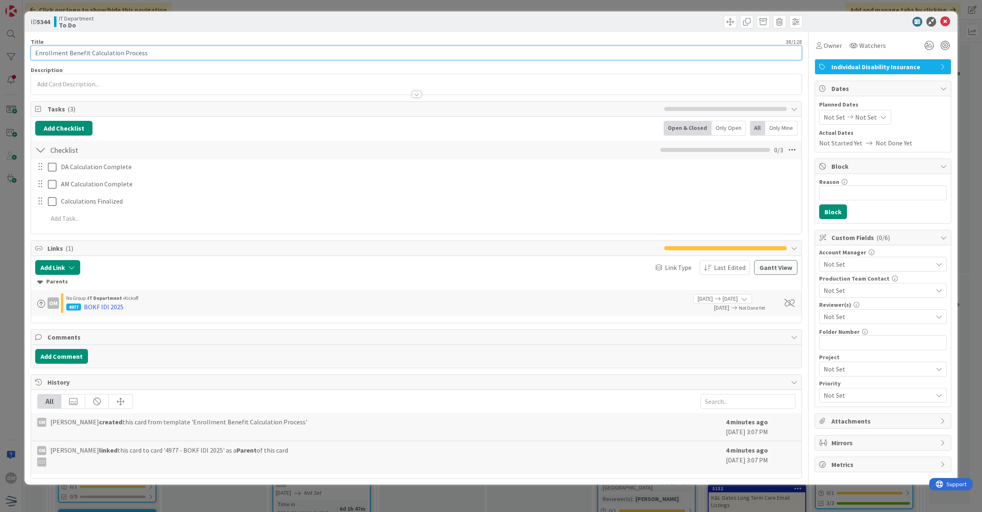
drag, startPoint x: 65, startPoint y: 47, endPoint x: 3, endPoint y: 45, distance: 61.4
click at [3, 45] on div "ID 5344 IT Department To Do Title 38 / 128 Enrollment Benefit Calculation Proce…" at bounding box center [491, 256] width 982 height 512
type input "BOKF Benefit Calculation Process"
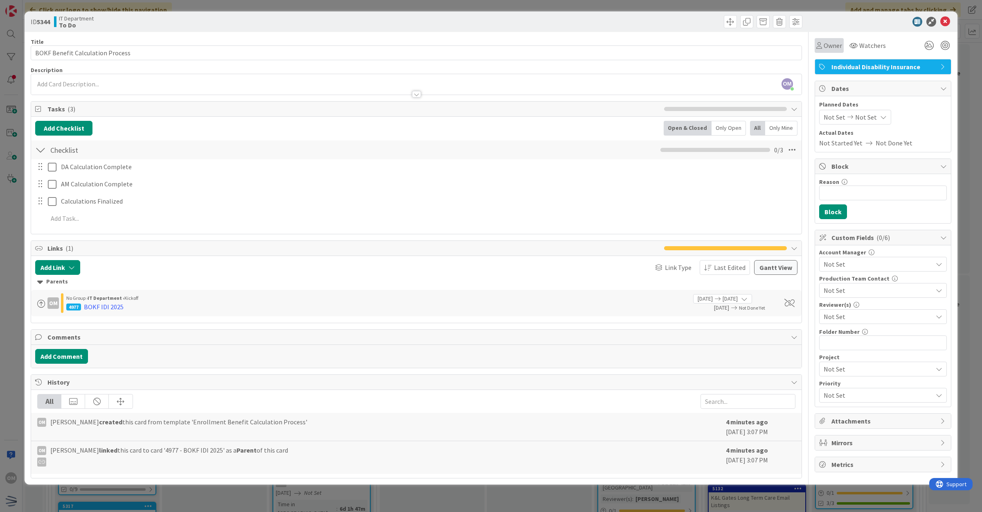
click at [827, 41] on span "Owner" at bounding box center [833, 46] width 18 height 10
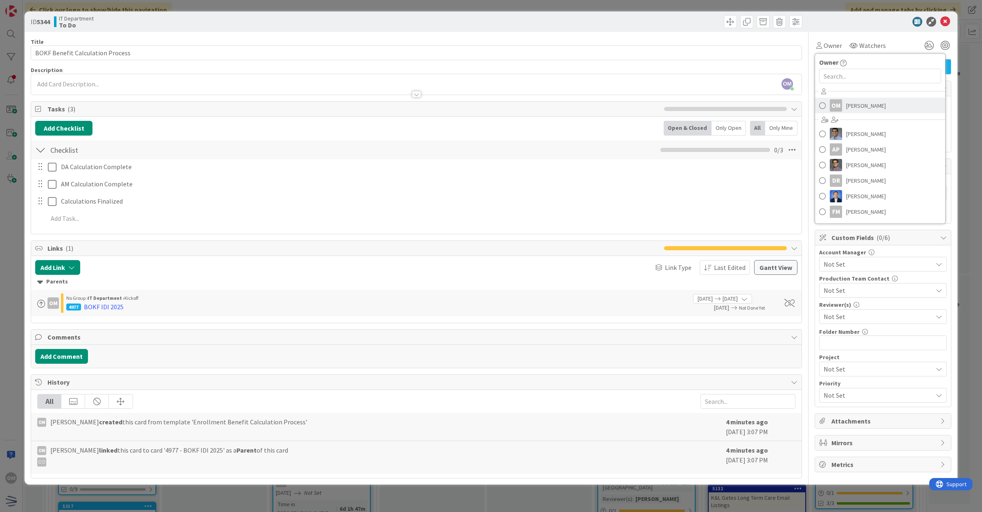
click at [858, 98] on link "OM [PERSON_NAME]" at bounding box center [880, 106] width 130 height 16
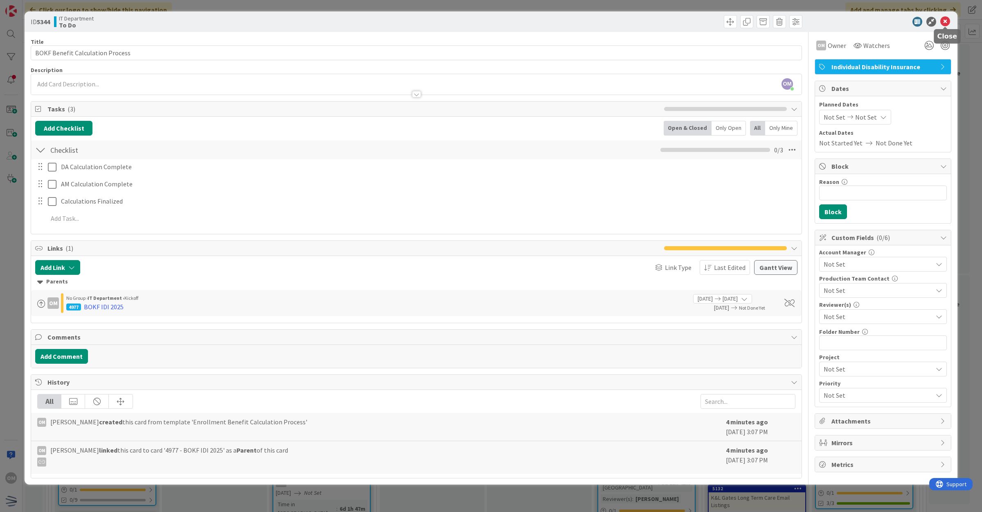
click at [943, 20] on icon at bounding box center [946, 22] width 10 height 10
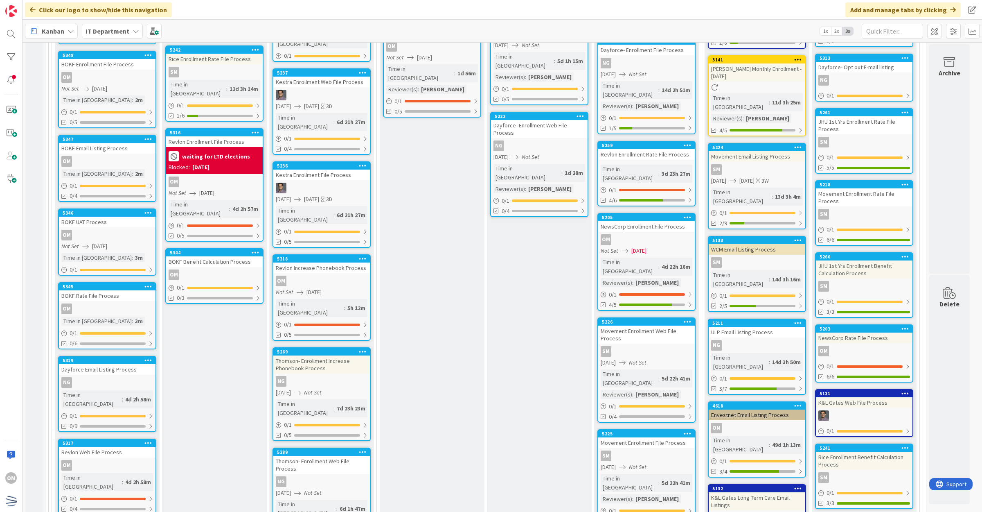
click at [246, 269] on div "OM" at bounding box center [214, 274] width 97 height 11
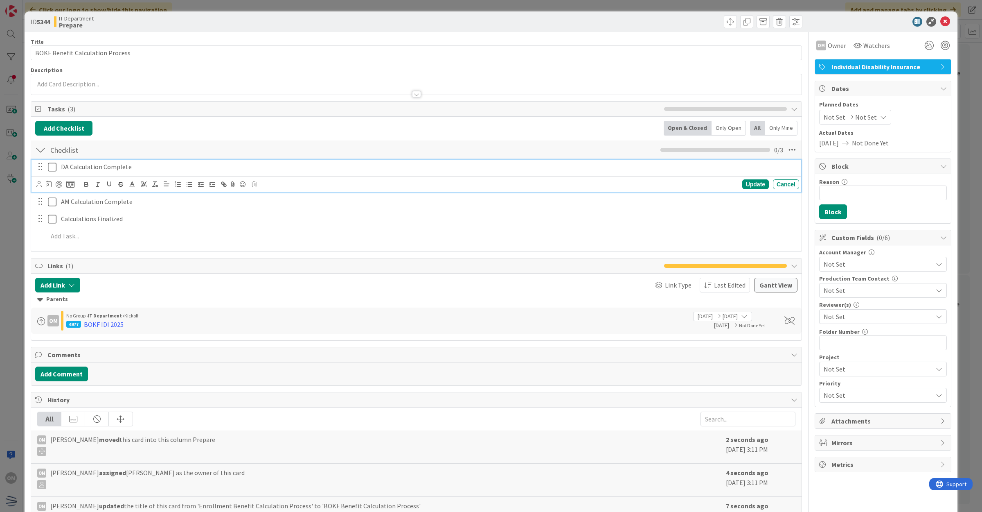
click at [50, 165] on icon at bounding box center [52, 167] width 9 height 10
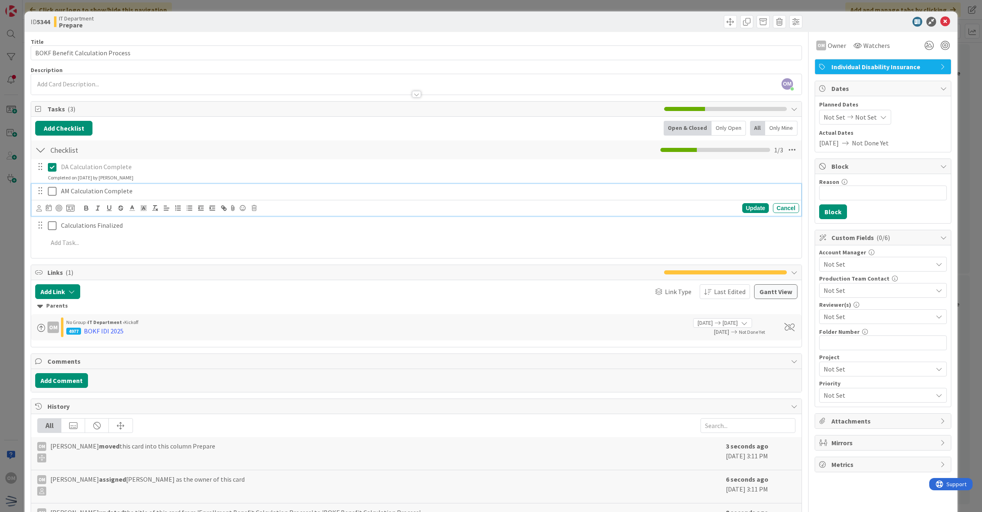
click at [51, 188] on icon at bounding box center [52, 191] width 9 height 10
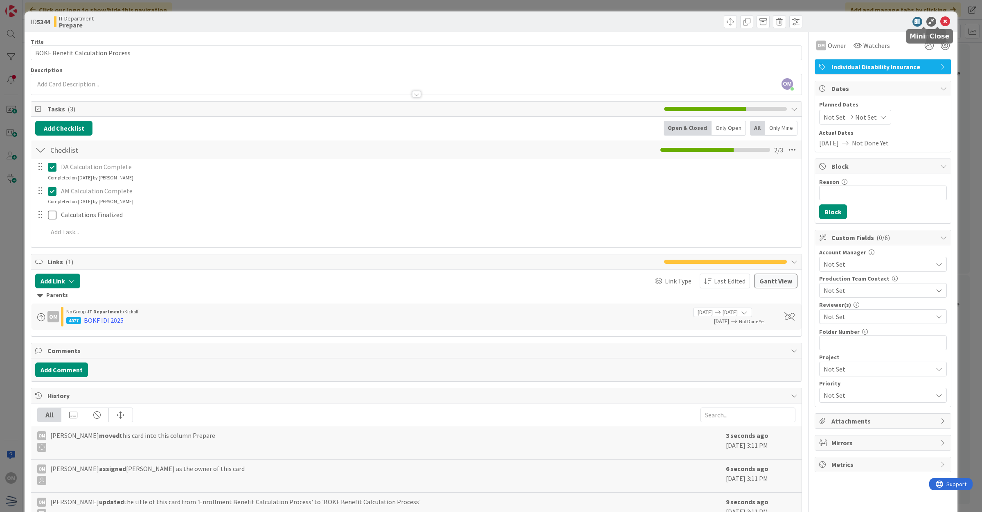
click at [941, 20] on icon at bounding box center [946, 22] width 10 height 10
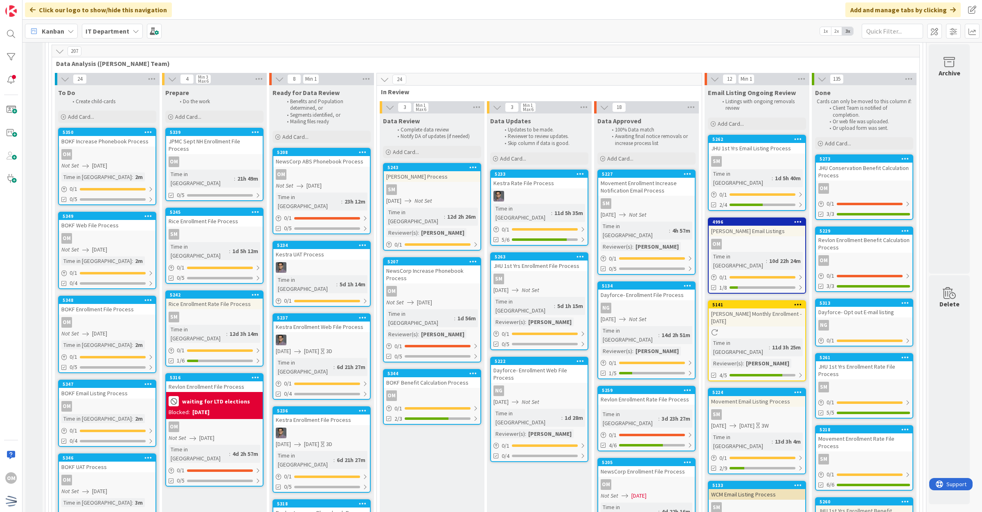
scroll to position [102, 0]
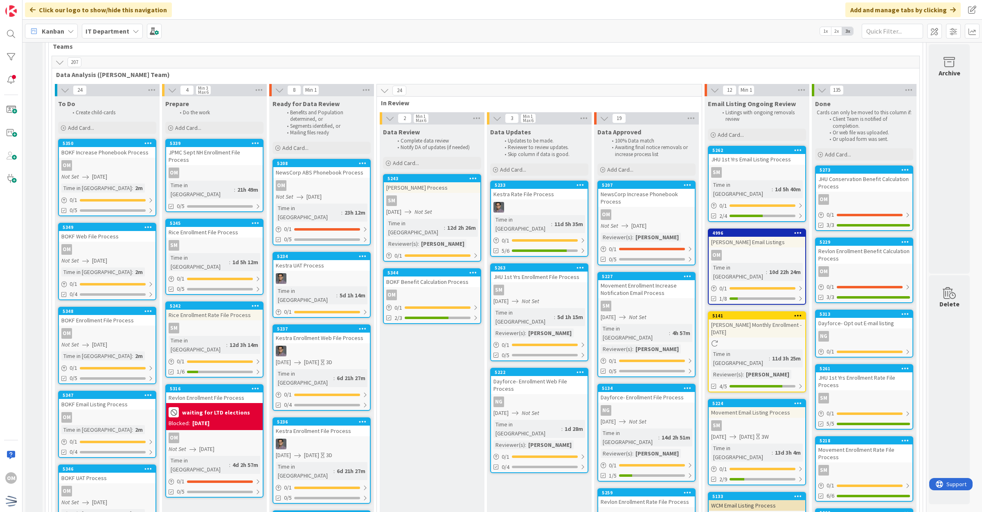
click at [682, 207] on div "5207 NewsCorp Increase Phonebook Process OM Not Set [DATE] Reviewer(s) : [PERSO…" at bounding box center [647, 223] width 98 height 85
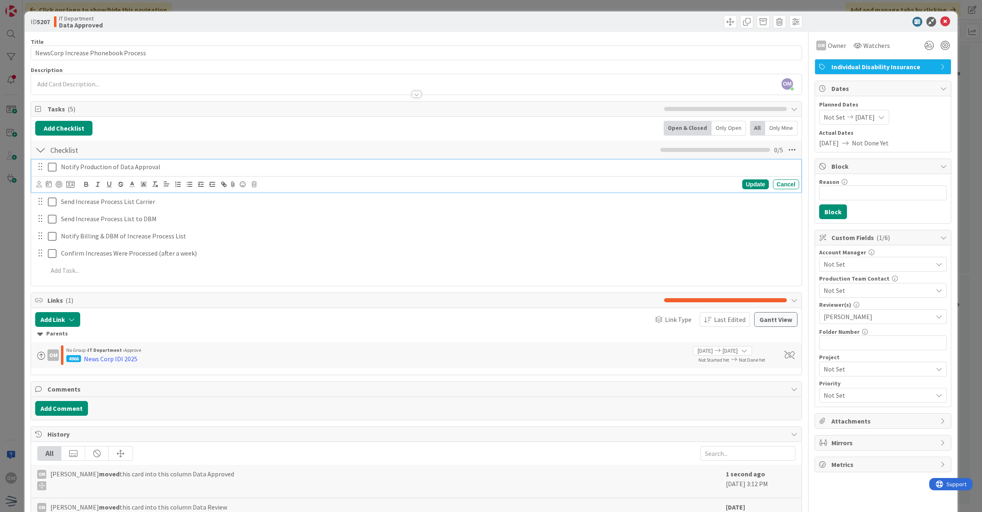
click at [54, 167] on icon at bounding box center [52, 167] width 9 height 10
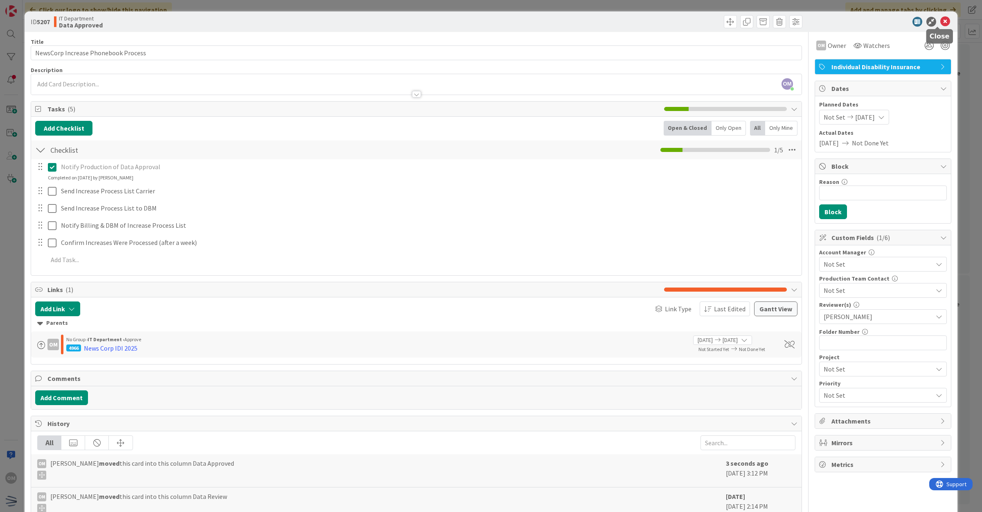
click at [941, 21] on icon at bounding box center [946, 22] width 10 height 10
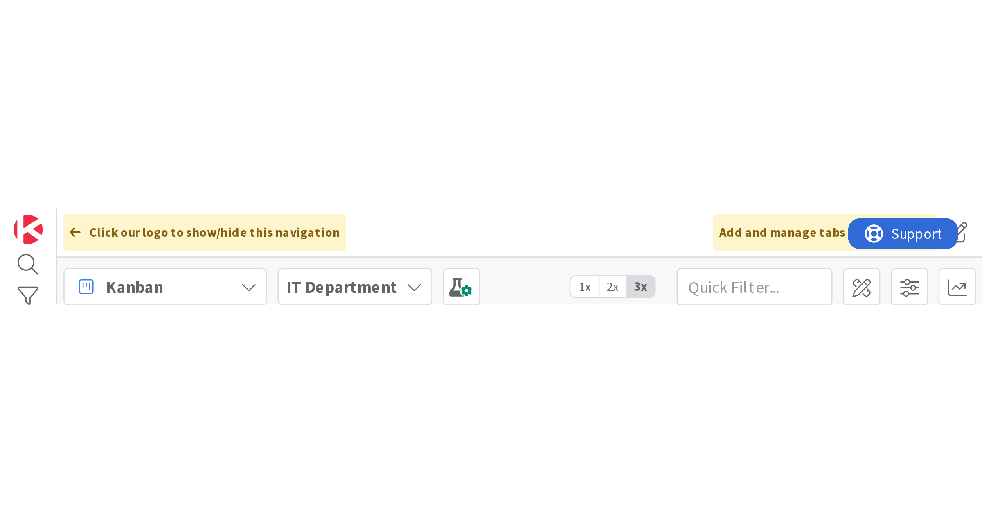
scroll to position [102, 0]
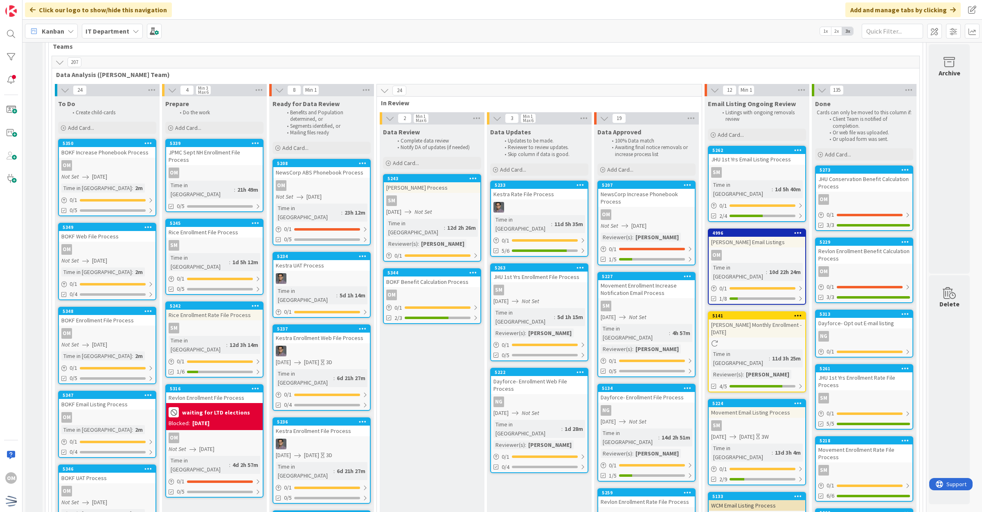
click at [927, 0] on div "Click our logo to show/hide this navigation Add and manage tabs by clicking" at bounding box center [503, 10] width 960 height 20
